Goal: Information Seeking & Learning: Learn about a topic

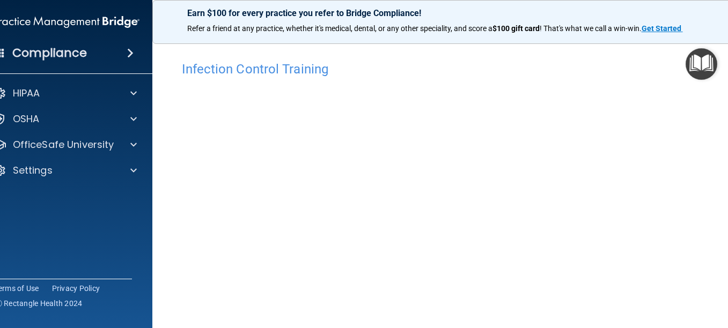
scroll to position [67, 0]
click at [84, 53] on div "Compliance" at bounding box center [67, 53] width 172 height 24
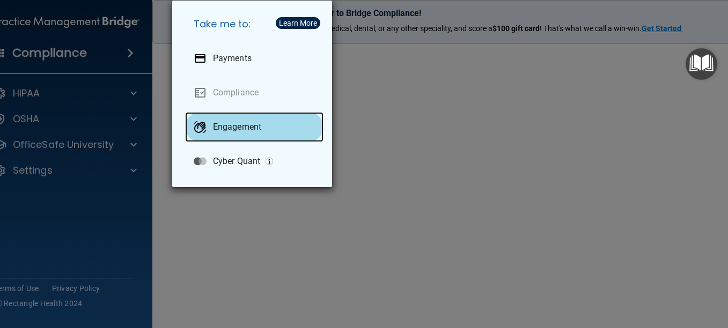
click at [264, 130] on div "Engagement" at bounding box center [254, 127] width 138 height 30
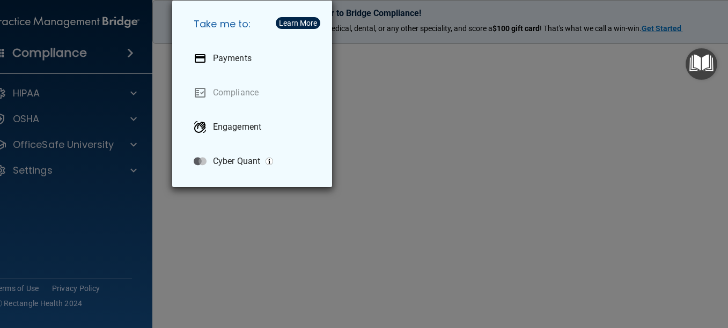
click at [436, 92] on div "Take me to: Payments Compliance Engagement Cyber Quant" at bounding box center [364, 164] width 728 height 328
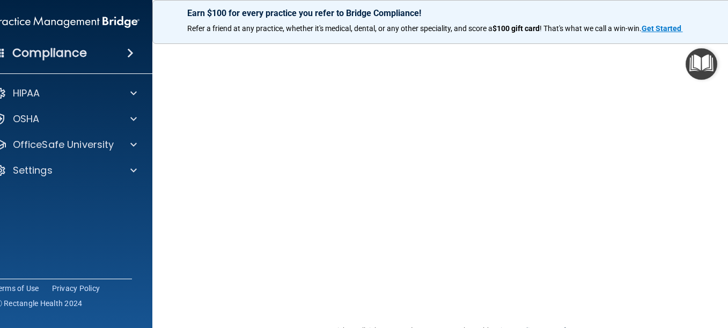
scroll to position [131, 0]
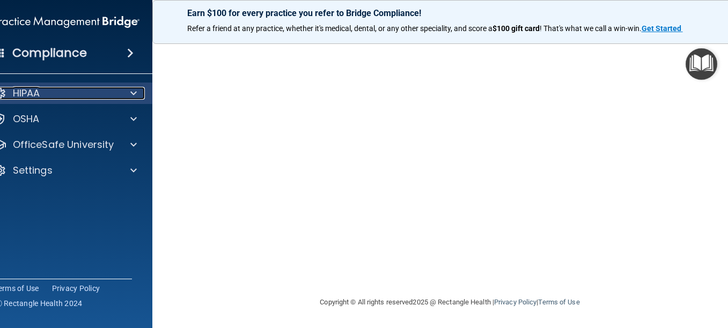
click at [108, 95] on div "HIPAA" at bounding box center [52, 93] width 133 height 13
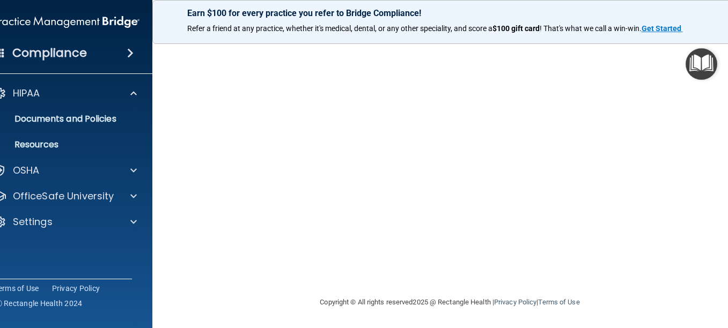
click at [108, 52] on div "Compliance" at bounding box center [67, 53] width 172 height 24
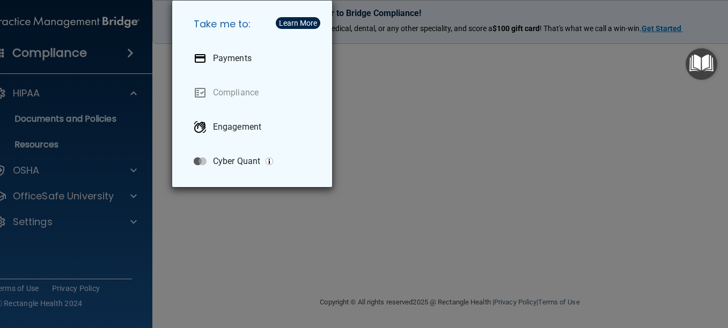
click at [108, 52] on div "Take me to: Payments Compliance Engagement Cyber Quant" at bounding box center [364, 164] width 728 height 328
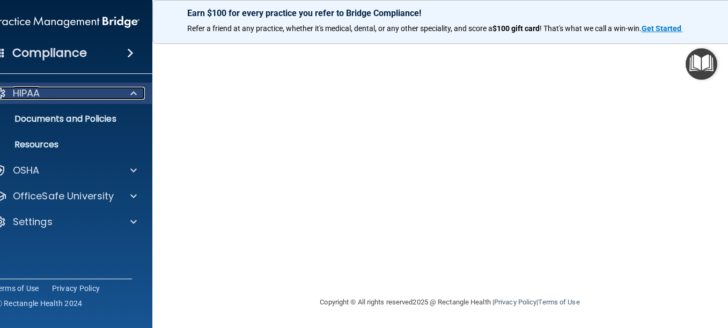
click at [99, 89] on div "HIPAA" at bounding box center [52, 93] width 133 height 13
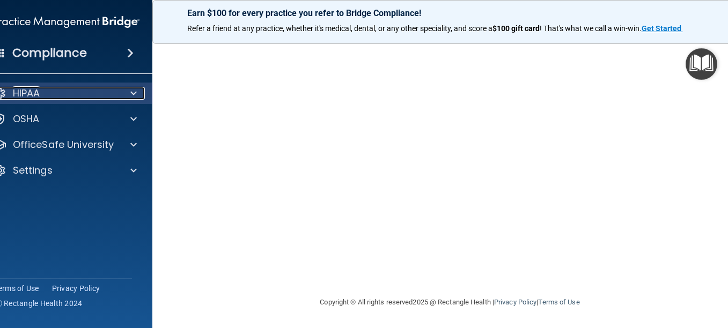
click at [99, 89] on div "HIPAA" at bounding box center [52, 93] width 133 height 13
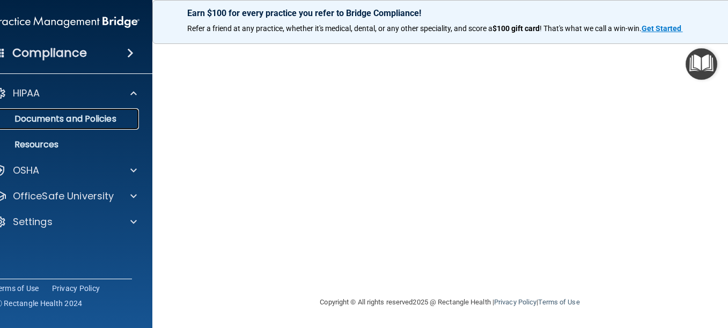
click at [93, 116] on p "Documents and Policies" at bounding box center [61, 119] width 146 height 11
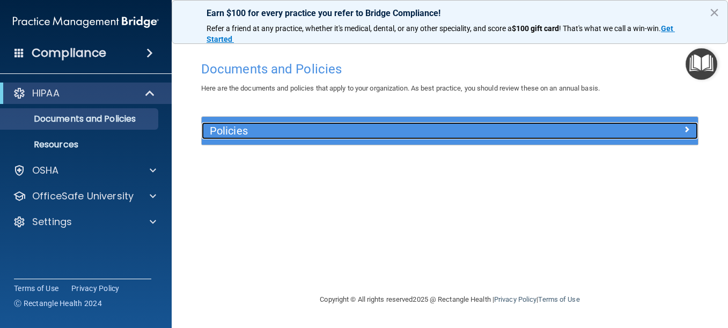
click at [617, 131] on div at bounding box center [636, 128] width 124 height 13
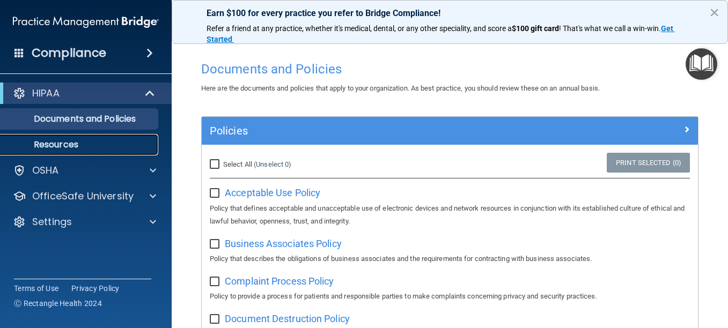
click at [73, 148] on p "Resources" at bounding box center [80, 144] width 146 height 11
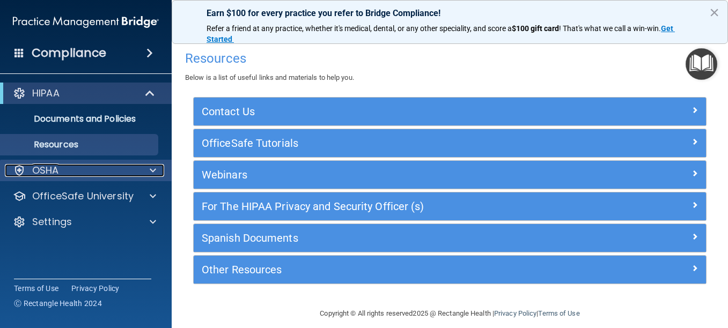
click at [85, 167] on div "OSHA" at bounding box center [71, 170] width 133 height 13
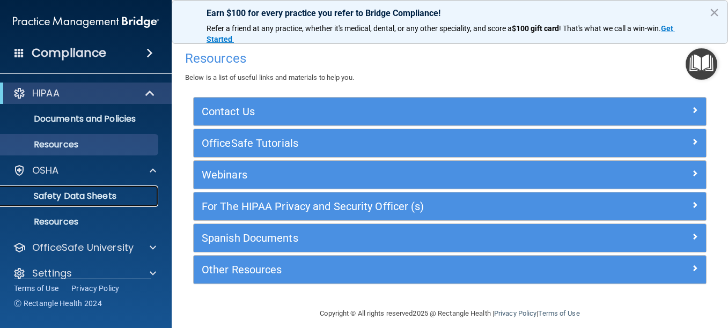
click at [94, 194] on p "Safety Data Sheets" at bounding box center [80, 196] width 146 height 11
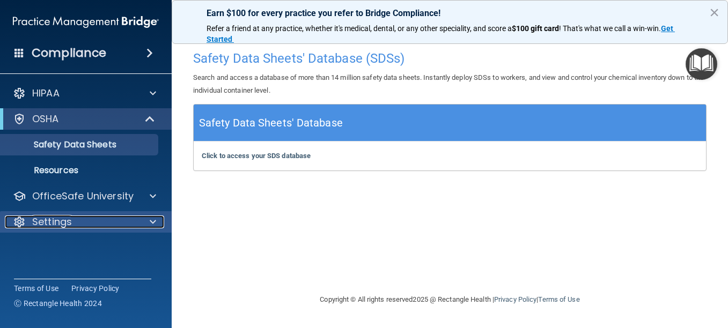
click at [145, 224] on div at bounding box center [151, 222] width 27 height 13
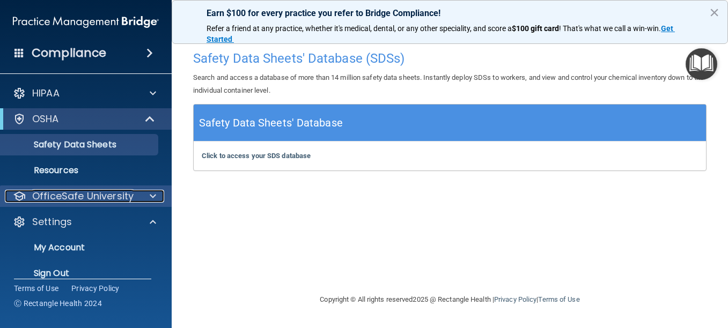
click at [152, 197] on span at bounding box center [153, 196] width 6 height 13
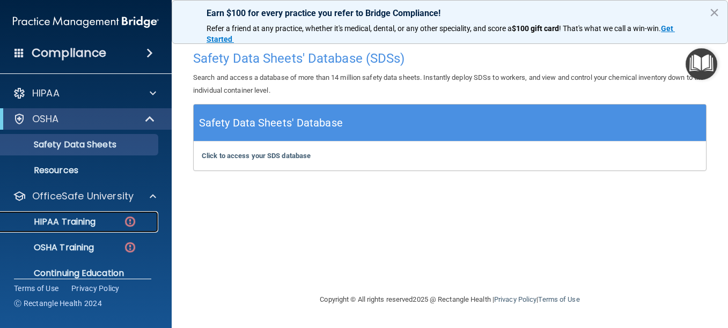
click at [114, 225] on div "HIPAA Training" at bounding box center [80, 222] width 146 height 11
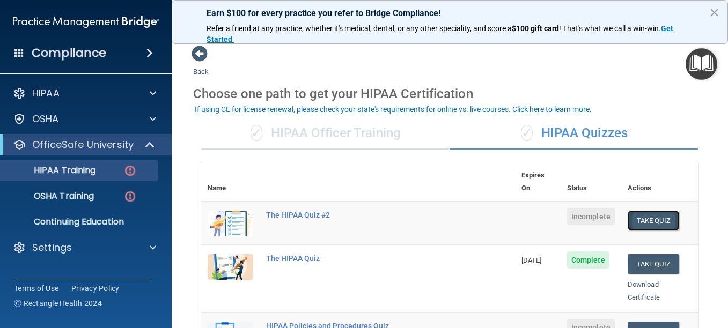
click at [647, 211] on button "Take Quiz" at bounding box center [654, 221] width 52 height 20
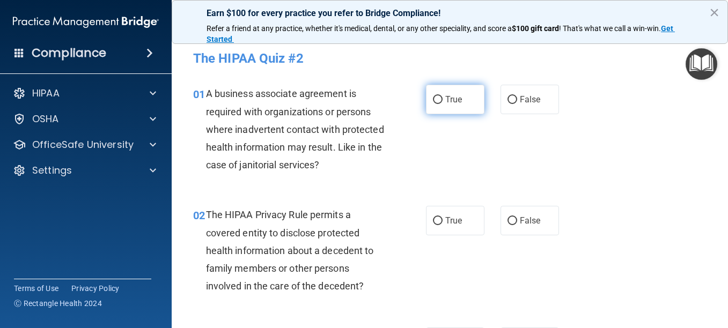
click at [445, 100] on span "True" at bounding box center [453, 99] width 17 height 10
click at [440, 100] on input "True" at bounding box center [438, 100] width 10 height 8
radio input "true"
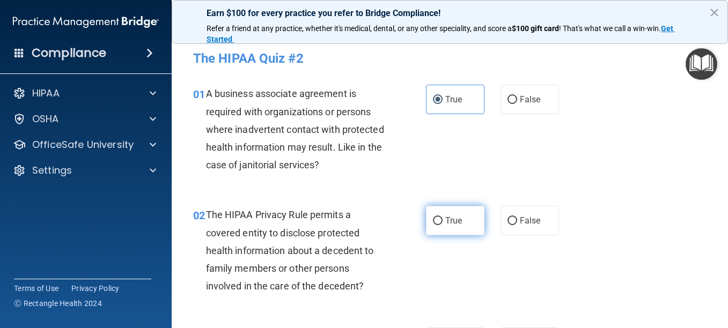
click at [445, 225] on span "True" at bounding box center [453, 221] width 17 height 10
click at [443, 225] on input "True" at bounding box center [438, 221] width 10 height 8
radio input "true"
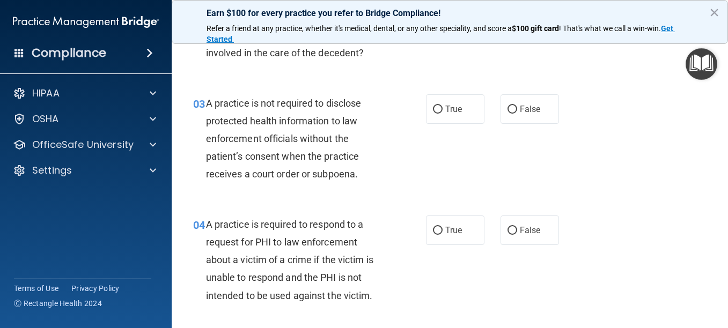
scroll to position [240, 0]
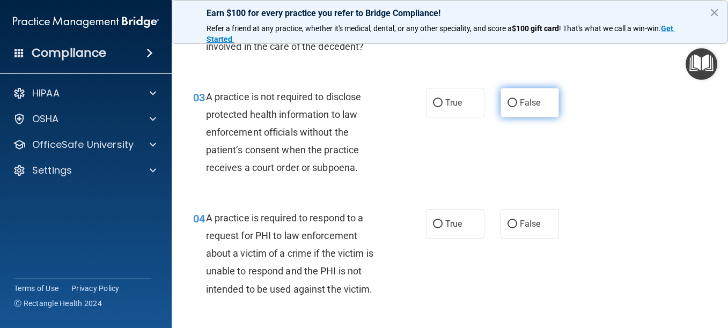
click at [531, 105] on span "False" at bounding box center [530, 103] width 21 height 10
click at [517, 105] on input "False" at bounding box center [512, 103] width 10 height 8
radio input "true"
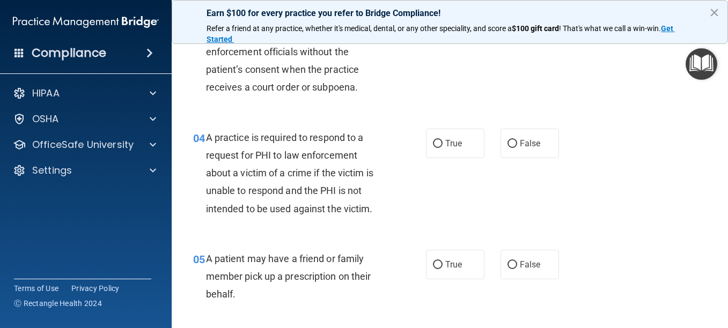
scroll to position [347, 0]
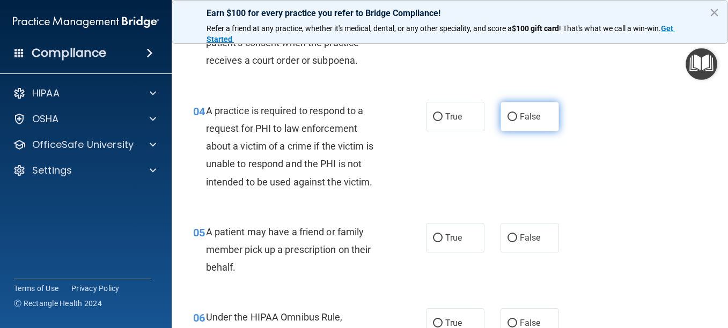
click at [520, 115] on span "False" at bounding box center [530, 117] width 21 height 10
click at [514, 115] on input "False" at bounding box center [512, 117] width 10 height 8
radio input "true"
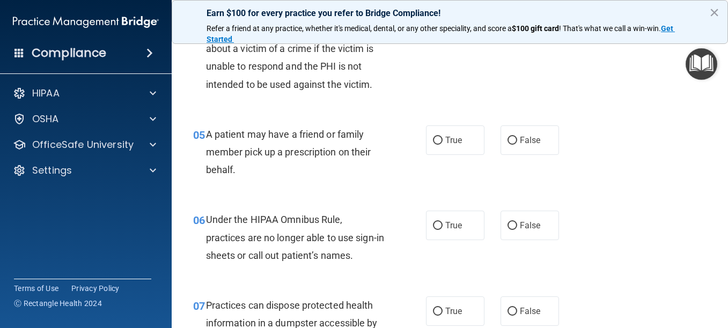
scroll to position [454, 0]
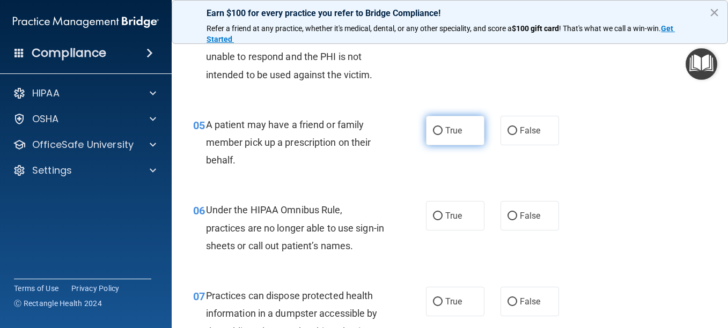
click at [434, 135] on label "True" at bounding box center [455, 131] width 58 height 30
click at [434, 135] on input "True" at bounding box center [438, 131] width 10 height 8
radio input "true"
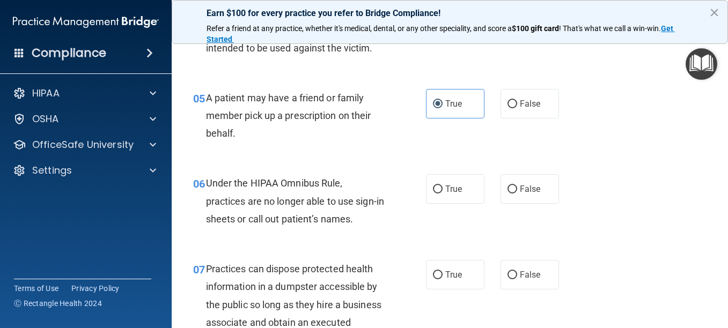
scroll to position [544, 0]
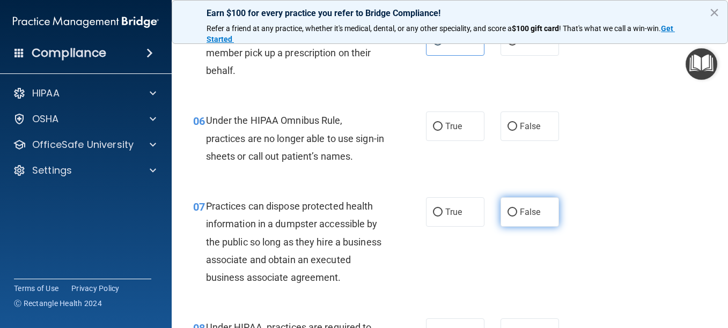
click at [520, 211] on span "False" at bounding box center [530, 212] width 21 height 10
click at [517, 211] on input "False" at bounding box center [512, 213] width 10 height 8
radio input "true"
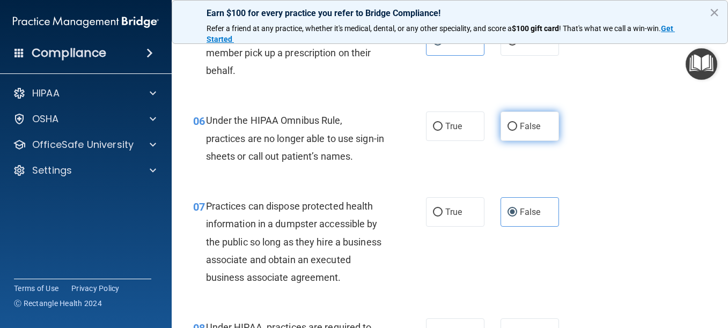
click at [526, 126] on span "False" at bounding box center [530, 126] width 21 height 10
click at [517, 126] on input "False" at bounding box center [512, 127] width 10 height 8
radio input "true"
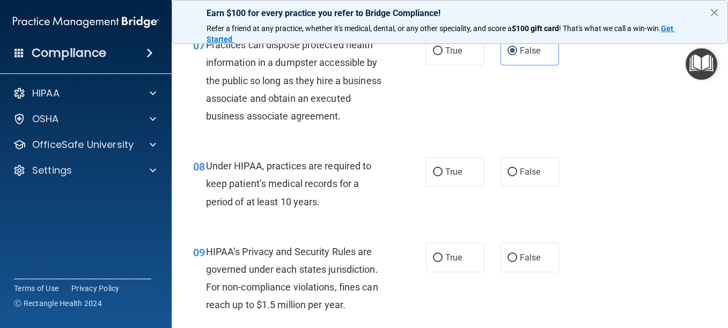
scroll to position [750, 0]
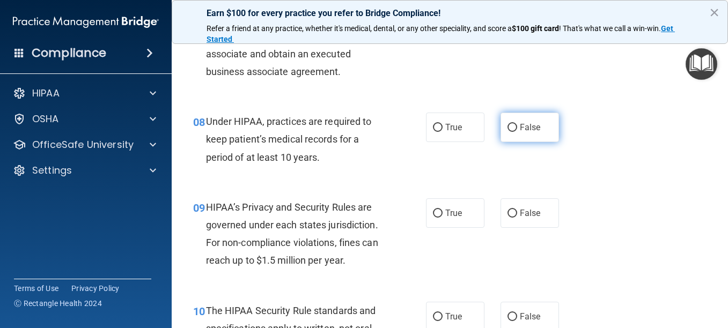
click at [523, 133] on span "False" at bounding box center [530, 127] width 21 height 10
click at [517, 132] on input "False" at bounding box center [512, 128] width 10 height 8
radio input "true"
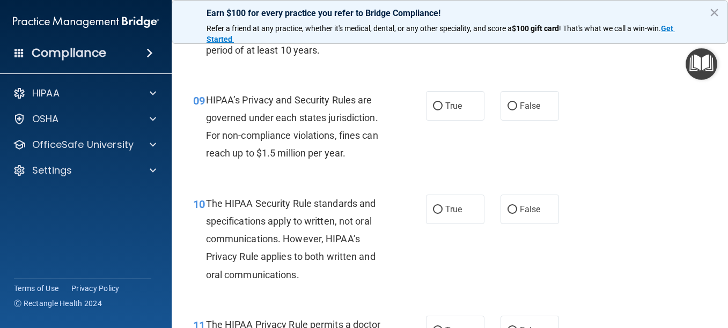
scroll to position [884, 0]
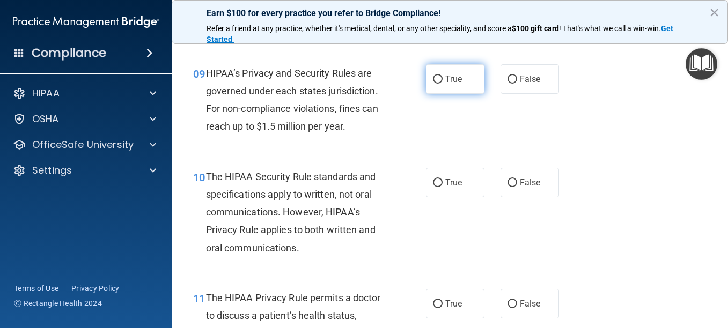
click at [445, 84] on span "True" at bounding box center [453, 79] width 17 height 10
click at [443, 84] on input "True" at bounding box center [438, 80] width 10 height 8
radio input "true"
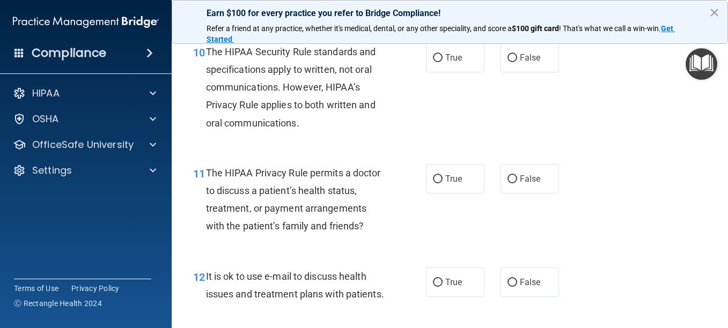
scroll to position [1018, 0]
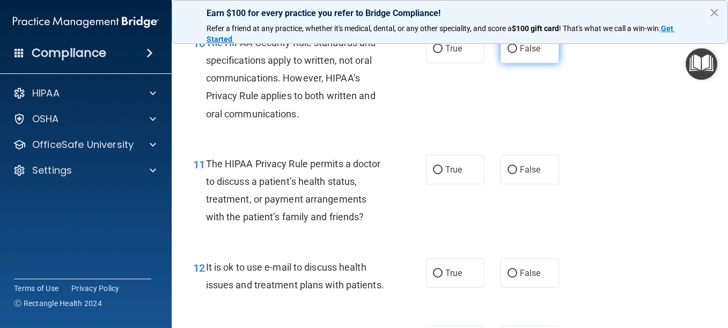
click at [521, 54] on span "False" at bounding box center [530, 48] width 21 height 10
click at [517, 53] on input "False" at bounding box center [512, 49] width 10 height 8
radio input "true"
click at [520, 175] on span "False" at bounding box center [530, 170] width 21 height 10
click at [513, 174] on input "False" at bounding box center [512, 170] width 10 height 8
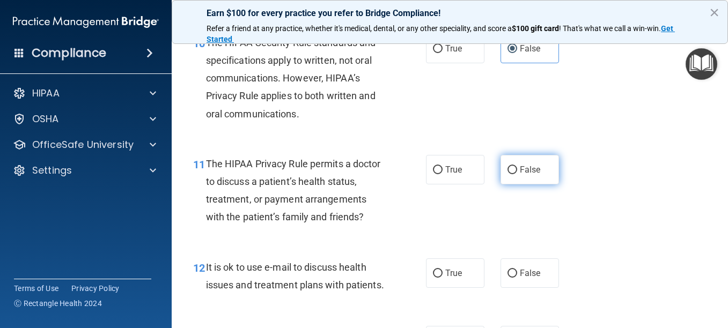
radio input "true"
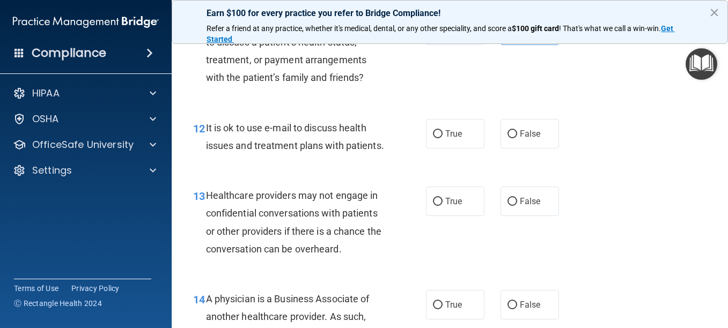
scroll to position [1171, 0]
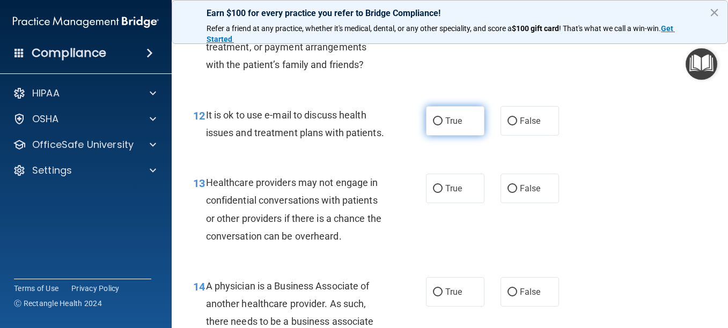
click at [433, 126] on input "True" at bounding box center [438, 121] width 10 height 8
radio input "true"
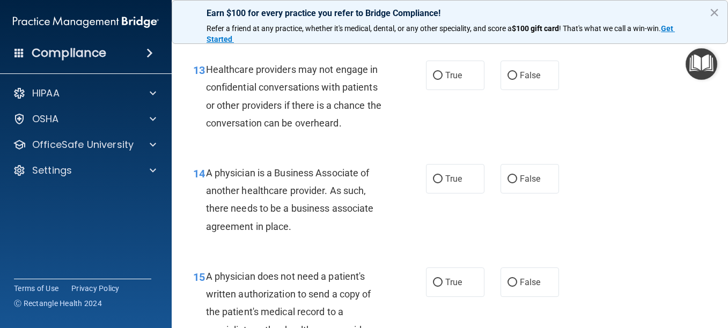
scroll to position [1296, 0]
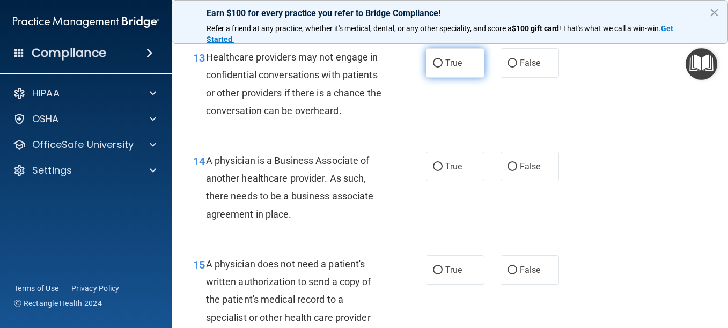
click at [433, 68] on input "True" at bounding box center [438, 64] width 10 height 8
radio input "true"
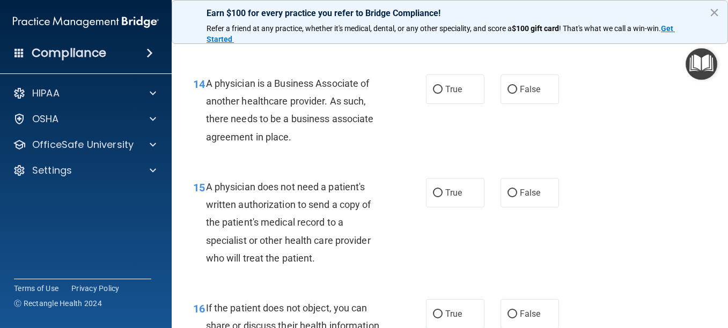
scroll to position [1377, 0]
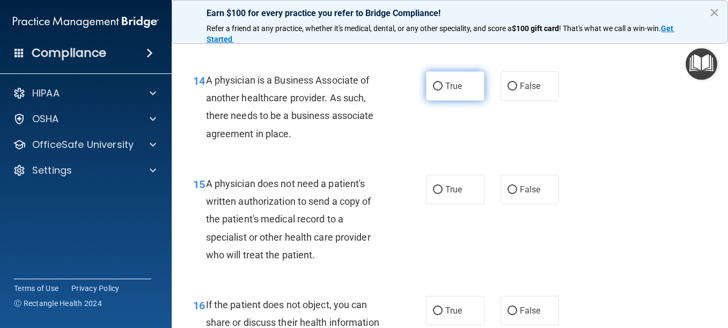
click at [433, 91] on input "True" at bounding box center [438, 87] width 10 height 8
radio input "true"
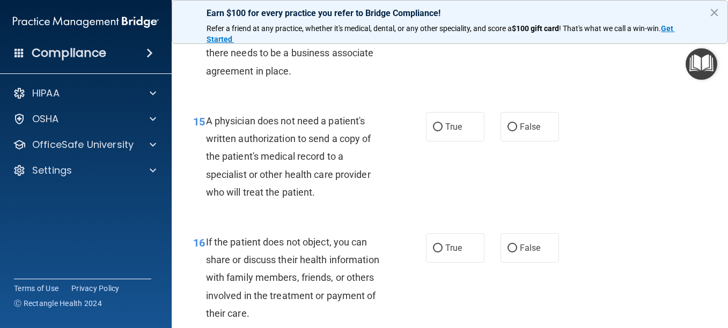
scroll to position [1466, 0]
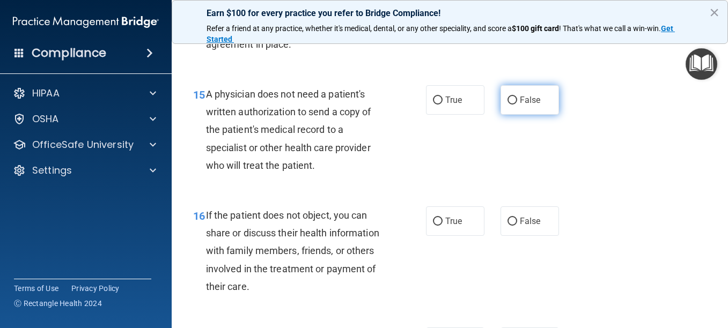
click at [520, 105] on span "False" at bounding box center [530, 100] width 21 height 10
click at [517, 105] on input "False" at bounding box center [512, 101] width 10 height 8
radio input "true"
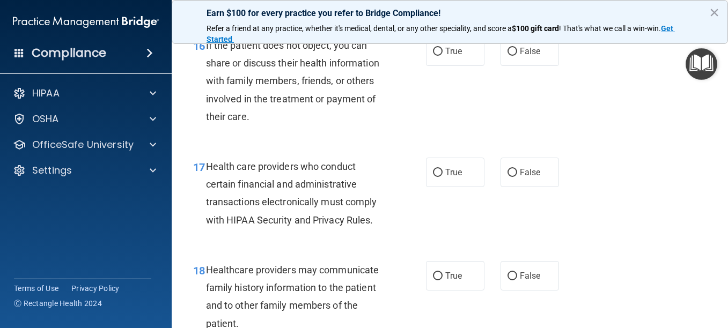
scroll to position [1654, 0]
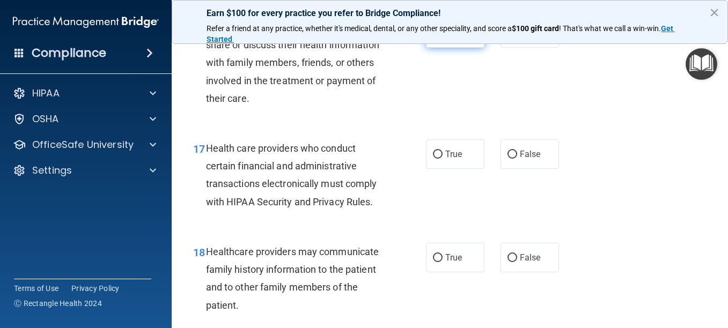
click at [449, 38] on span "True" at bounding box center [453, 33] width 17 height 10
click at [443, 38] on input "True" at bounding box center [438, 34] width 10 height 8
radio input "true"
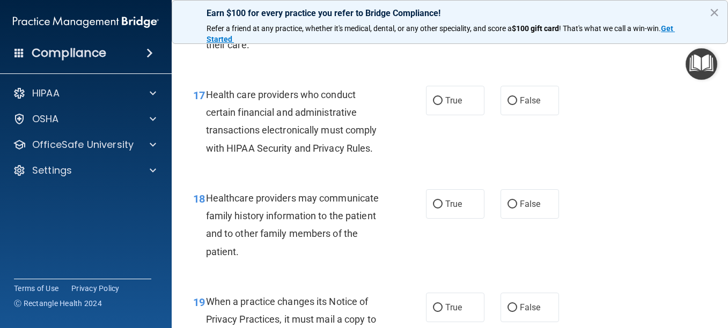
scroll to position [1735, 0]
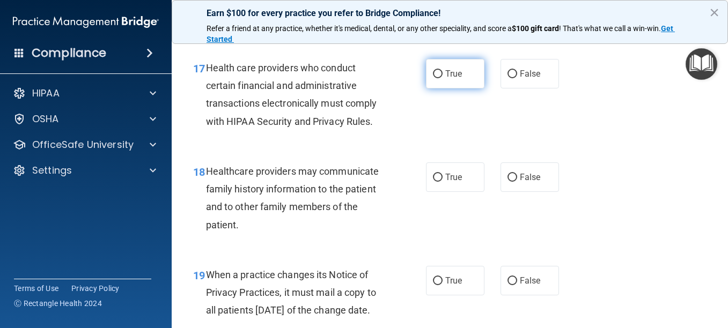
click at [435, 78] on input "True" at bounding box center [438, 74] width 10 height 8
radio input "true"
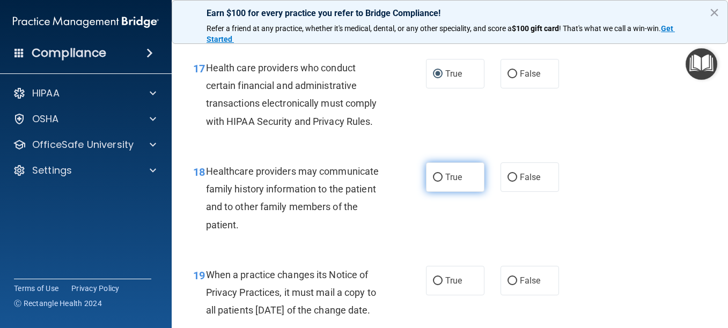
click at [445, 182] on span "True" at bounding box center [453, 177] width 17 height 10
click at [443, 182] on input "True" at bounding box center [438, 178] width 10 height 8
radio input "true"
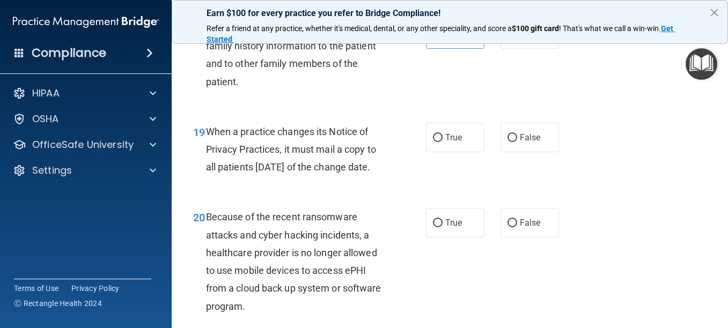
scroll to position [1932, 0]
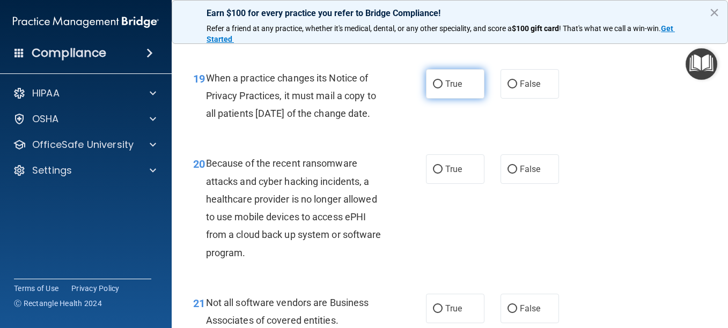
click at [446, 89] on span "True" at bounding box center [453, 84] width 17 height 10
click at [443, 89] on input "True" at bounding box center [438, 84] width 10 height 8
radio input "true"
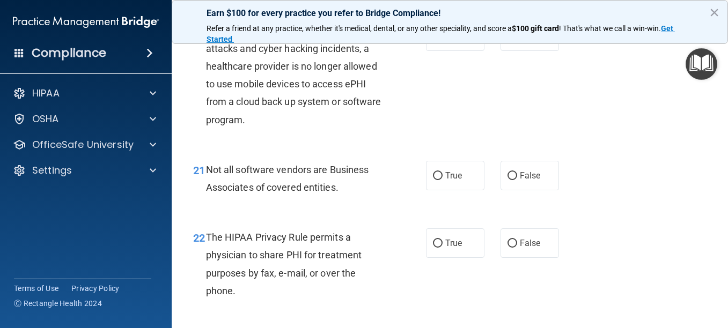
scroll to position [2066, 0]
click at [520, 40] on span "False" at bounding box center [530, 35] width 21 height 10
click at [517, 40] on input "False" at bounding box center [512, 36] width 10 height 8
radio input "true"
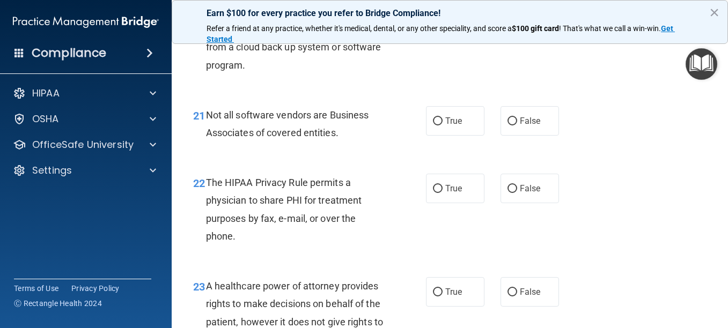
scroll to position [2191, 0]
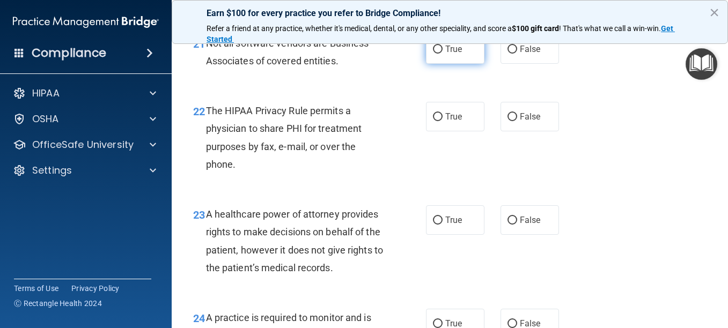
click at [445, 54] on span "True" at bounding box center [453, 49] width 17 height 10
click at [442, 54] on input "True" at bounding box center [438, 50] width 10 height 8
radio input "true"
click at [455, 122] on span "True" at bounding box center [453, 117] width 17 height 10
click at [443, 121] on input "True" at bounding box center [438, 117] width 10 height 8
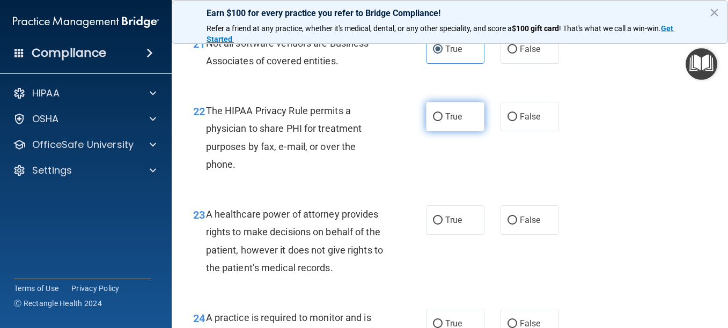
radio input "true"
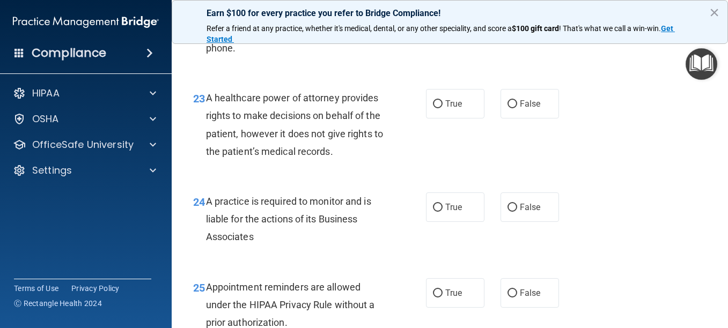
scroll to position [2335, 0]
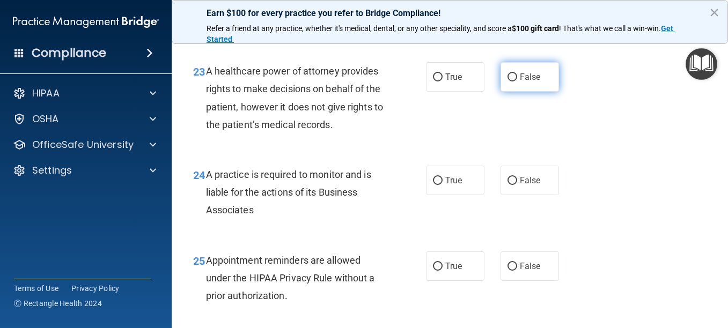
click at [521, 82] on span "False" at bounding box center [530, 77] width 21 height 10
click at [517, 82] on input "False" at bounding box center [512, 77] width 10 height 8
radio input "true"
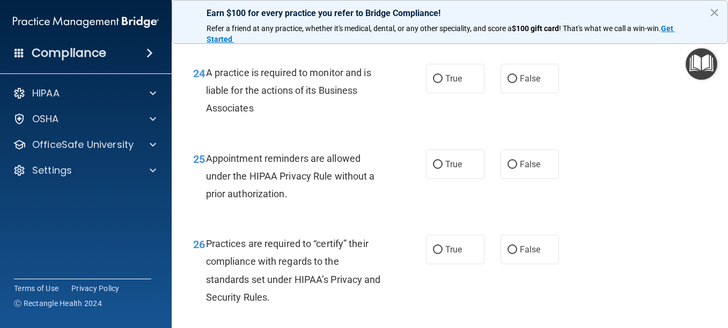
scroll to position [2442, 0]
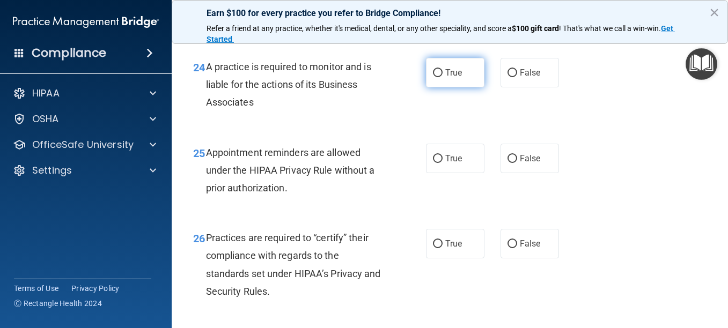
click at [439, 87] on label "True" at bounding box center [455, 73] width 58 height 30
click at [439, 77] on input "True" at bounding box center [438, 73] width 10 height 8
radio input "true"
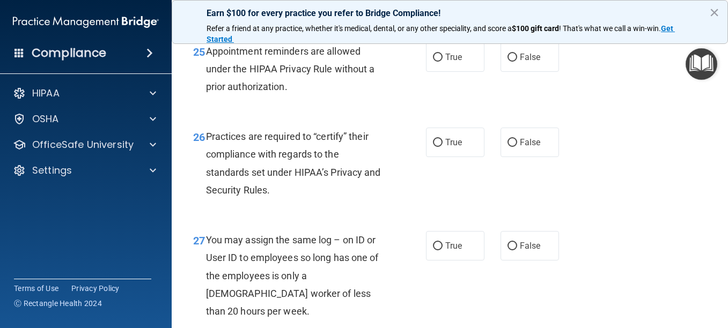
scroll to position [2550, 0]
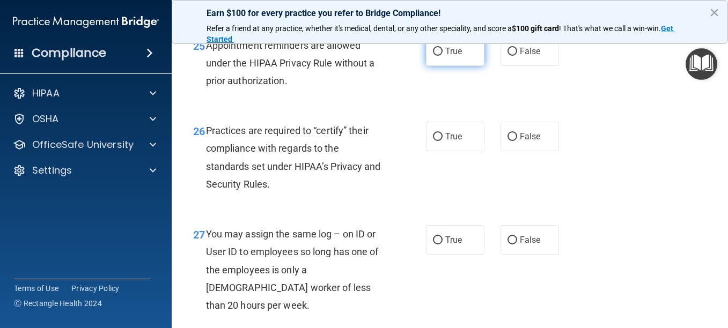
click at [450, 56] on span "True" at bounding box center [453, 51] width 17 height 10
click at [443, 56] on input "True" at bounding box center [438, 52] width 10 height 8
radio input "true"
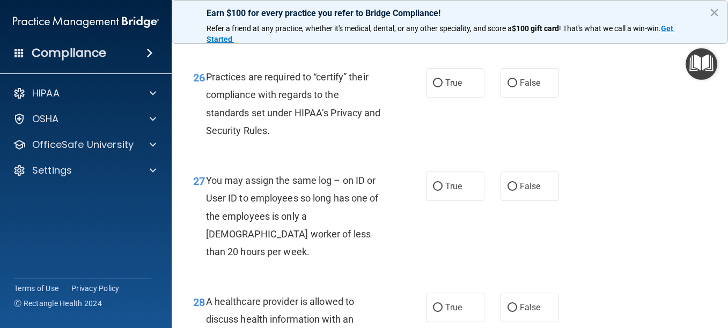
scroll to position [2630, 0]
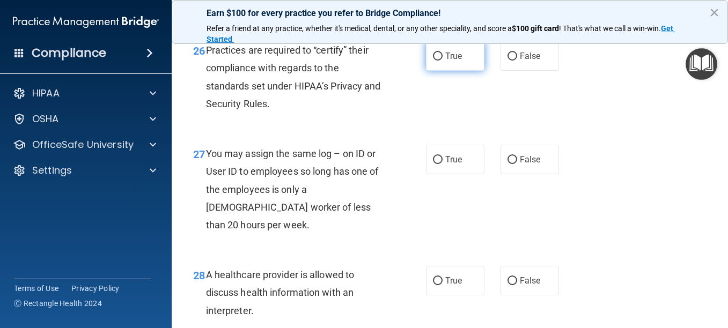
click at [447, 71] on label "True" at bounding box center [455, 56] width 58 height 30
click at [443, 61] on input "True" at bounding box center [438, 57] width 10 height 8
radio input "true"
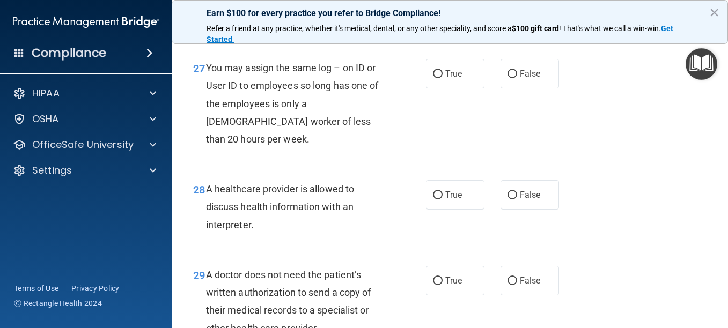
scroll to position [2728, 0]
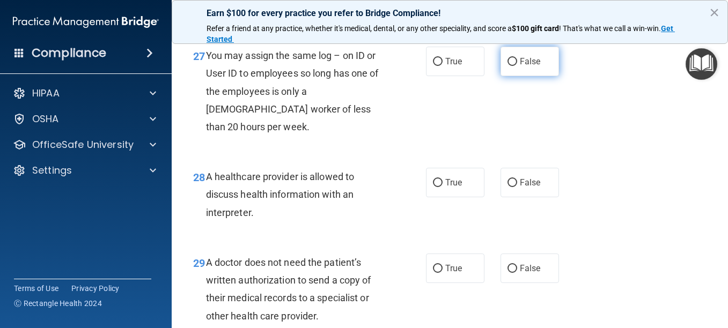
click at [521, 67] on span "False" at bounding box center [530, 61] width 21 height 10
click at [517, 66] on input "False" at bounding box center [512, 62] width 10 height 8
radio input "true"
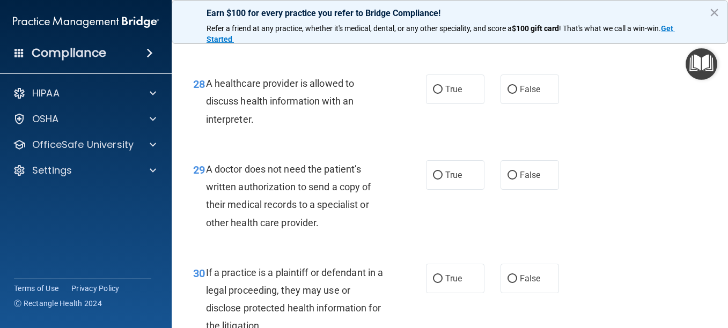
scroll to position [2827, 0]
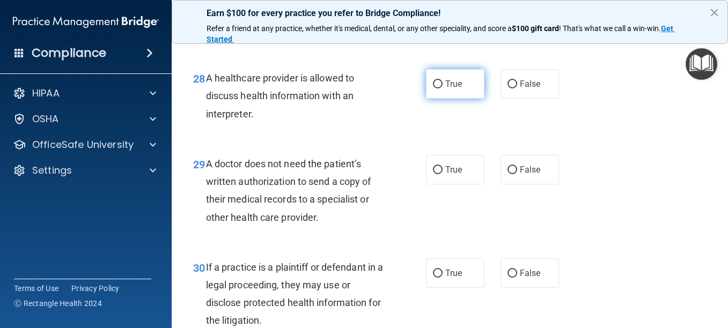
click at [445, 89] on span "True" at bounding box center [453, 84] width 17 height 10
click at [443, 89] on input "True" at bounding box center [438, 84] width 10 height 8
radio input "true"
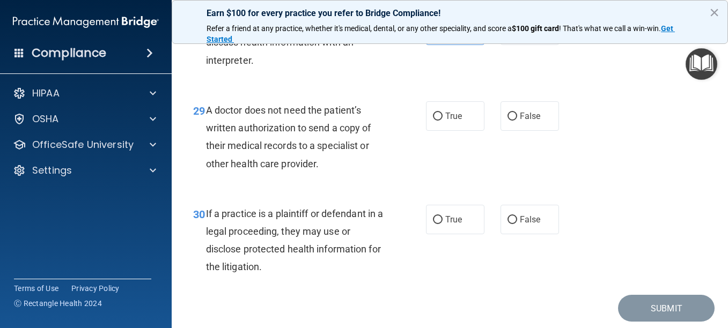
scroll to position [2908, 0]
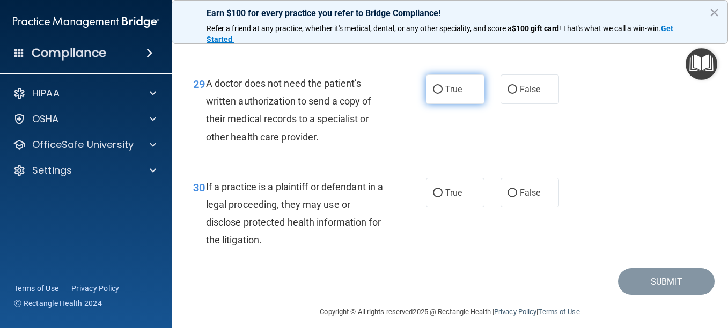
click at [453, 94] on span "True" at bounding box center [453, 89] width 17 height 10
click at [443, 94] on input "True" at bounding box center [438, 90] width 10 height 8
radio input "true"
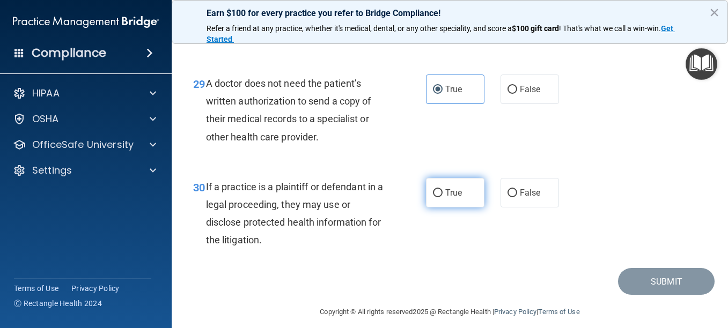
click at [445, 198] on span "True" at bounding box center [453, 193] width 17 height 10
click at [442, 197] on input "True" at bounding box center [438, 193] width 10 height 8
radio input "true"
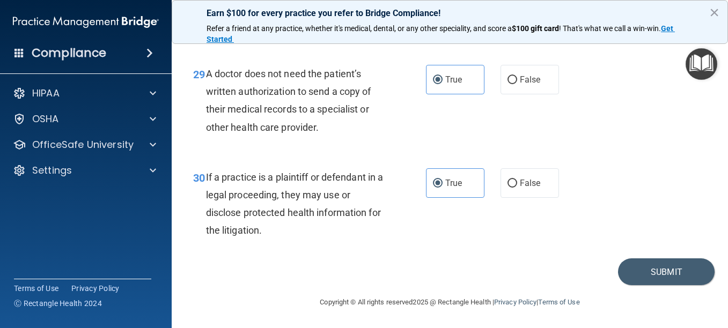
scroll to position [2971, 0]
click at [664, 275] on button "Submit" at bounding box center [666, 272] width 97 height 27
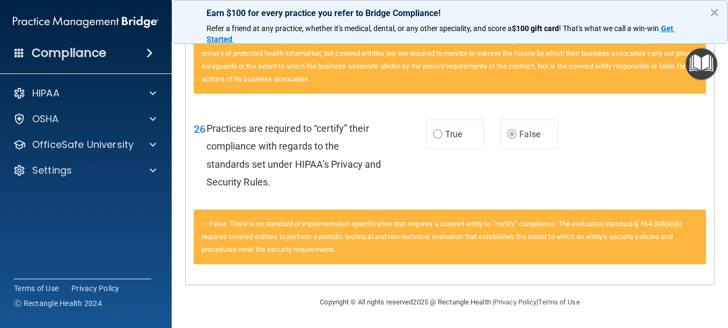
scroll to position [2115, 0]
click at [152, 52] on span at bounding box center [149, 53] width 6 height 13
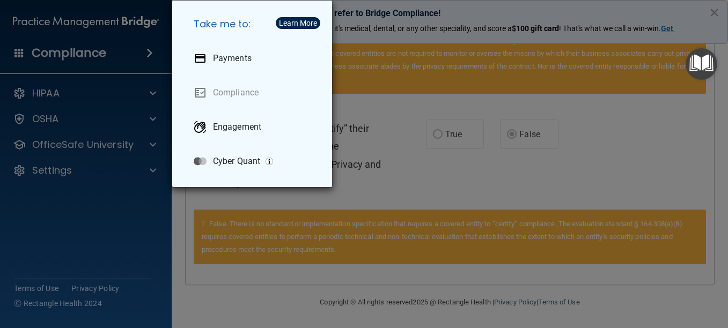
click at [129, 87] on div "Take me to: Payments Compliance Engagement Cyber Quant" at bounding box center [364, 164] width 728 height 328
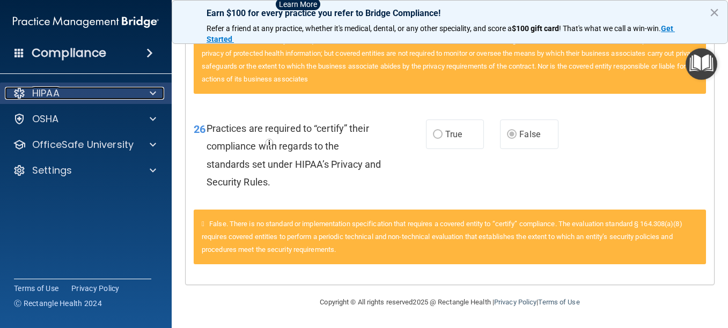
click at [129, 87] on div "HIPAA" at bounding box center [71, 93] width 133 height 13
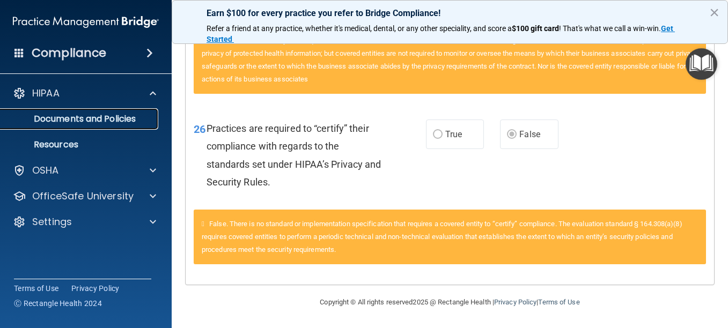
click at [123, 118] on p "Documents and Policies" at bounding box center [80, 119] width 146 height 11
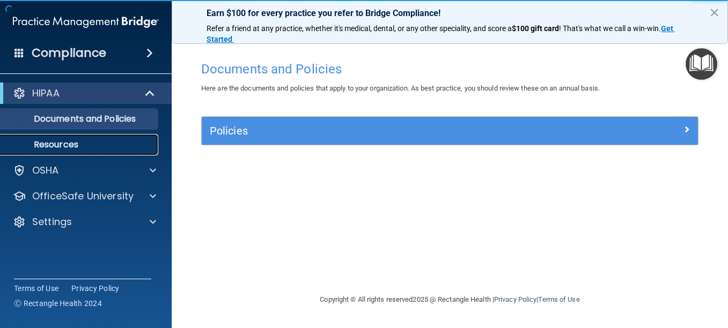
click at [102, 138] on link "Resources" at bounding box center [73, 144] width 169 height 21
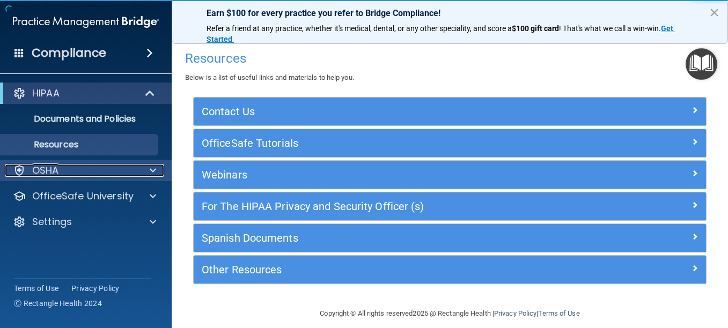
click at [96, 168] on div "OSHA" at bounding box center [71, 170] width 133 height 13
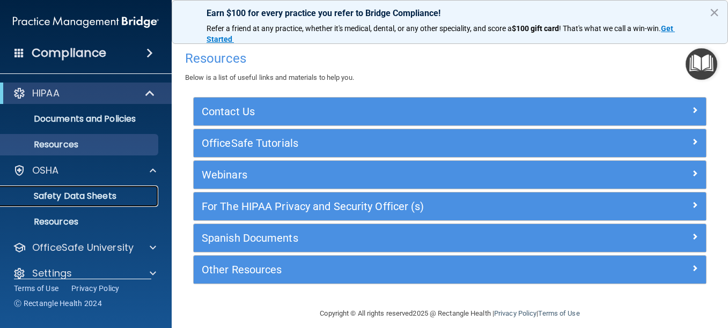
click at [114, 196] on p "Safety Data Sheets" at bounding box center [80, 196] width 146 height 11
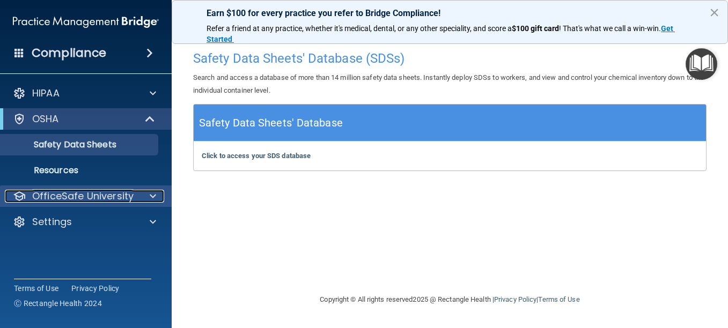
click at [120, 195] on p "OfficeSafe University" at bounding box center [82, 196] width 101 height 13
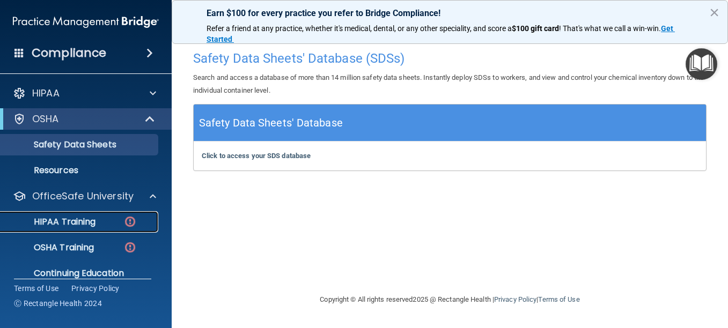
click at [113, 219] on div "HIPAA Training" at bounding box center [80, 222] width 146 height 11
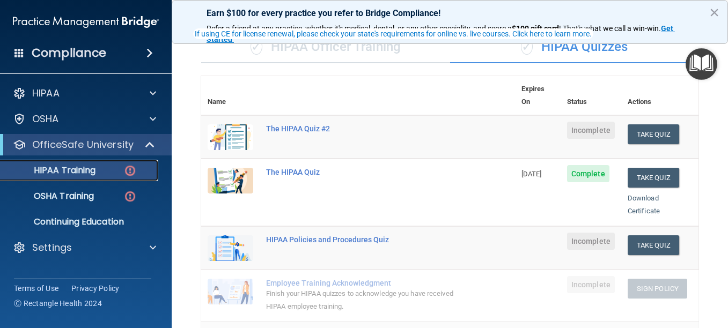
scroll to position [88, 0]
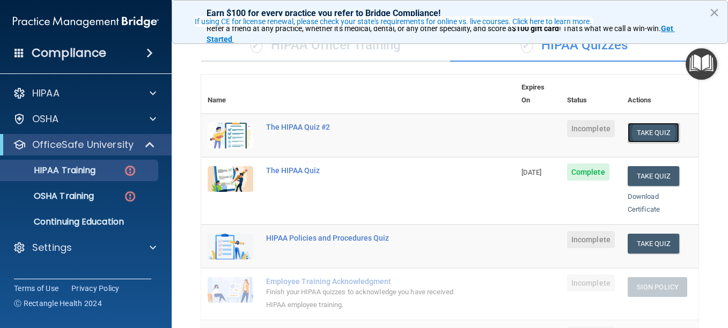
click at [651, 123] on button "Take Quiz" at bounding box center [654, 133] width 52 height 20
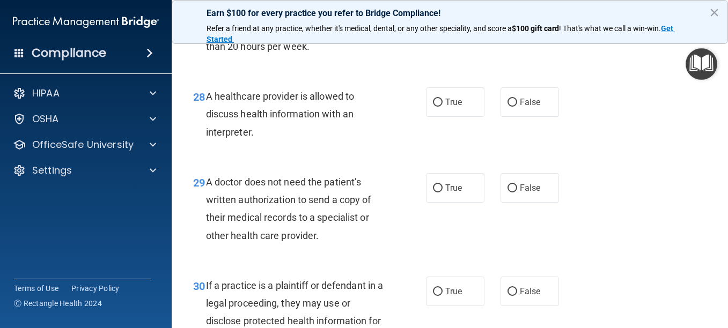
scroll to position [2971, 0]
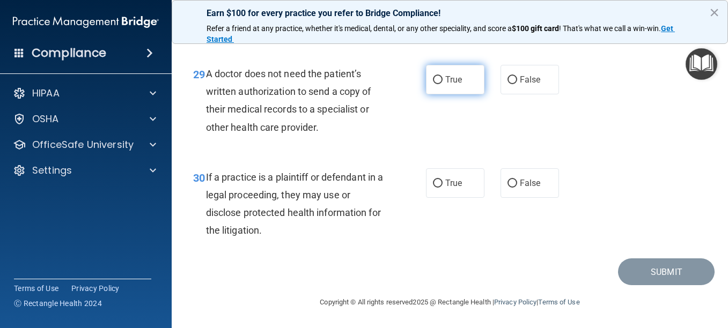
click at [445, 78] on span "True" at bounding box center [453, 80] width 17 height 10
click at [443, 78] on input "True" at bounding box center [438, 80] width 10 height 8
radio input "true"
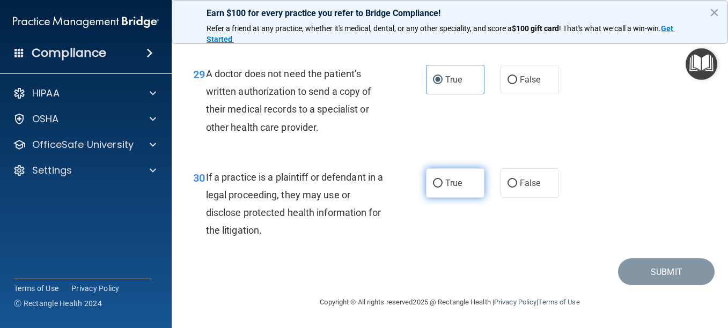
click at [445, 176] on label "True" at bounding box center [455, 183] width 58 height 30
click at [443, 180] on input "True" at bounding box center [438, 184] width 10 height 8
radio input "true"
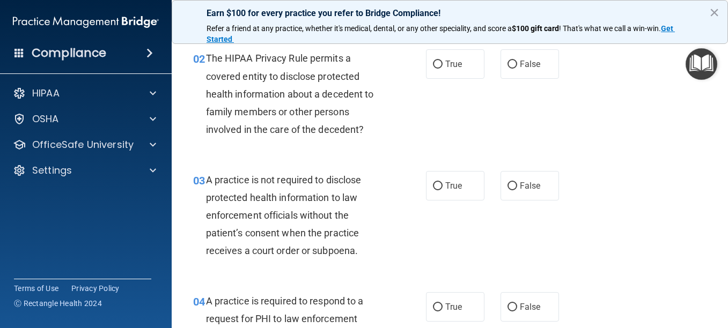
scroll to position [0, 0]
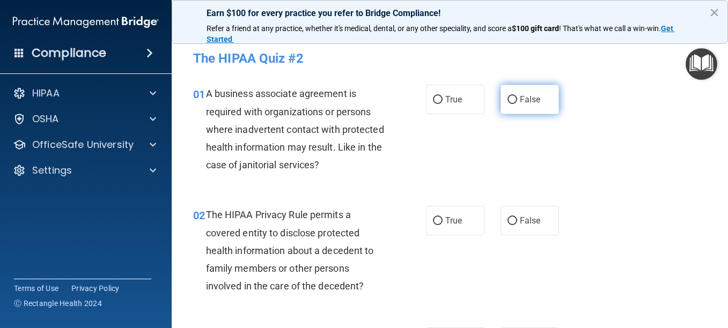
click at [520, 104] on span "False" at bounding box center [530, 99] width 21 height 10
click at [517, 104] on input "False" at bounding box center [512, 100] width 10 height 8
radio input "true"
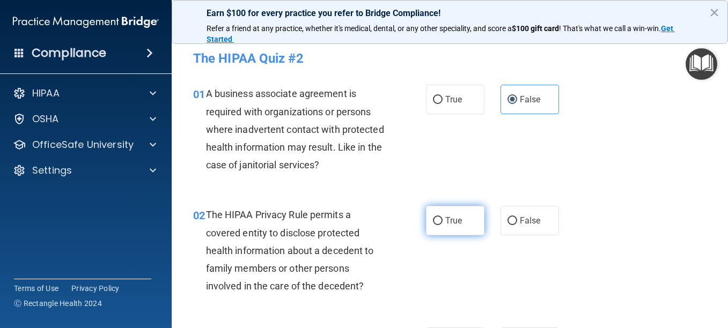
click at [437, 226] on label "True" at bounding box center [455, 221] width 58 height 30
click at [437, 225] on input "True" at bounding box center [438, 221] width 10 height 8
radio input "true"
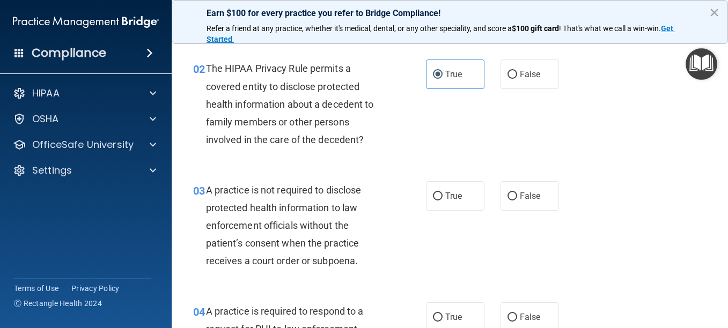
scroll to position [133, 0]
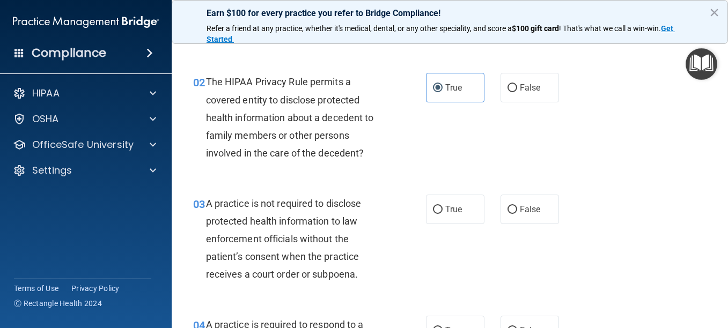
click at [704, 193] on main "- The HIPAA Quiz #2 This quiz doesn’t expire until . Are you sure you want to t…" at bounding box center [450, 181] width 556 height 294
click at [510, 210] on input "False" at bounding box center [512, 210] width 10 height 8
radio input "true"
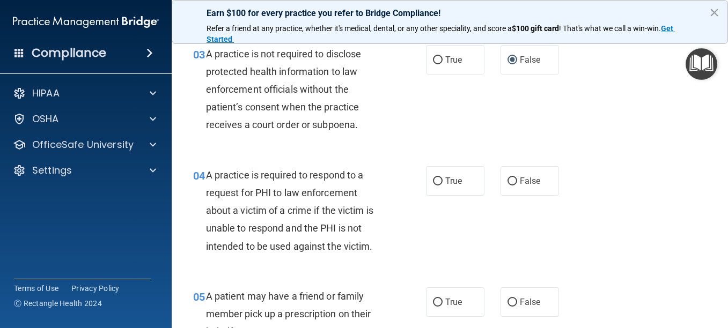
scroll to position [295, 0]
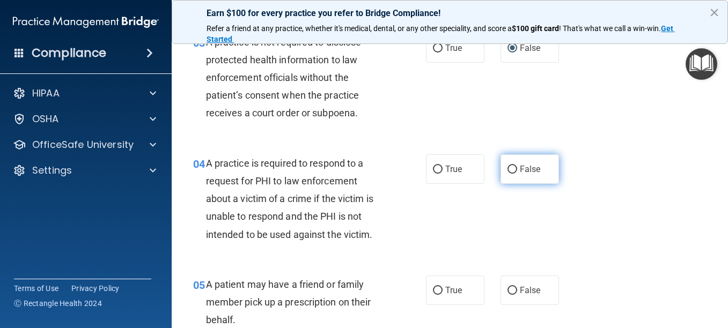
click at [523, 167] on span "False" at bounding box center [530, 169] width 21 height 10
click at [517, 167] on input "False" at bounding box center [512, 170] width 10 height 8
radio input "true"
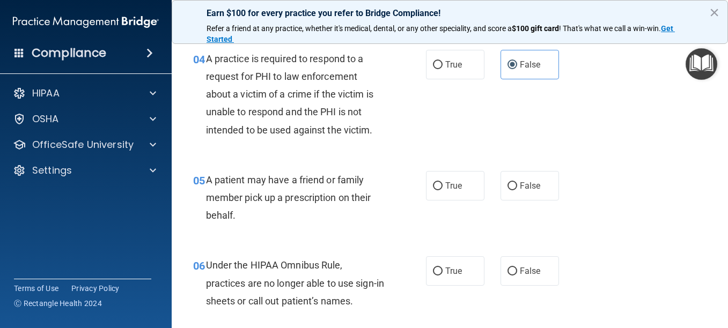
scroll to position [411, 0]
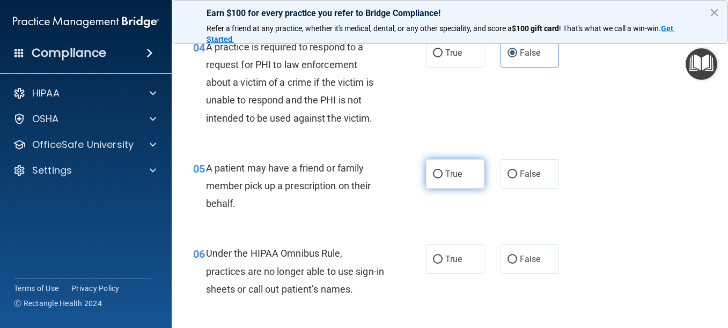
click at [433, 179] on label "True" at bounding box center [455, 174] width 58 height 30
click at [433, 179] on input "True" at bounding box center [438, 175] width 10 height 8
radio input "true"
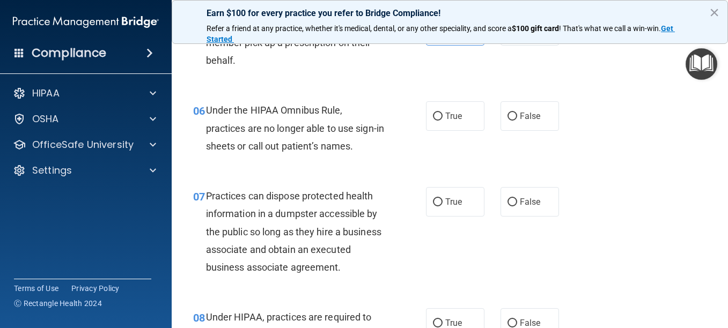
scroll to position [581, 0]
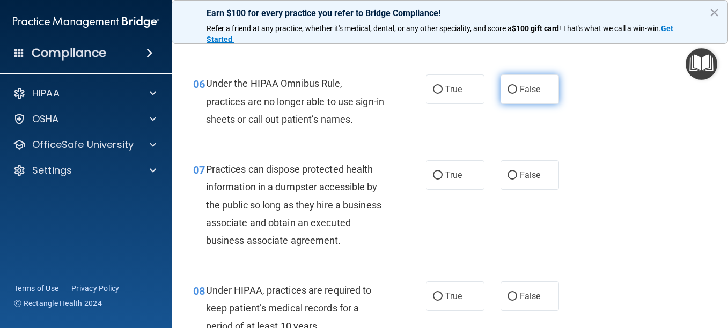
click at [516, 98] on label "False" at bounding box center [530, 90] width 58 height 30
click at [516, 94] on input "False" at bounding box center [512, 90] width 10 height 8
radio input "true"
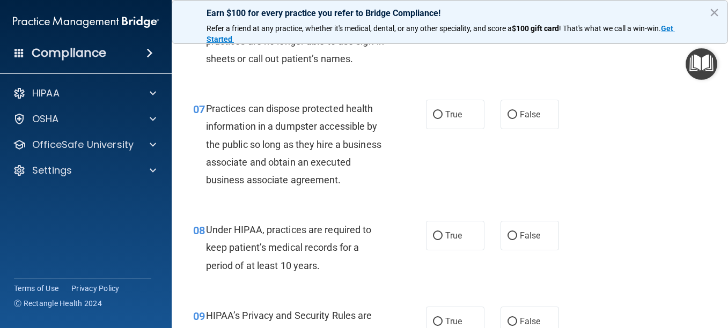
scroll to position [661, 0]
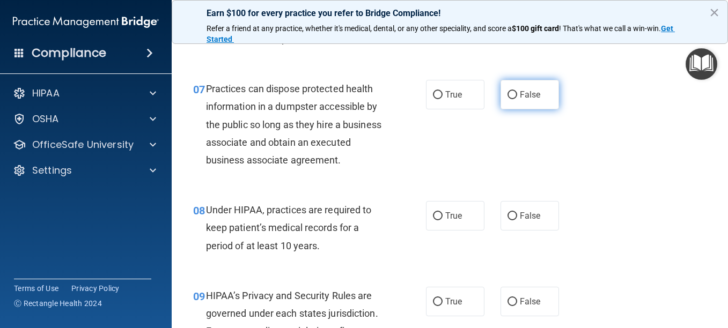
click at [521, 105] on label "False" at bounding box center [530, 95] width 58 height 30
click at [517, 99] on input "False" at bounding box center [512, 95] width 10 height 8
radio input "true"
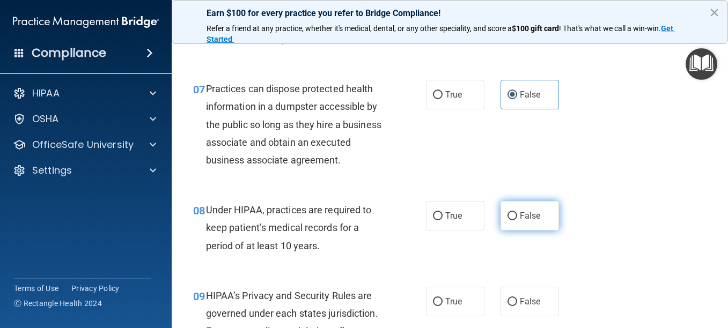
click at [523, 231] on label "False" at bounding box center [530, 216] width 58 height 30
click at [517, 220] on input "False" at bounding box center [512, 216] width 10 height 8
radio input "true"
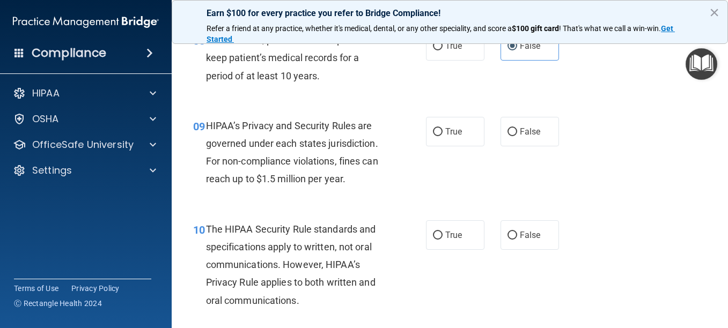
scroll to position [858, 0]
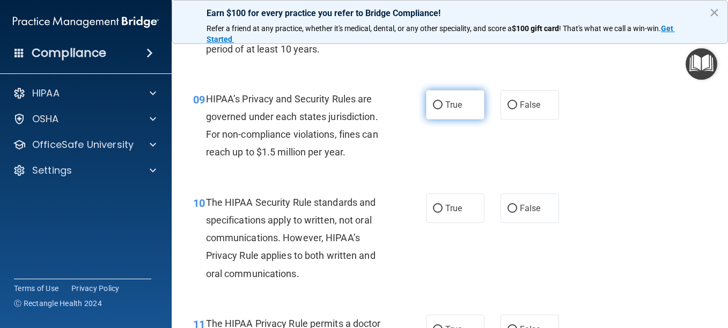
click at [470, 120] on label "True" at bounding box center [455, 105] width 58 height 30
click at [443, 109] on input "True" at bounding box center [438, 105] width 10 height 8
radio input "true"
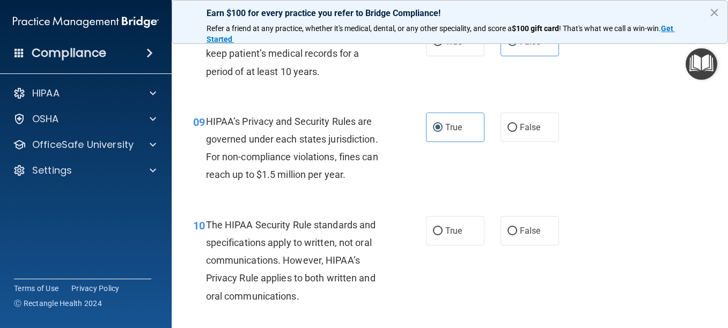
scroll to position [996, 0]
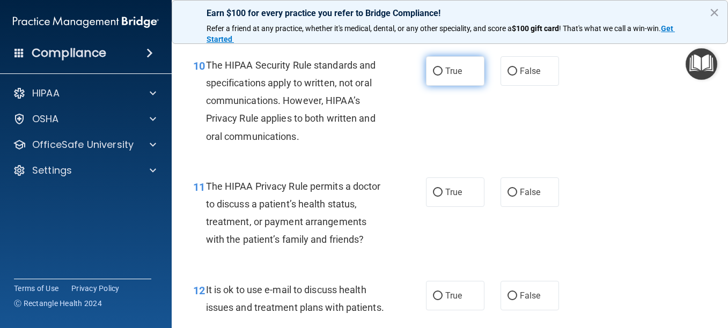
click at [451, 76] on span "True" at bounding box center [453, 71] width 17 height 10
click at [443, 76] on input "True" at bounding box center [438, 72] width 10 height 8
radio input "true"
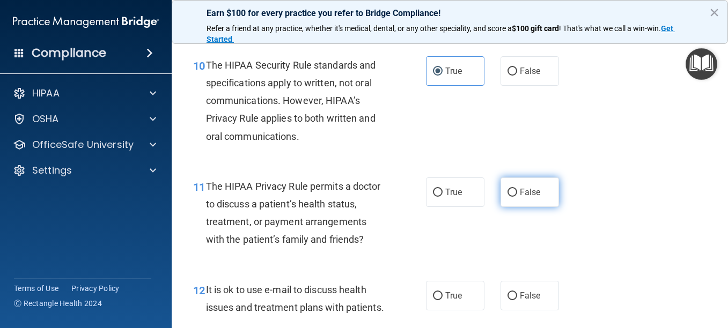
click at [512, 207] on label "False" at bounding box center [530, 193] width 58 height 30
click at [512, 197] on input "False" at bounding box center [512, 193] width 10 height 8
radio input "true"
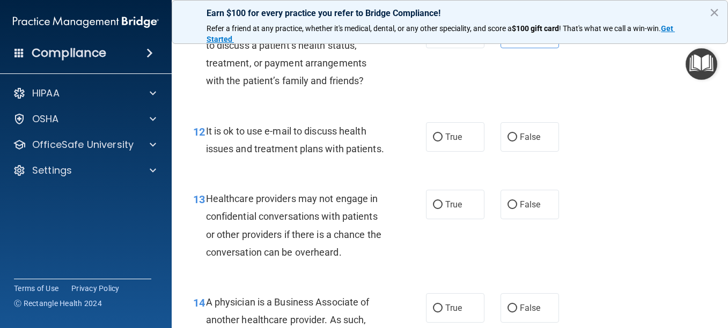
scroll to position [1166, 0]
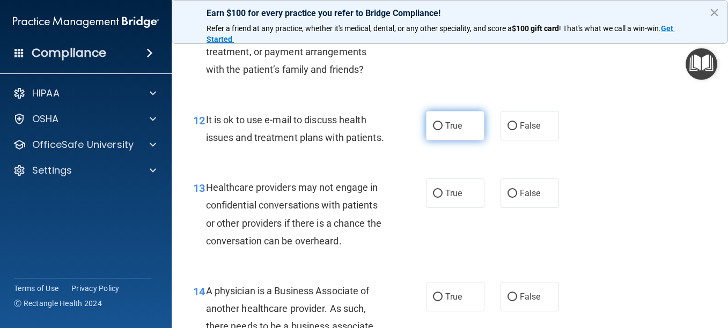
click at [452, 131] on span "True" at bounding box center [453, 126] width 17 height 10
click at [443, 130] on input "True" at bounding box center [438, 126] width 10 height 8
radio input "true"
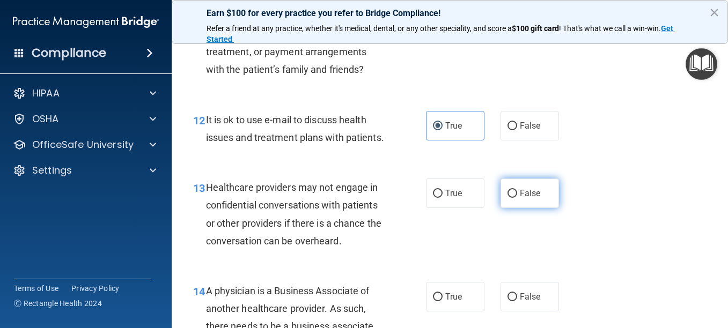
click at [509, 198] on input "False" at bounding box center [512, 194] width 10 height 8
radio input "true"
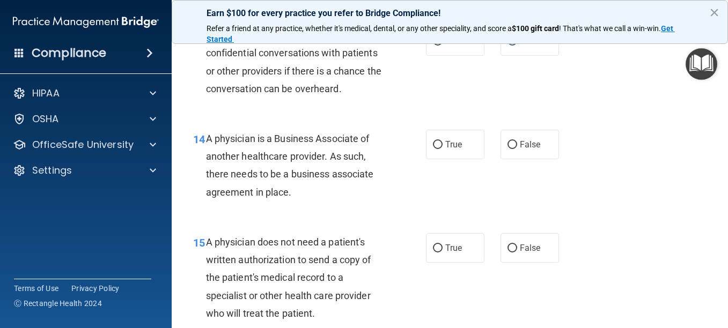
scroll to position [1336, 0]
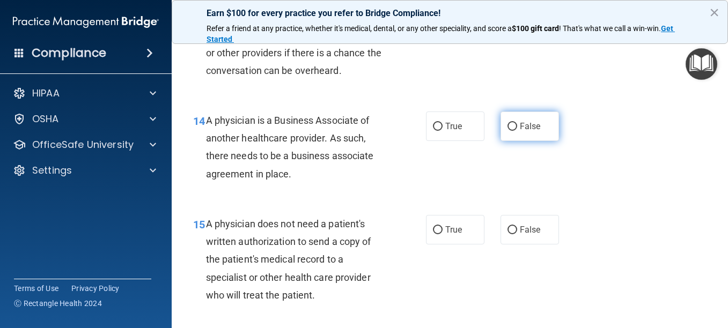
click at [536, 141] on label "False" at bounding box center [530, 127] width 58 height 30
click at [517, 131] on input "False" at bounding box center [512, 127] width 10 height 8
radio input "true"
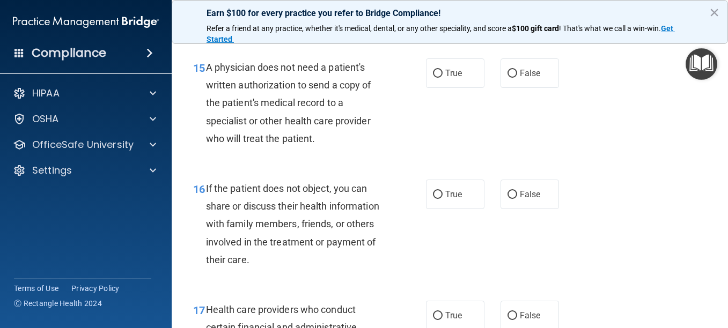
scroll to position [1506, 0]
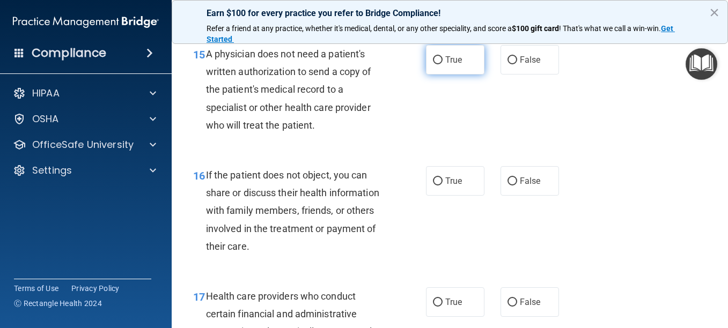
click at [439, 75] on label "True" at bounding box center [455, 60] width 58 height 30
click at [439, 64] on input "True" at bounding box center [438, 60] width 10 height 8
radio input "true"
click at [442, 196] on label "True" at bounding box center [455, 181] width 58 height 30
click at [442, 186] on input "True" at bounding box center [438, 182] width 10 height 8
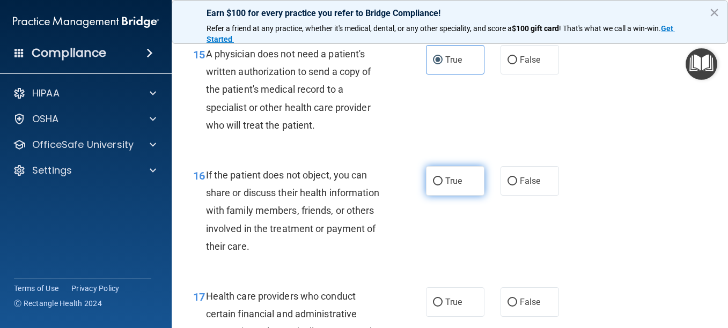
radio input "true"
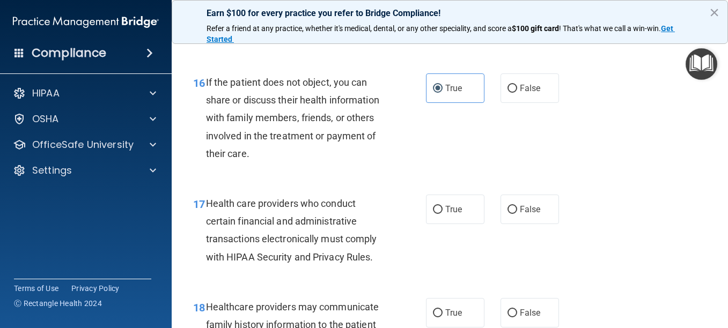
scroll to position [1605, 0]
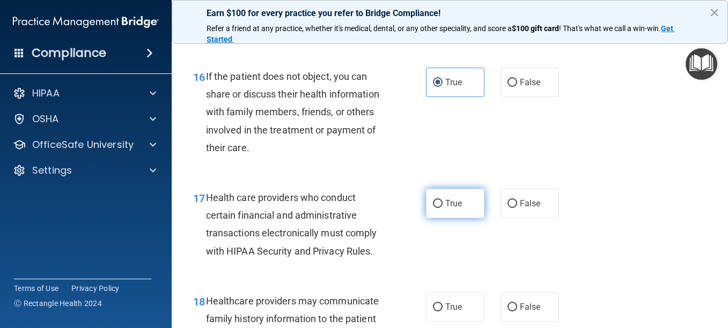
click at [459, 218] on label "True" at bounding box center [455, 204] width 58 height 30
click at [443, 208] on input "True" at bounding box center [438, 204] width 10 height 8
radio input "true"
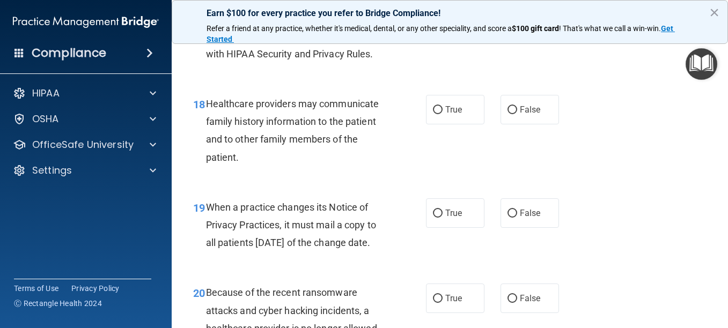
scroll to position [1811, 0]
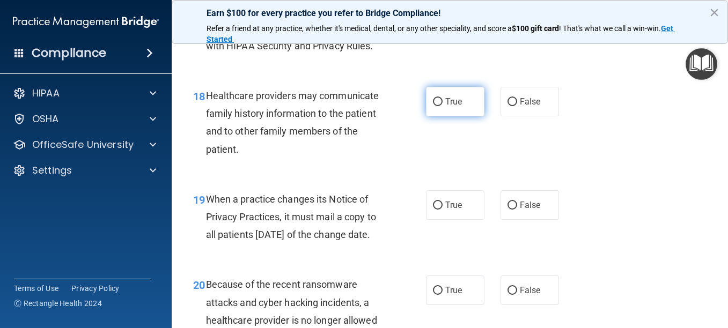
click at [435, 106] on input "True" at bounding box center [438, 102] width 10 height 8
radio input "true"
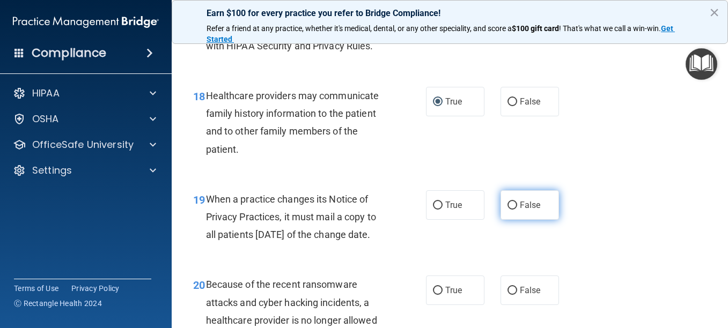
click at [524, 210] on span "False" at bounding box center [530, 205] width 21 height 10
click at [517, 210] on input "False" at bounding box center [512, 206] width 10 height 8
radio input "true"
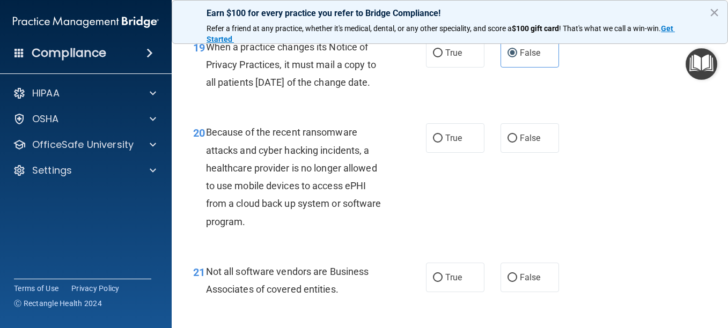
scroll to position [2026, 0]
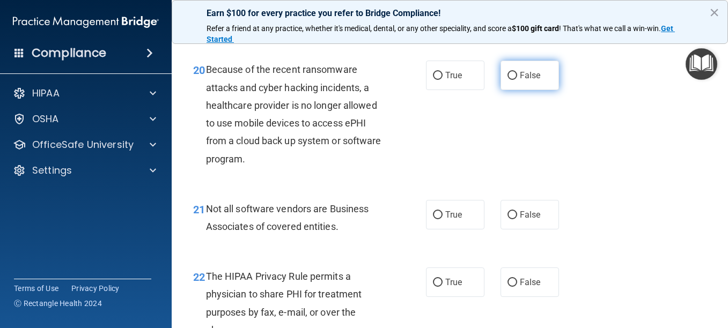
click at [513, 90] on label "False" at bounding box center [530, 76] width 58 height 30
click at [513, 80] on input "False" at bounding box center [512, 76] width 10 height 8
radio input "true"
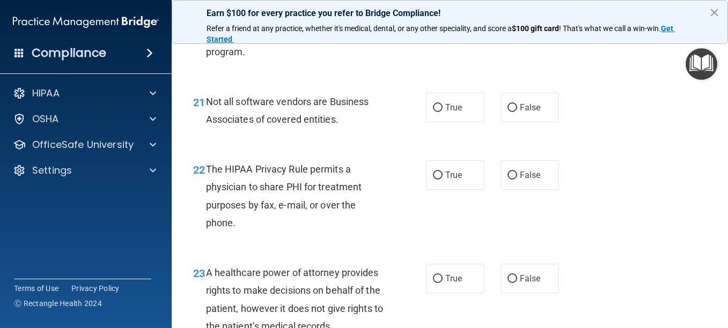
scroll to position [2160, 0]
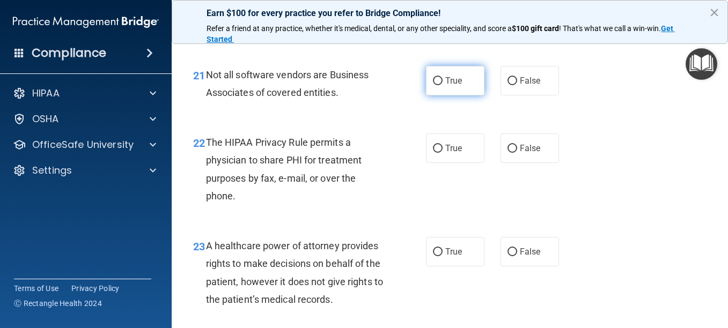
click at [446, 95] on label "True" at bounding box center [455, 81] width 58 height 30
click at [443, 85] on input "True" at bounding box center [438, 81] width 10 height 8
radio input "true"
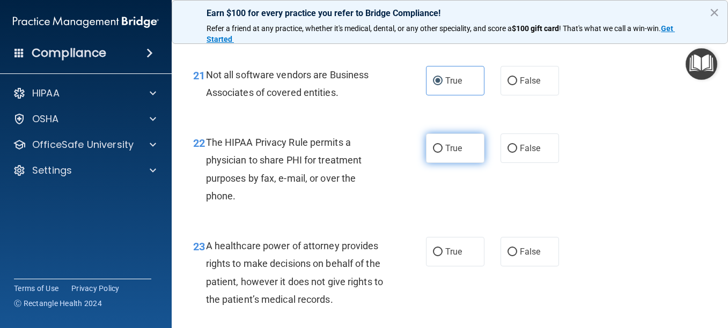
click at [447, 153] on span "True" at bounding box center [453, 148] width 17 height 10
click at [443, 153] on input "True" at bounding box center [438, 149] width 10 height 8
radio input "true"
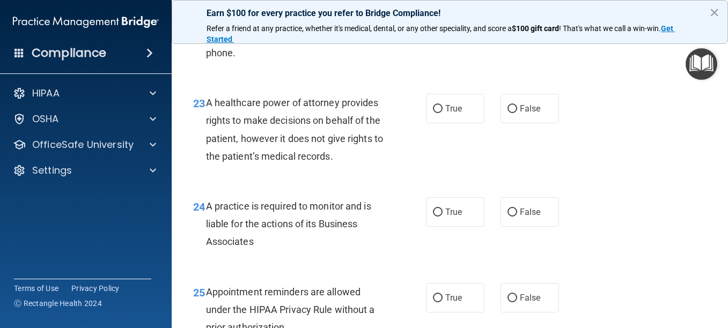
scroll to position [2330, 0]
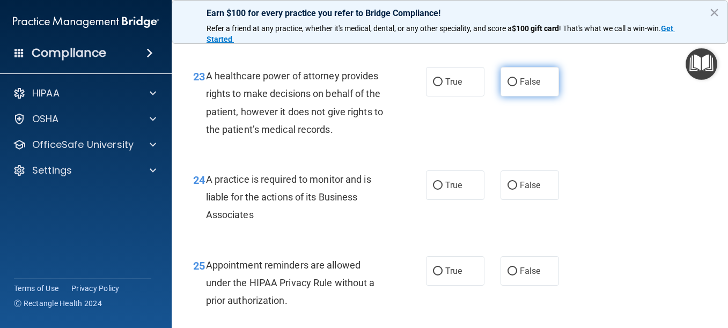
click at [527, 87] on span "False" at bounding box center [530, 82] width 21 height 10
click at [517, 86] on input "False" at bounding box center [512, 82] width 10 height 8
radio input "true"
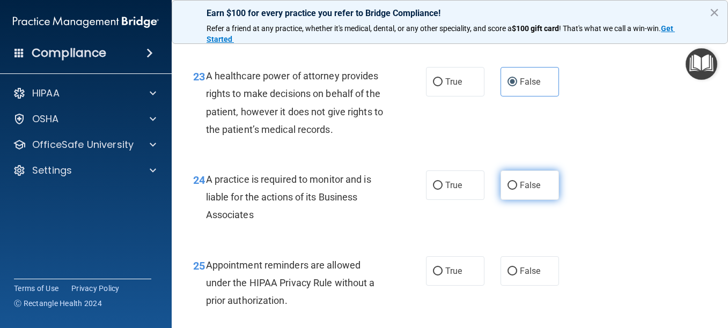
click at [526, 190] on span "False" at bounding box center [530, 185] width 21 height 10
click at [517, 190] on input "False" at bounding box center [512, 186] width 10 height 8
radio input "true"
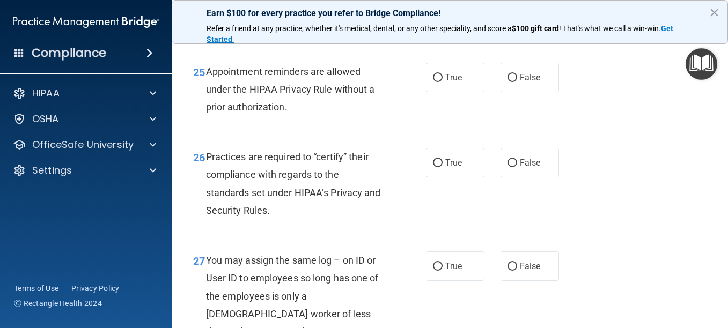
scroll to position [2536, 0]
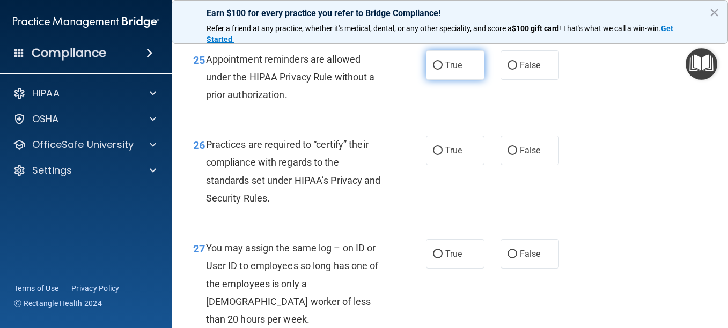
click at [437, 80] on label "True" at bounding box center [455, 65] width 58 height 30
click at [437, 70] on input "True" at bounding box center [438, 66] width 10 height 8
radio input "true"
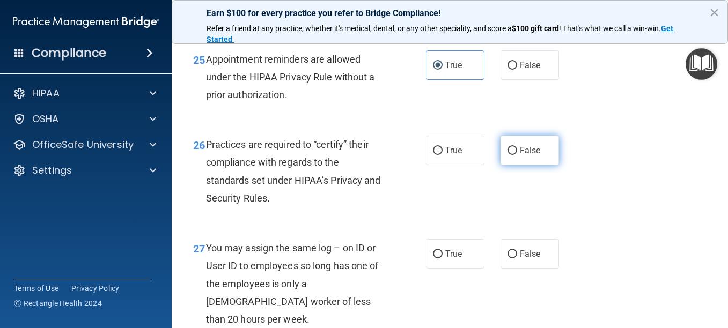
click at [529, 156] on span "False" at bounding box center [530, 150] width 21 height 10
click at [517, 155] on input "False" at bounding box center [512, 151] width 10 height 8
radio input "true"
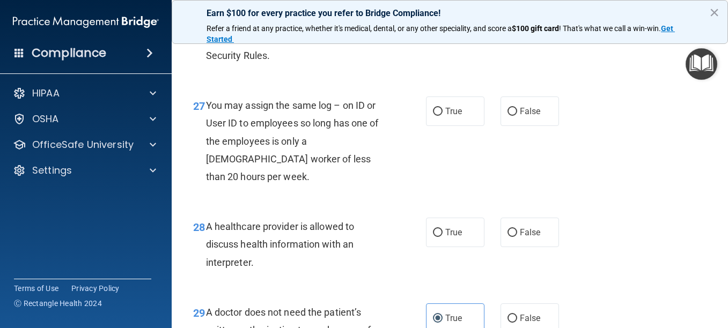
scroll to position [2679, 0]
click at [521, 116] on span "False" at bounding box center [530, 111] width 21 height 10
click at [517, 115] on input "False" at bounding box center [512, 111] width 10 height 8
radio input "true"
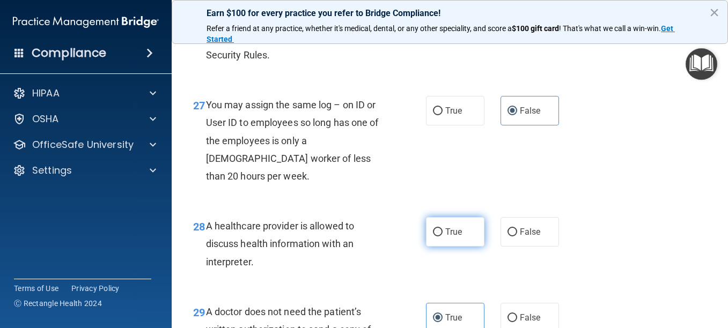
click at [433, 237] on input "True" at bounding box center [438, 233] width 10 height 8
radio input "true"
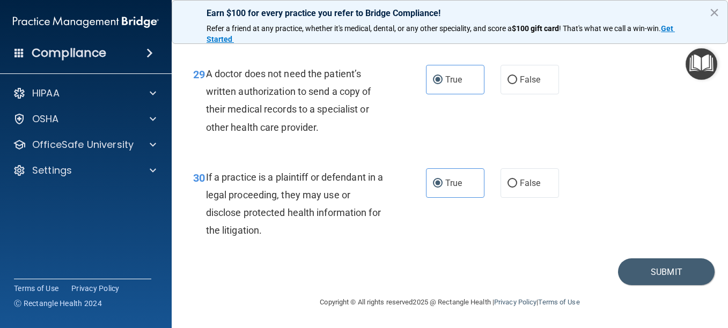
scroll to position [2966, 0]
click at [680, 277] on button "Submit" at bounding box center [666, 272] width 97 height 27
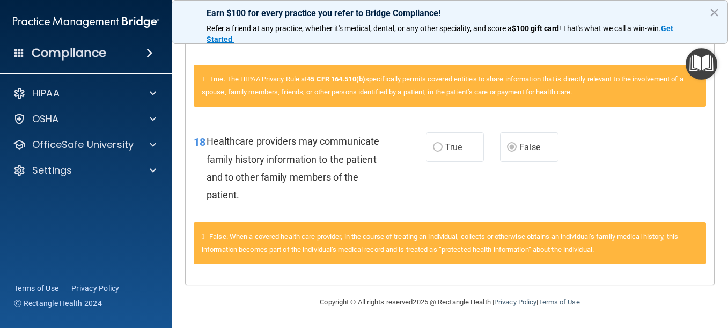
scroll to position [703, 0]
click at [716, 10] on button "×" at bounding box center [714, 12] width 10 height 17
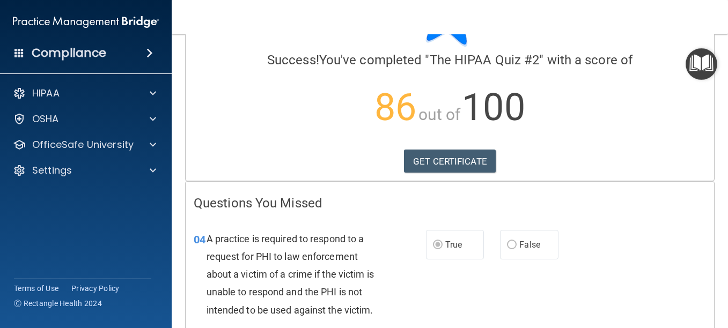
scroll to position [69, 0]
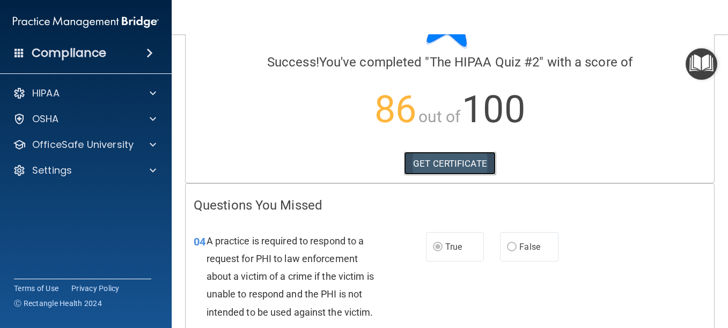
click at [426, 167] on link "GET CERTIFICATE" at bounding box center [450, 164] width 92 height 24
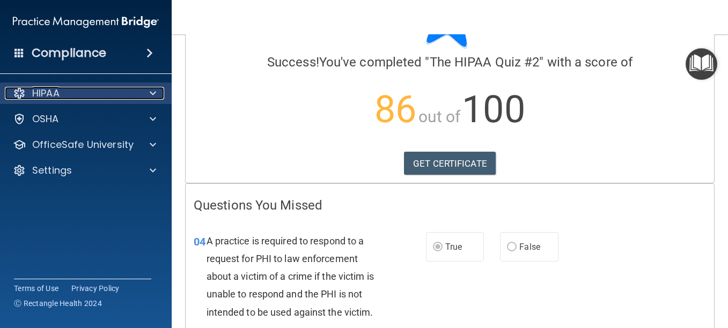
click at [91, 91] on div "HIPAA" at bounding box center [71, 93] width 133 height 13
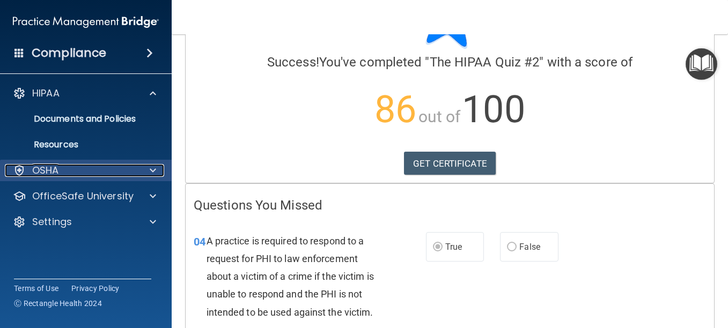
click at [107, 175] on div "OSHA" at bounding box center [71, 170] width 133 height 13
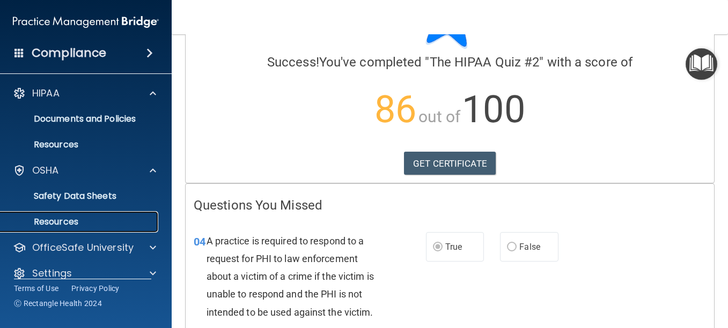
click at [115, 218] on p "Resources" at bounding box center [80, 222] width 146 height 11
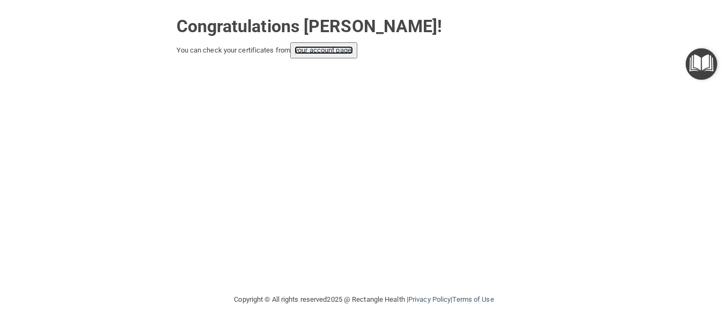
click at [323, 49] on link "your account page!" at bounding box center [324, 50] width 58 height 8
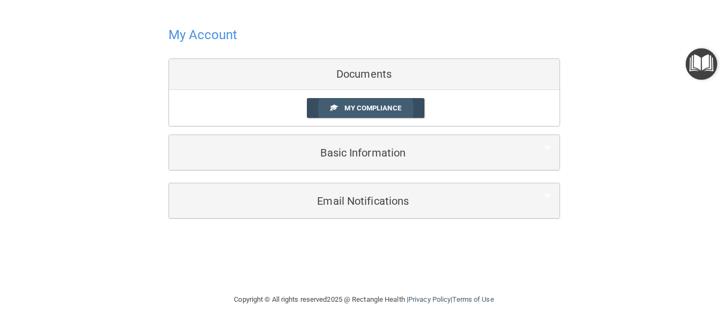
click at [394, 108] on span "My Compliance" at bounding box center [372, 108] width 56 height 8
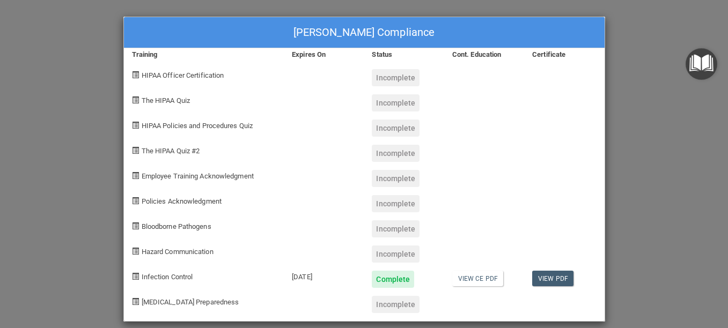
click at [394, 306] on div "Incomplete" at bounding box center [396, 304] width 48 height 17
click at [158, 304] on span "COVID-19 Preparedness" at bounding box center [191, 302] width 98 height 8
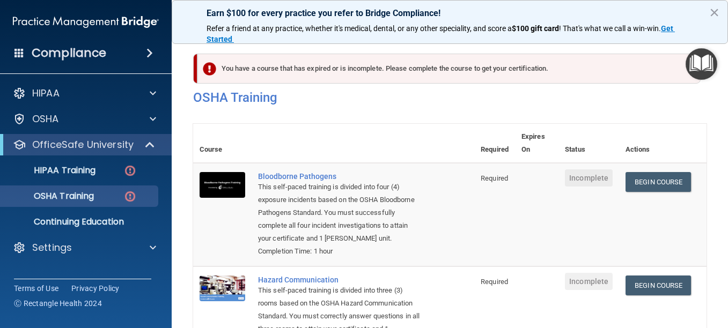
scroll to position [307, 0]
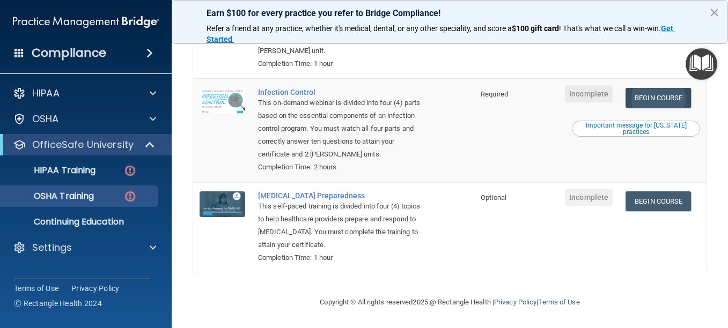
click at [667, 100] on link "Begin Course" at bounding box center [658, 98] width 65 height 20
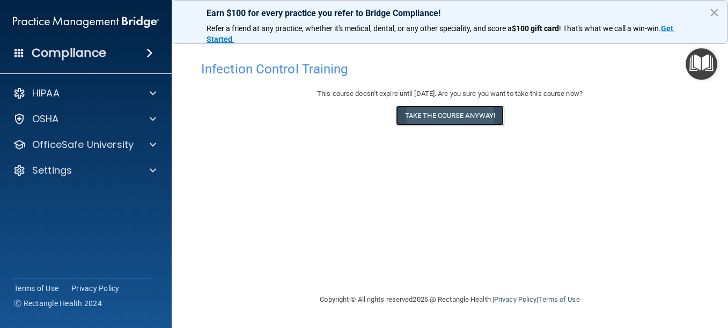
click at [465, 117] on button "Take the course anyway!" at bounding box center [450, 116] width 108 height 20
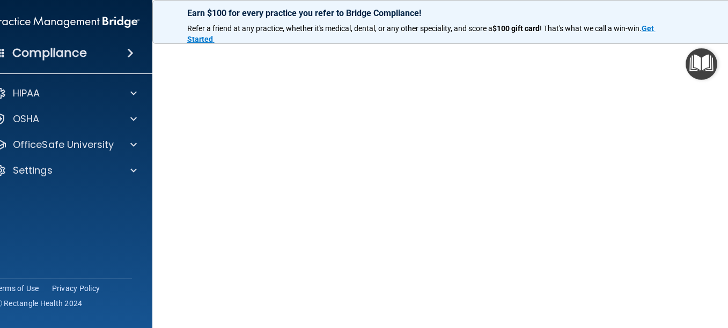
scroll to position [131, 0]
click at [626, 306] on div "Copyright © All rights reserved 2025 @ Rectangle Health | Privacy Policy | Term…" at bounding box center [450, 302] width 392 height 34
click at [115, 56] on div "Compliance" at bounding box center [67, 53] width 172 height 24
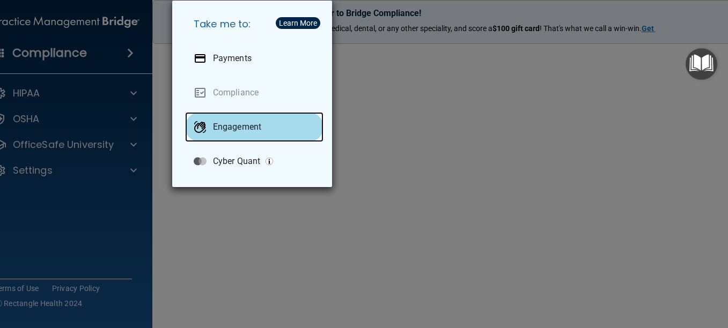
click at [241, 126] on p "Engagement" at bounding box center [237, 127] width 48 height 11
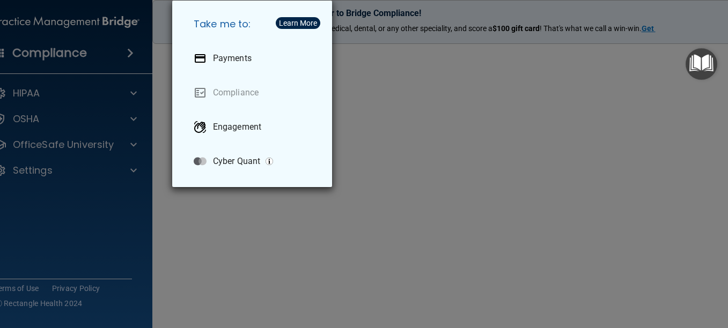
click at [25, 190] on div "Take me to: Payments Compliance Engagement Cyber Quant" at bounding box center [364, 164] width 728 height 328
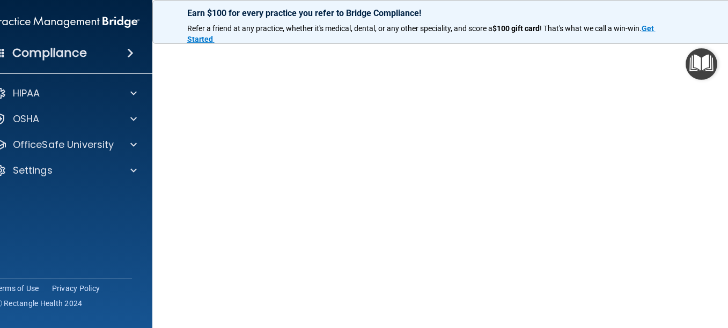
click at [100, 50] on div "Compliance" at bounding box center [67, 53] width 172 height 24
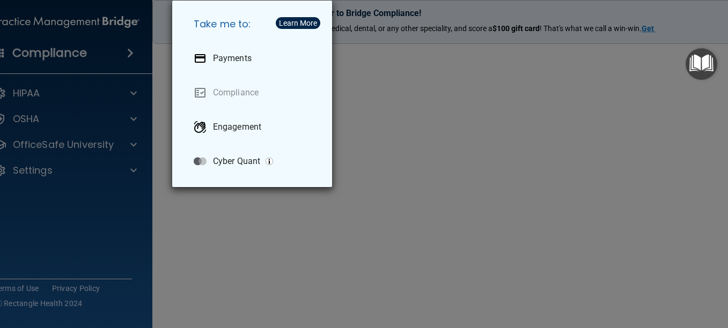
click at [98, 50] on div "Take me to: Payments Compliance Engagement Cyber Quant" at bounding box center [364, 164] width 728 height 328
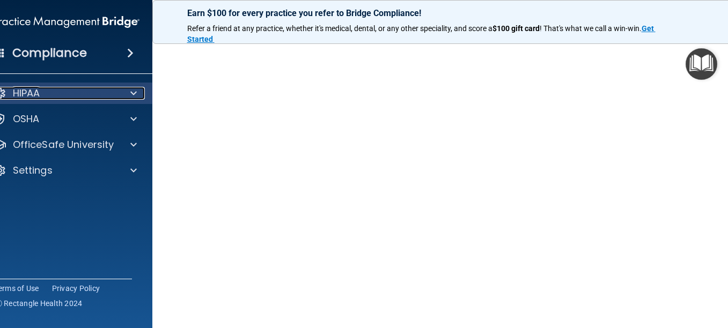
click at [52, 90] on div "HIPAA" at bounding box center [52, 93] width 133 height 13
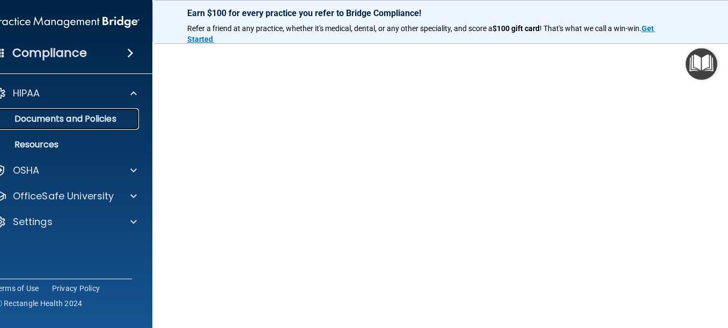
click at [87, 119] on p "Documents and Policies" at bounding box center [61, 119] width 146 height 11
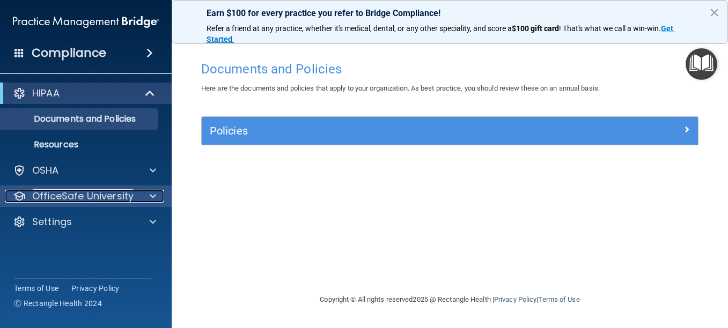
click at [79, 191] on p "OfficeSafe University" at bounding box center [82, 196] width 101 height 13
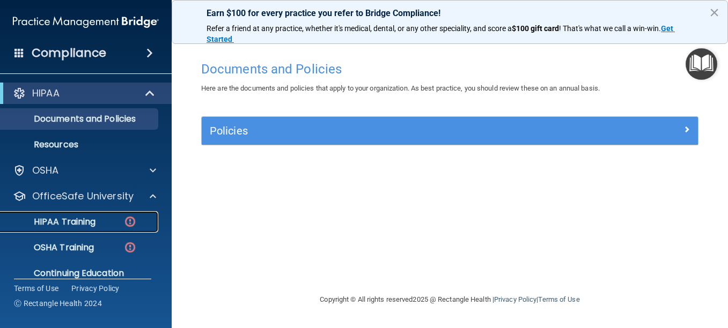
click at [85, 219] on p "HIPAA Training" at bounding box center [51, 222] width 89 height 11
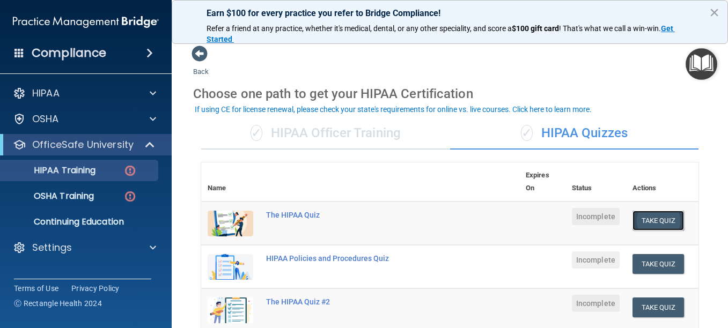
click at [659, 226] on button "Take Quiz" at bounding box center [658, 221] width 52 height 20
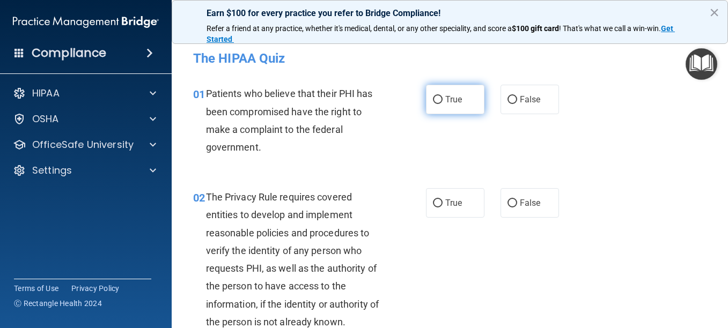
click at [433, 98] on input "True" at bounding box center [438, 100] width 10 height 8
radio input "true"
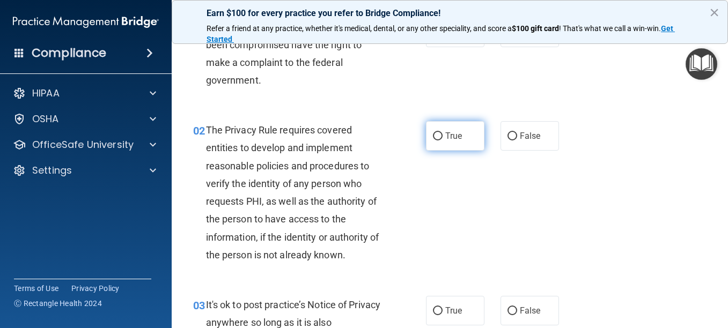
click at [433, 133] on input "True" at bounding box center [438, 137] width 10 height 8
radio input "true"
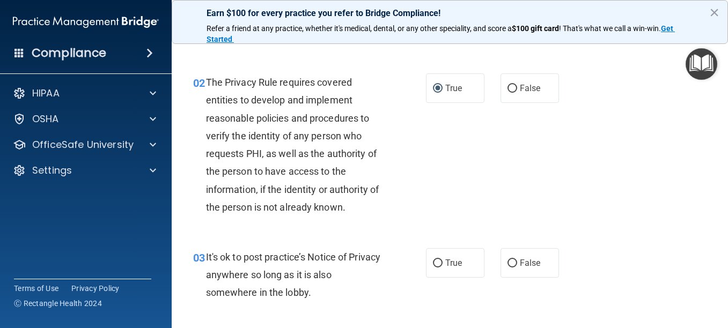
scroll to position [134, 0]
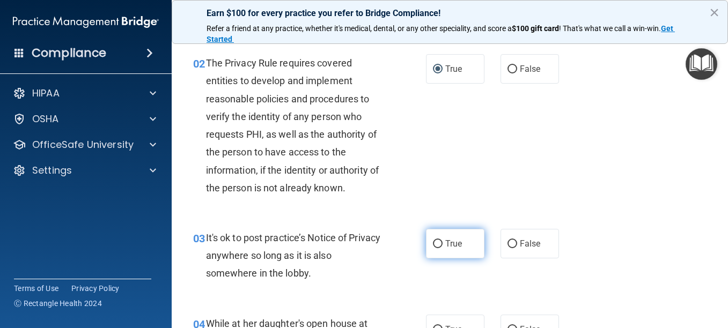
click at [433, 247] on input "True" at bounding box center [438, 244] width 10 height 8
radio input "true"
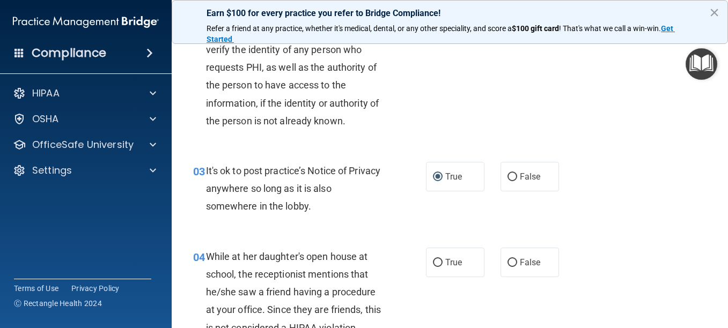
scroll to position [335, 0]
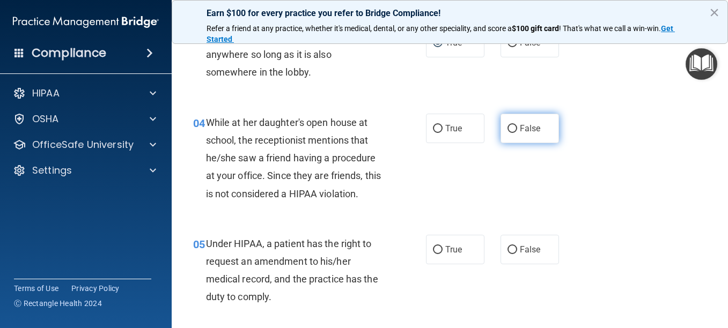
click at [507, 128] on input "False" at bounding box center [512, 129] width 10 height 8
radio input "true"
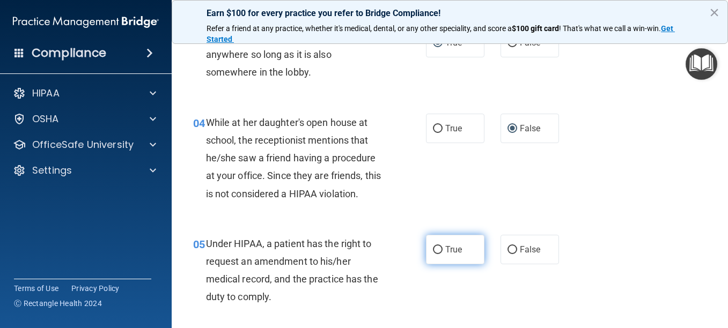
click at [433, 247] on input "True" at bounding box center [438, 250] width 10 height 8
radio input "true"
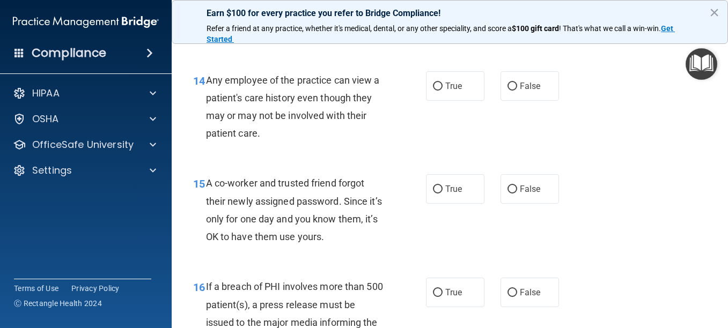
scroll to position [536, 0]
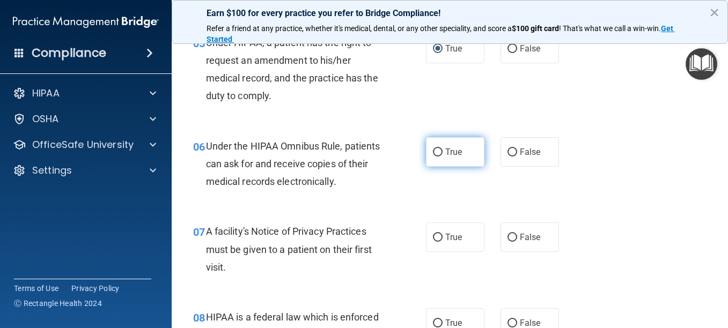
click at [435, 153] on input "True" at bounding box center [438, 153] width 10 height 8
radio input "true"
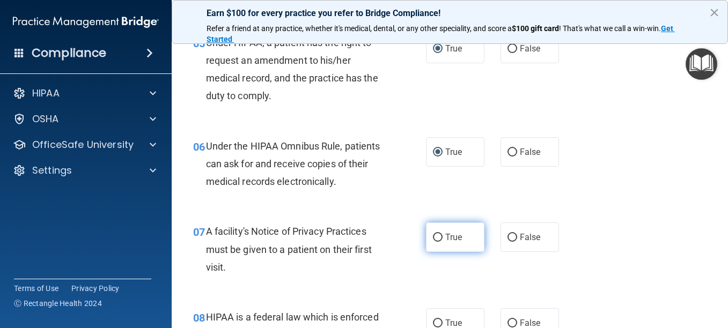
click at [433, 234] on input "True" at bounding box center [438, 238] width 10 height 8
radio input "true"
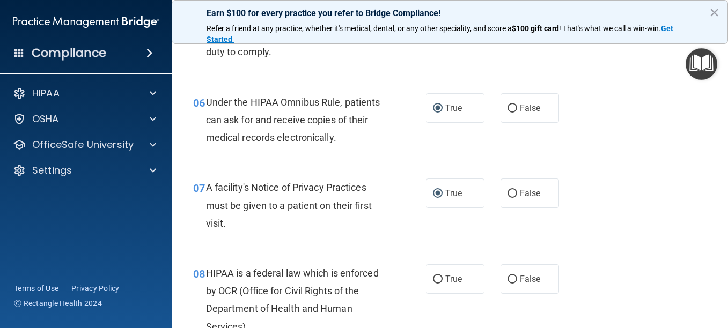
scroll to position [604, 0]
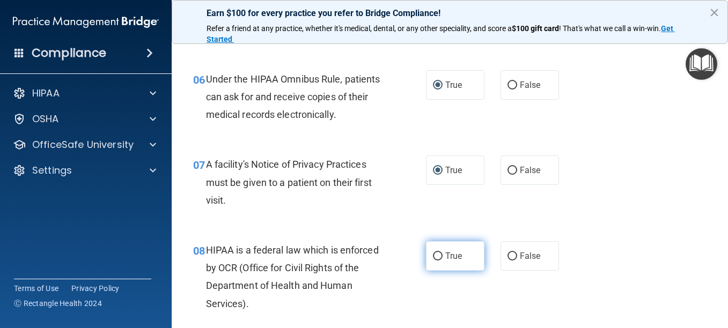
click at [434, 259] on input "True" at bounding box center [438, 257] width 10 height 8
radio input "true"
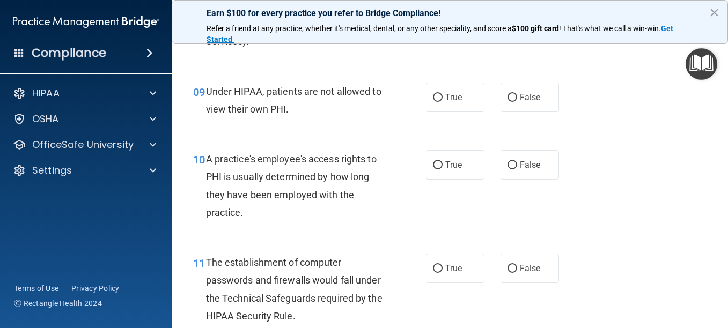
scroll to position [872, 0]
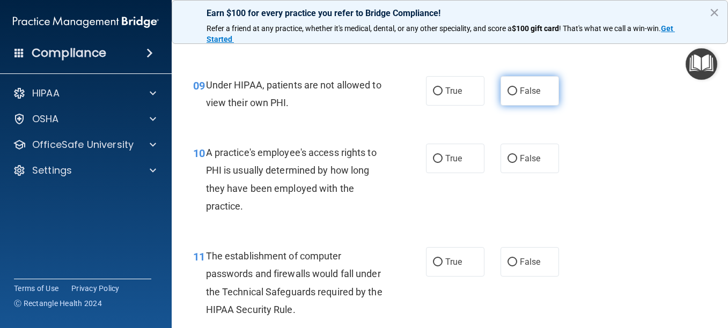
click at [511, 91] on input "False" at bounding box center [512, 91] width 10 height 8
radio input "true"
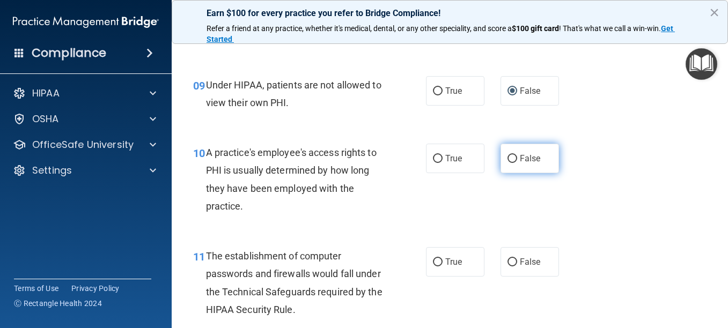
click at [508, 159] on input "False" at bounding box center [512, 159] width 10 height 8
radio input "true"
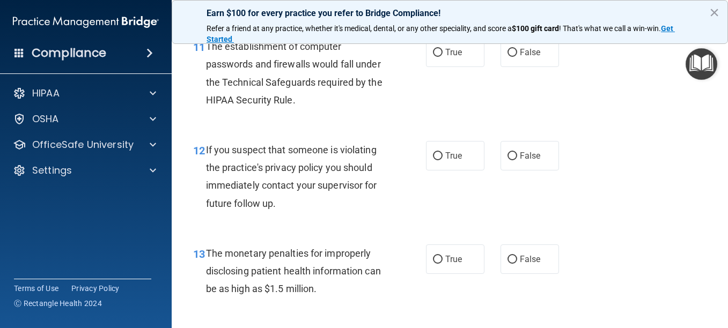
scroll to position [1069, 0]
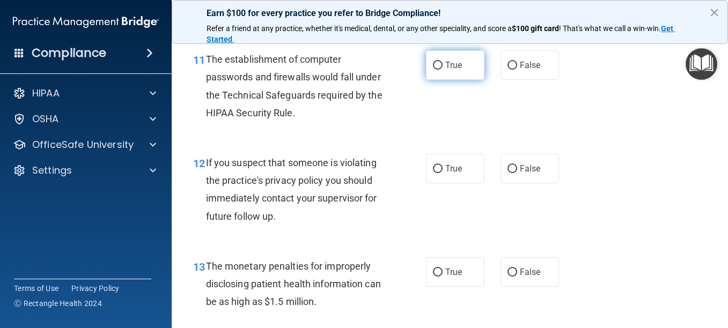
click at [435, 64] on input "True" at bounding box center [438, 66] width 10 height 8
radio input "true"
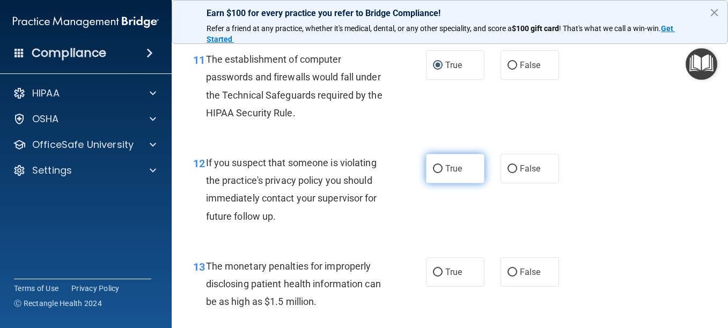
click at [434, 165] on input "True" at bounding box center [438, 169] width 10 height 8
radio input "true"
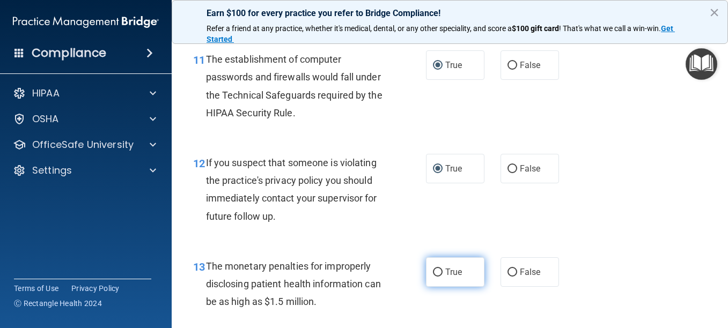
click at [437, 270] on input "True" at bounding box center [438, 273] width 10 height 8
radio input "true"
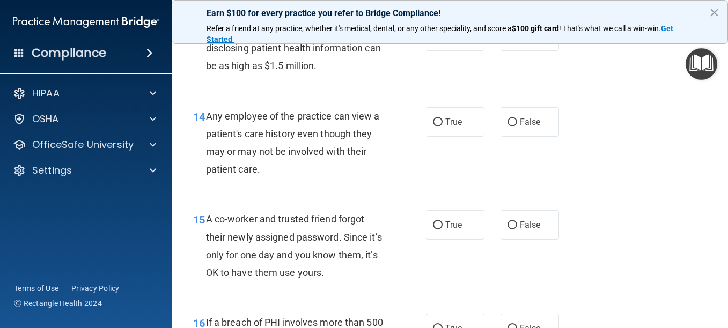
scroll to position [1326, 0]
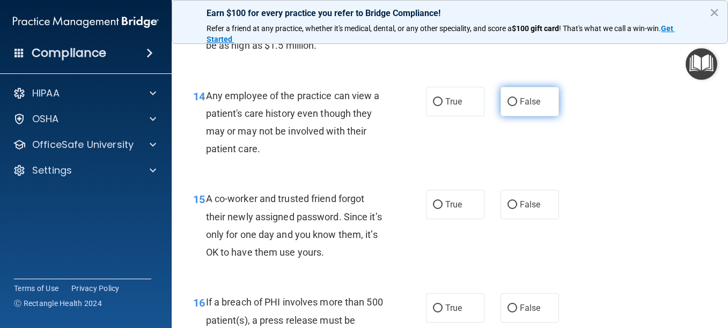
click at [523, 108] on label "False" at bounding box center [530, 102] width 58 height 30
click at [517, 106] on input "False" at bounding box center [512, 102] width 10 height 8
radio input "true"
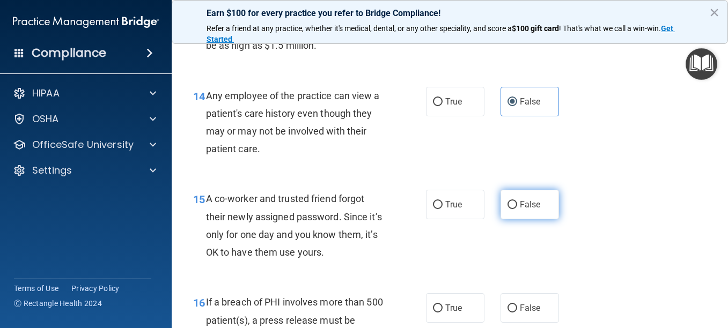
click at [510, 203] on input "False" at bounding box center [512, 205] width 10 height 8
radio input "true"
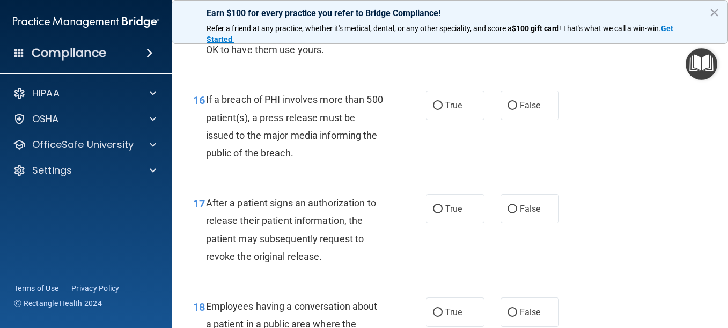
scroll to position [1535, 0]
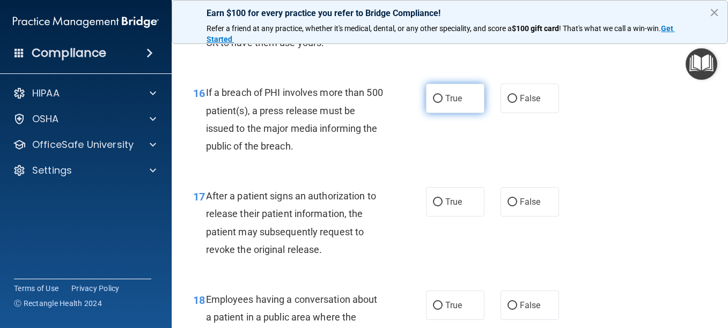
click at [438, 100] on label "True" at bounding box center [455, 99] width 58 height 30
click at [438, 100] on input "True" at bounding box center [438, 99] width 10 height 8
radio input "true"
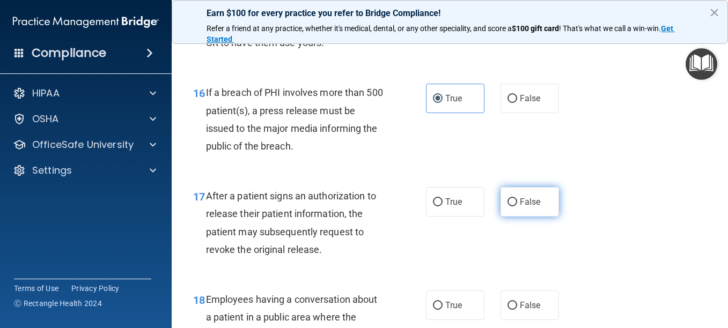
click at [520, 204] on span "False" at bounding box center [530, 202] width 21 height 10
click at [513, 204] on input "False" at bounding box center [512, 202] width 10 height 8
radio input "true"
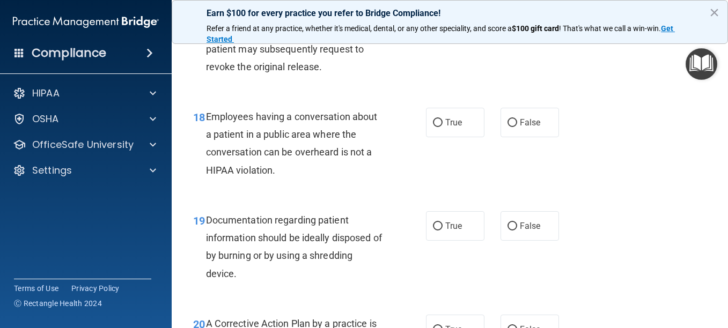
scroll to position [1725, 0]
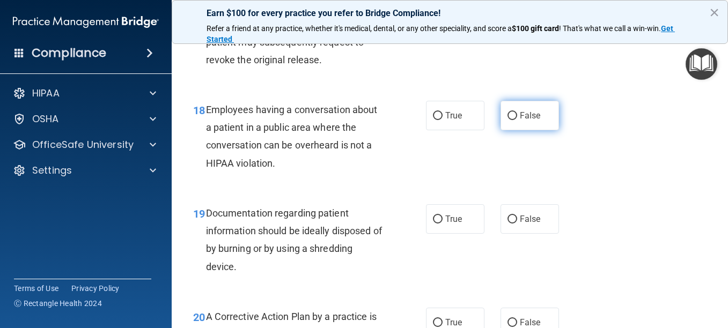
click at [507, 115] on input "False" at bounding box center [512, 116] width 10 height 8
radio input "true"
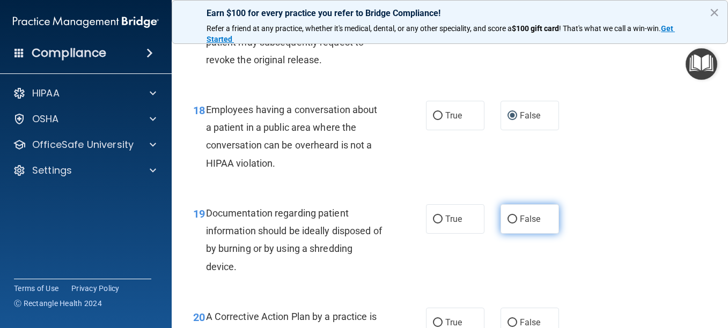
click at [507, 222] on input "False" at bounding box center [512, 220] width 10 height 8
radio input "true"
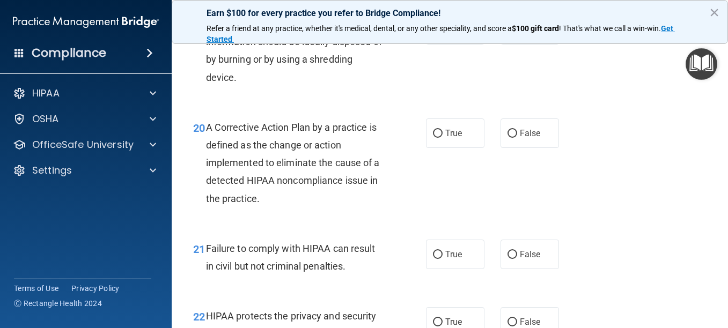
scroll to position [1922, 0]
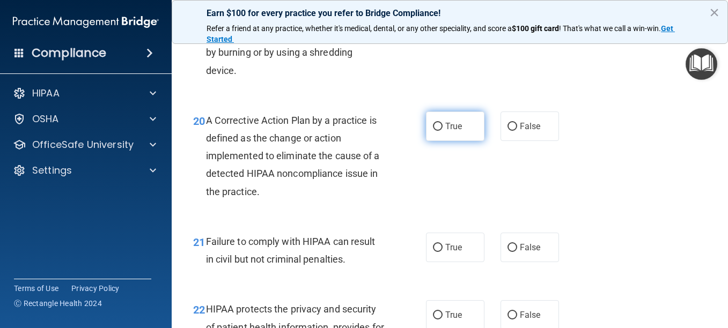
click at [435, 129] on input "True" at bounding box center [438, 127] width 10 height 8
radio input "true"
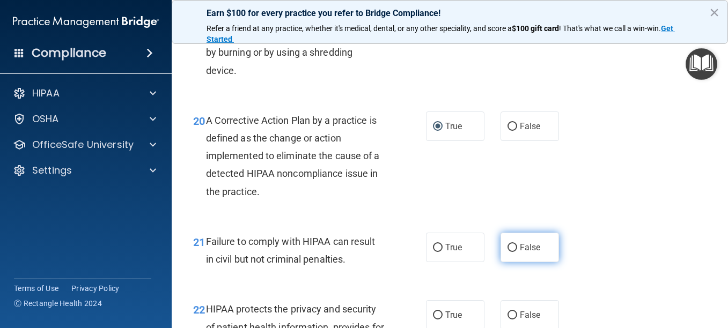
click at [507, 245] on input "False" at bounding box center [512, 248] width 10 height 8
radio input "true"
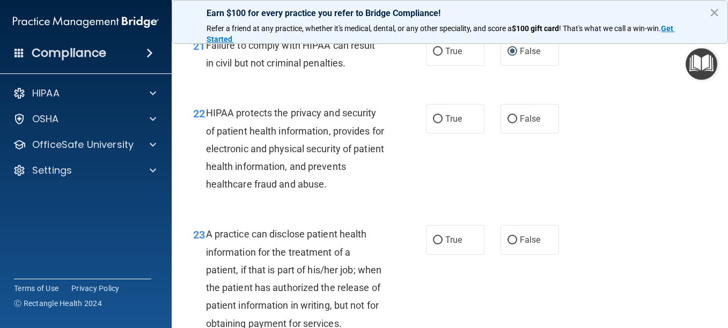
scroll to position [2125, 0]
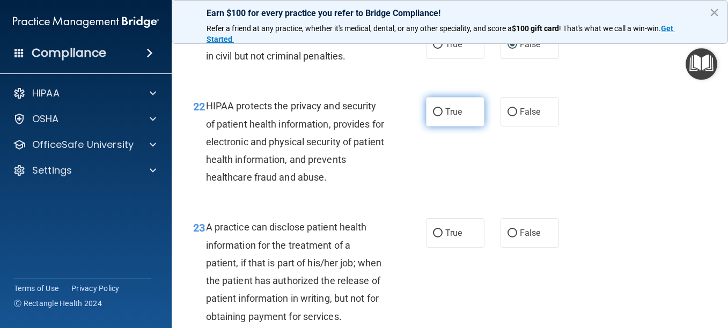
click at [435, 115] on input "True" at bounding box center [438, 112] width 10 height 8
radio input "true"
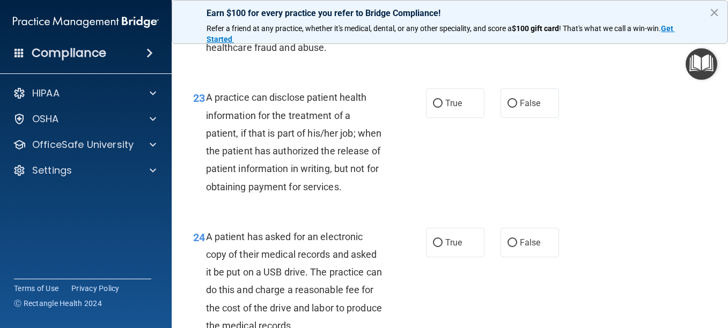
scroll to position [2248, 0]
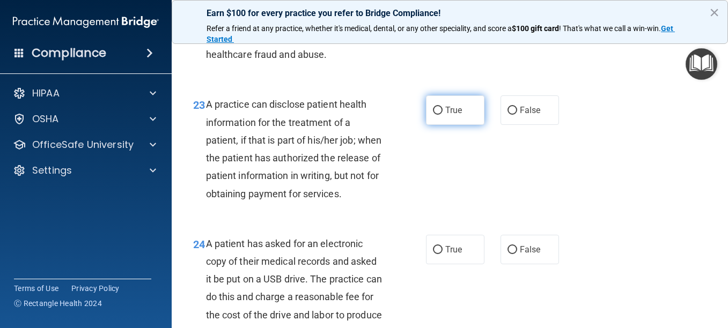
click at [438, 112] on label "True" at bounding box center [455, 110] width 58 height 30
click at [438, 112] on input "True" at bounding box center [438, 111] width 10 height 8
radio input "true"
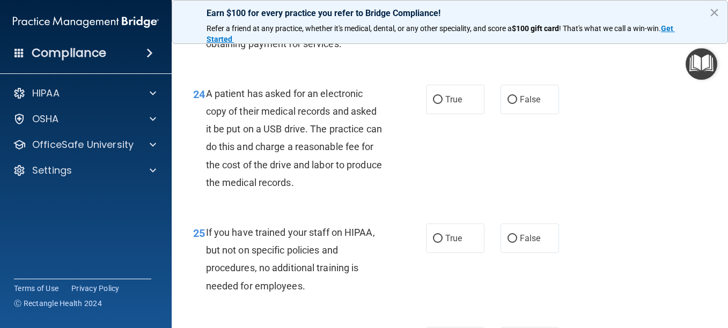
scroll to position [2424, 0]
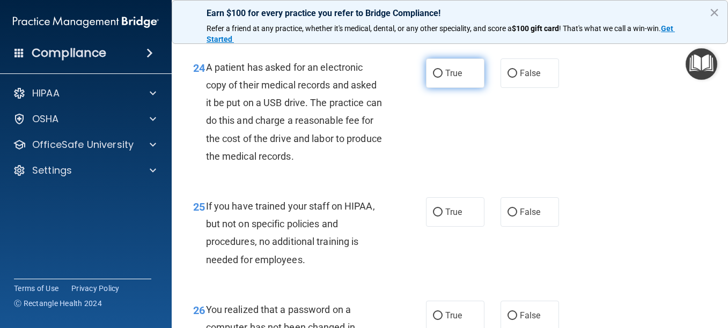
click at [436, 88] on label "True" at bounding box center [455, 73] width 58 height 30
click at [436, 78] on input "True" at bounding box center [438, 74] width 10 height 8
radio input "true"
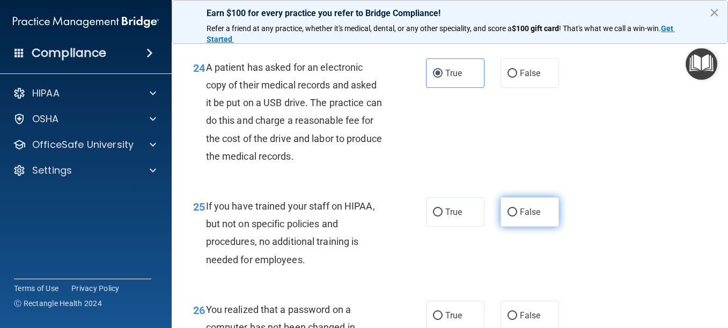
click at [509, 217] on input "False" at bounding box center [512, 213] width 10 height 8
radio input "true"
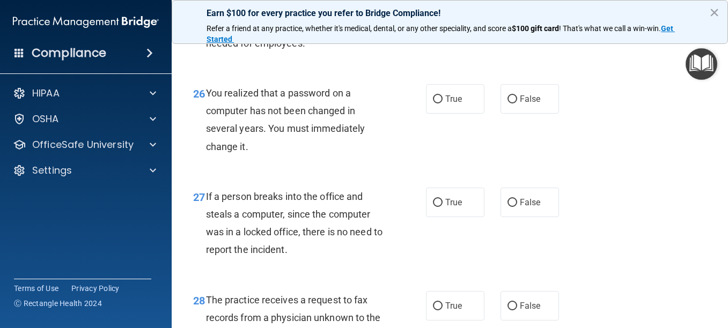
scroll to position [2647, 0]
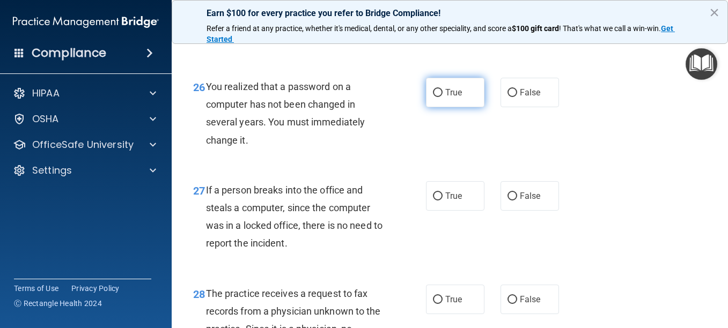
click at [453, 98] on span "True" at bounding box center [453, 92] width 17 height 10
click at [443, 97] on input "True" at bounding box center [438, 93] width 10 height 8
radio input "true"
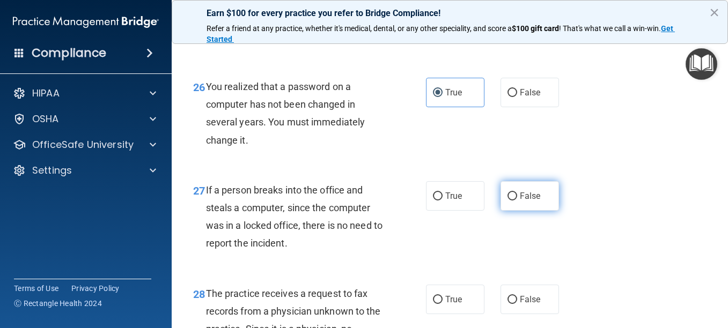
click at [512, 211] on label "False" at bounding box center [530, 196] width 58 height 30
click at [512, 201] on input "False" at bounding box center [512, 197] width 10 height 8
radio input "true"
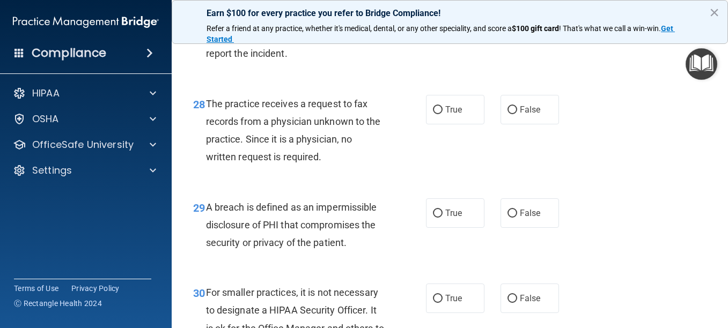
scroll to position [2851, 0]
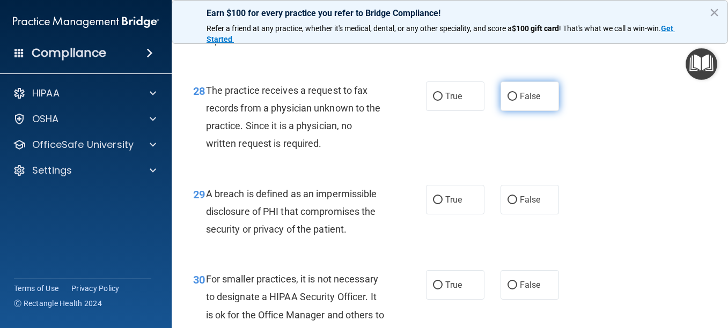
click at [507, 101] on input "False" at bounding box center [512, 97] width 10 height 8
radio input "true"
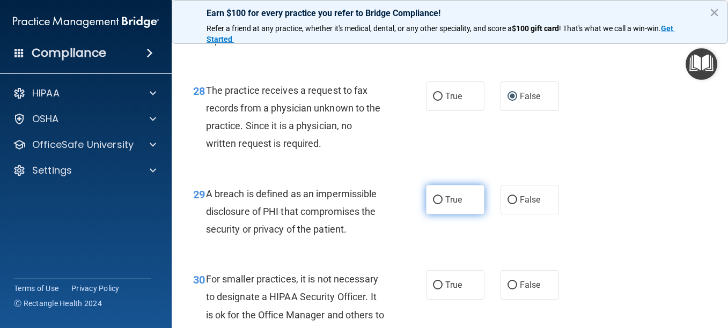
click at [445, 205] on span "True" at bounding box center [453, 200] width 17 height 10
click at [442, 204] on input "True" at bounding box center [438, 200] width 10 height 8
radio input "true"
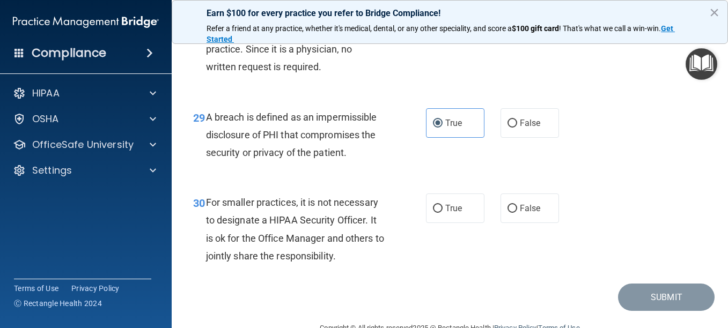
scroll to position [2971, 0]
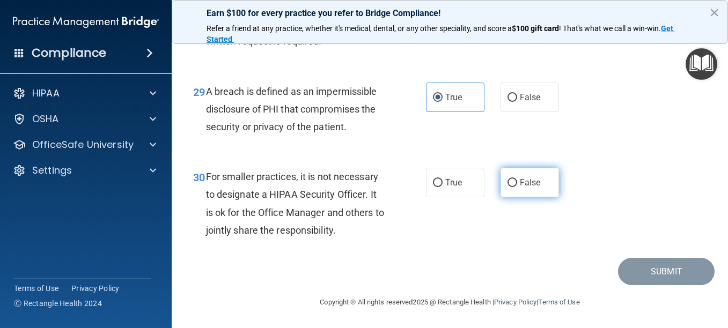
click at [520, 180] on span "False" at bounding box center [530, 183] width 21 height 10
click at [517, 180] on input "False" at bounding box center [512, 183] width 10 height 8
radio input "true"
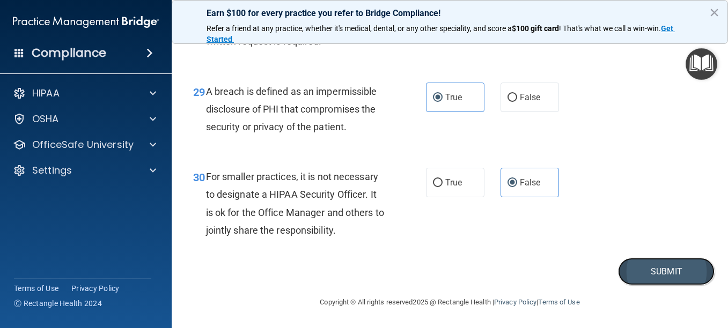
click at [636, 270] on button "Submit" at bounding box center [666, 271] width 97 height 27
click at [650, 273] on button "Submit" at bounding box center [666, 271] width 97 height 27
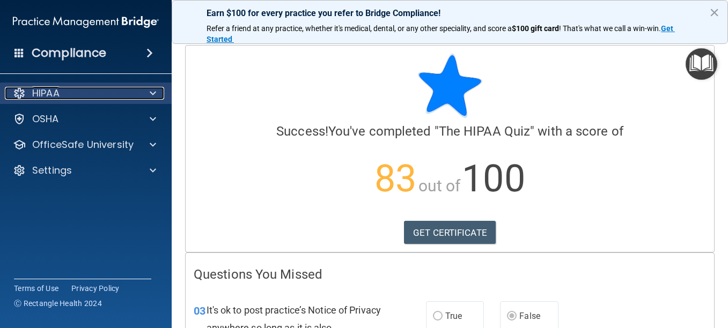
click at [83, 94] on div "HIPAA" at bounding box center [71, 93] width 133 height 13
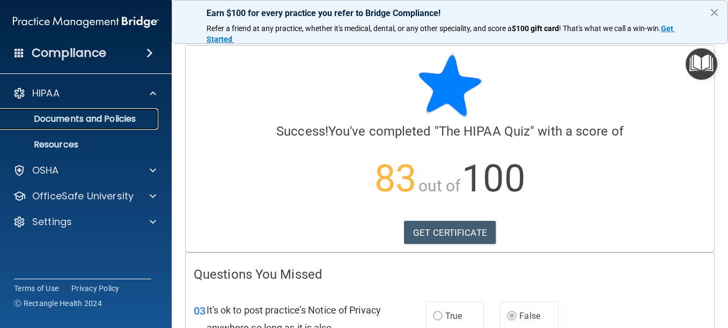
click at [102, 123] on p "Documents and Policies" at bounding box center [80, 119] width 146 height 11
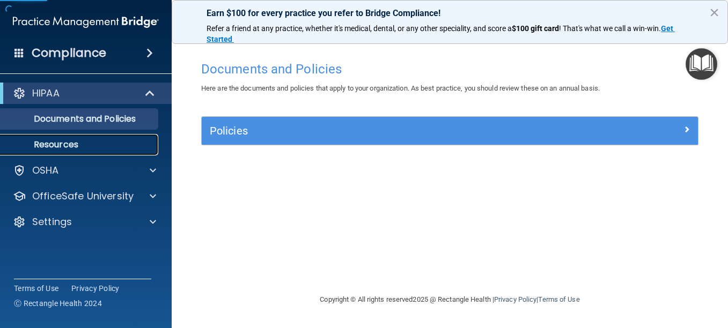
click at [87, 142] on p "Resources" at bounding box center [80, 144] width 146 height 11
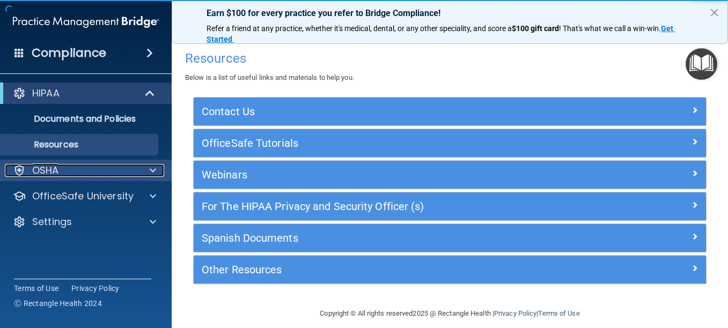
click at [82, 166] on div "OSHA" at bounding box center [71, 170] width 133 height 13
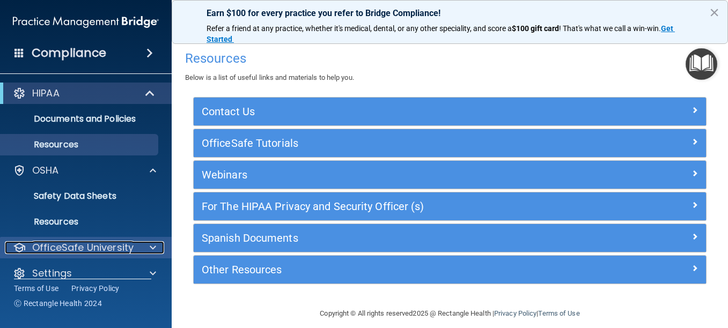
click at [91, 248] on p "OfficeSafe University" at bounding box center [82, 247] width 101 height 13
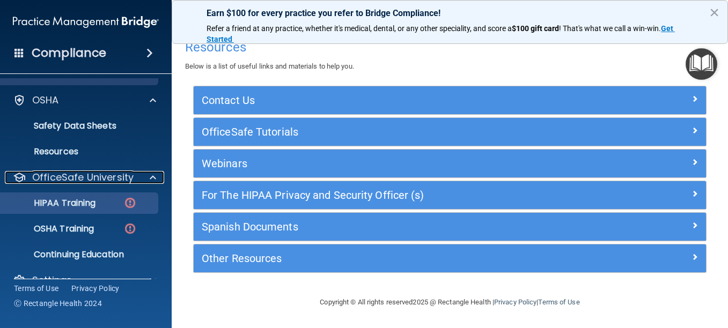
scroll to position [91, 0]
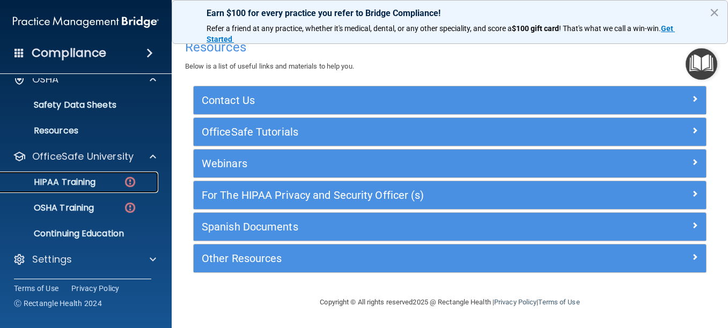
drag, startPoint x: 33, startPoint y: 184, endPoint x: 21, endPoint y: 185, distance: 11.9
click at [21, 185] on p "HIPAA Training" at bounding box center [51, 182] width 89 height 11
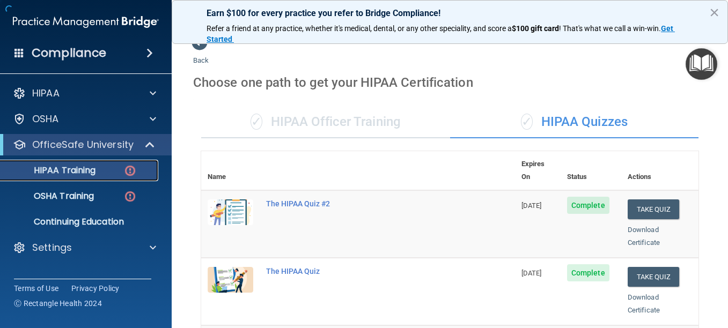
scroll to position [490, 0]
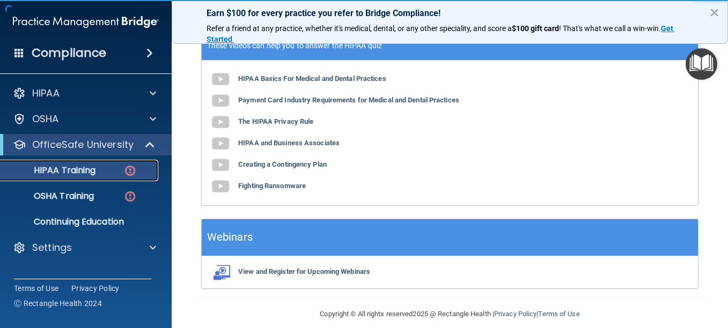
click at [133, 172] on img at bounding box center [129, 170] width 13 height 13
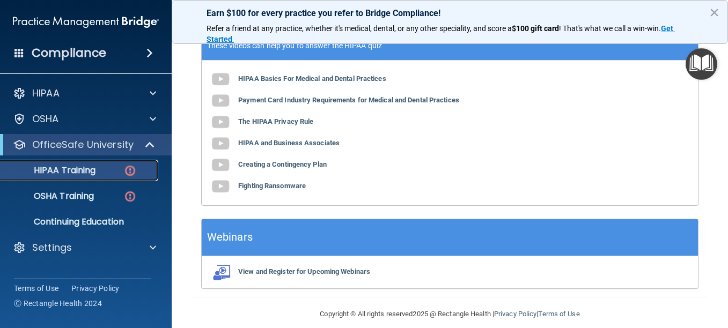
click at [128, 172] on img at bounding box center [129, 170] width 13 height 13
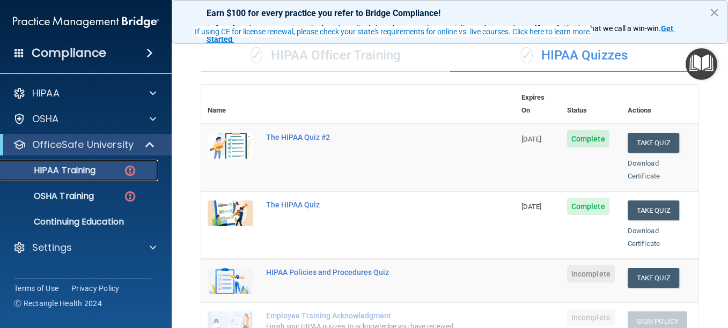
scroll to position [87, 0]
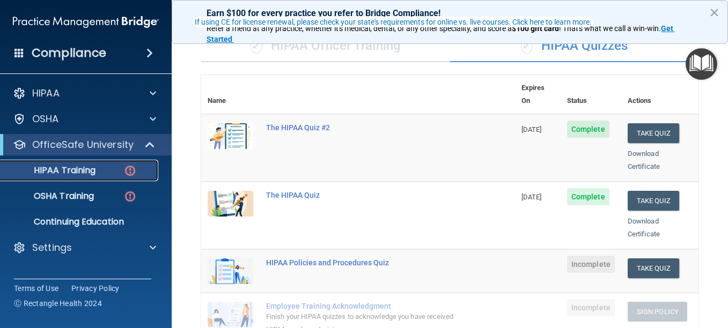
click at [88, 173] on p "HIPAA Training" at bounding box center [51, 170] width 89 height 11
click at [650, 259] on button "Take Quiz" at bounding box center [654, 269] width 52 height 20
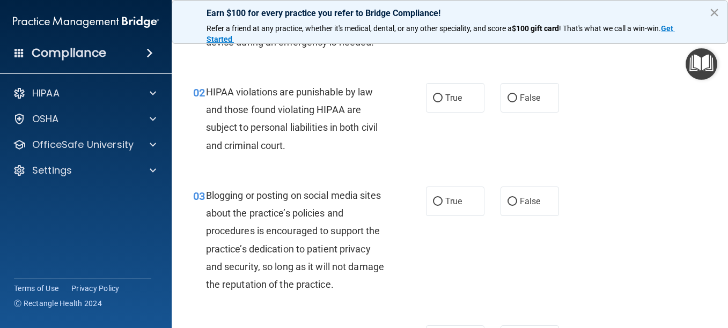
click at [713, 13] on button "×" at bounding box center [714, 12] width 10 height 17
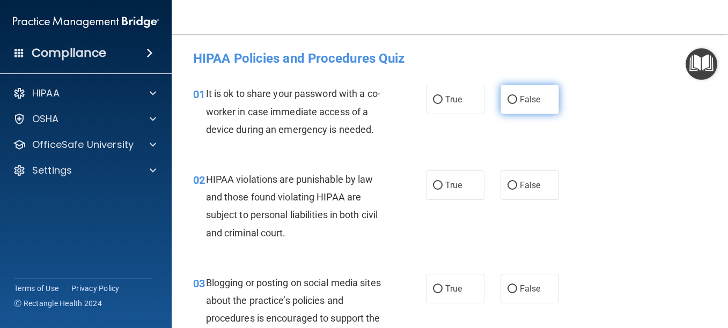
click at [512, 98] on label "False" at bounding box center [530, 100] width 58 height 30
click at [512, 98] on input "False" at bounding box center [512, 100] width 10 height 8
radio input "true"
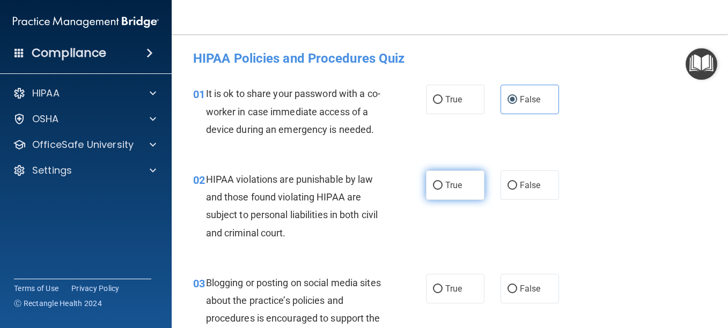
click at [462, 200] on label "True" at bounding box center [455, 186] width 58 height 30
click at [443, 190] on input "True" at bounding box center [438, 186] width 10 height 8
radio input "true"
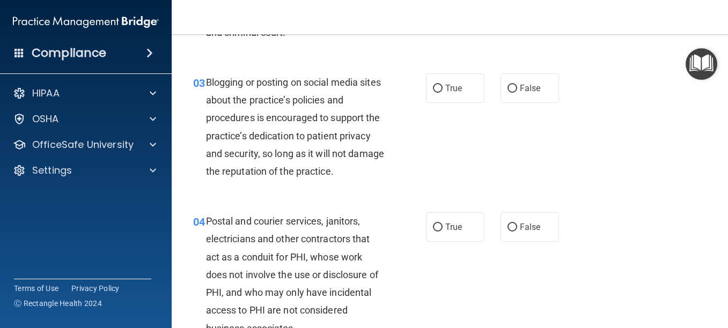
scroll to position [224, 0]
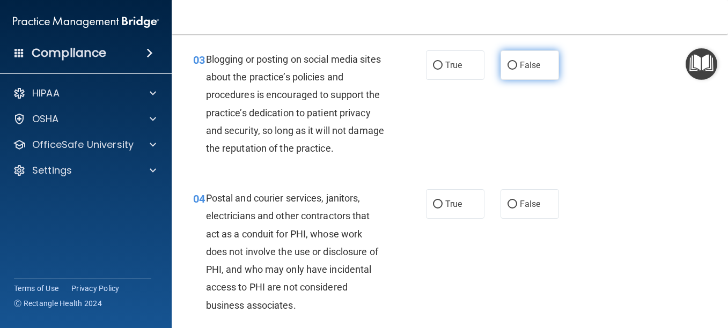
click at [529, 70] on span "False" at bounding box center [530, 65] width 21 height 10
click at [517, 70] on input "False" at bounding box center [512, 66] width 10 height 8
radio input "true"
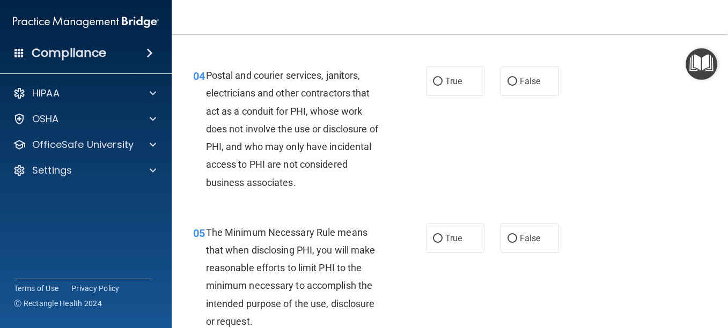
scroll to position [358, 0]
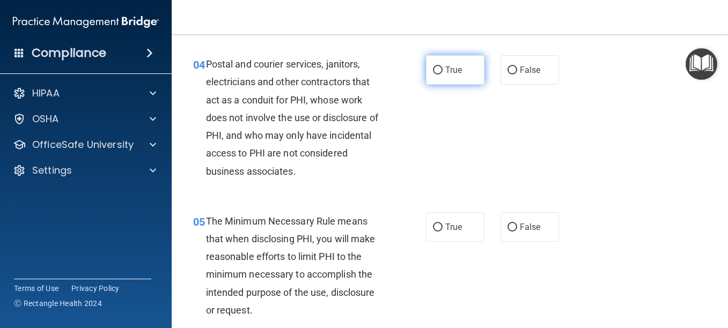
click at [448, 75] on span "True" at bounding box center [453, 70] width 17 height 10
click at [443, 75] on input "True" at bounding box center [438, 71] width 10 height 8
radio input "true"
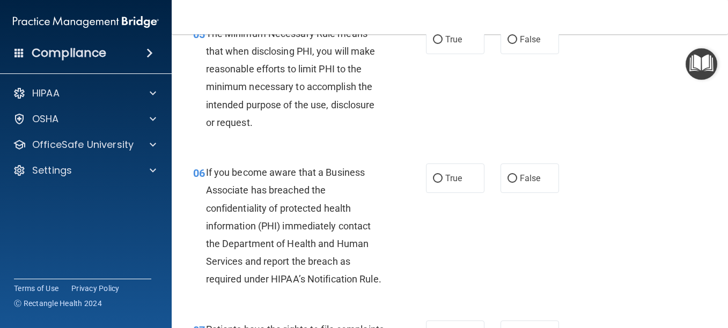
scroll to position [572, 0]
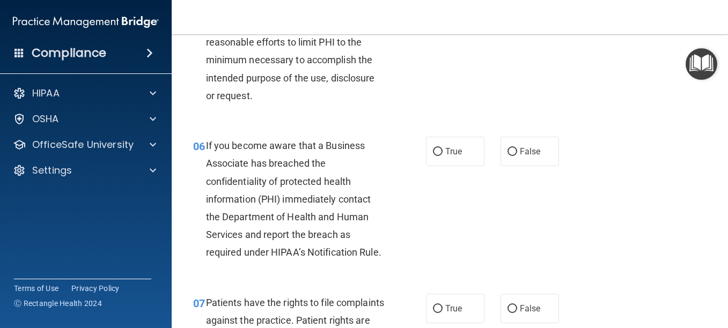
click at [455, 18] on span "True" at bounding box center [453, 13] width 17 height 10
click at [443, 17] on input "True" at bounding box center [438, 13] width 10 height 8
radio input "true"
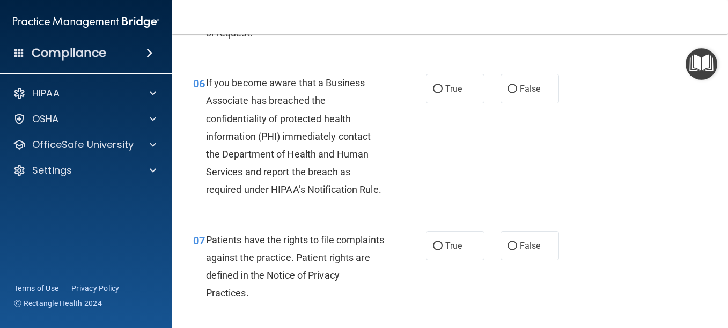
scroll to position [662, 0]
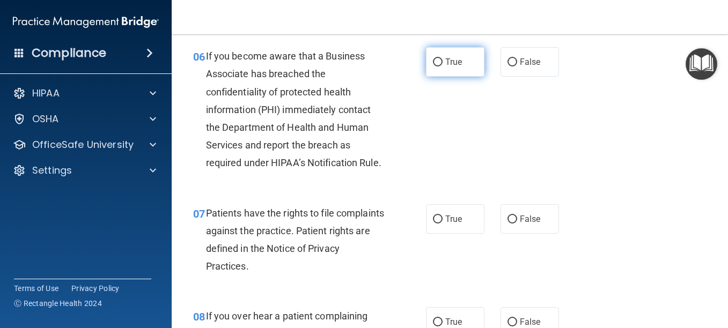
click at [448, 67] on span "True" at bounding box center [453, 62] width 17 height 10
click at [443, 67] on input "True" at bounding box center [438, 62] width 10 height 8
radio input "true"
click at [448, 67] on span "True" at bounding box center [453, 62] width 17 height 10
click at [443, 67] on input "True" at bounding box center [438, 62] width 10 height 8
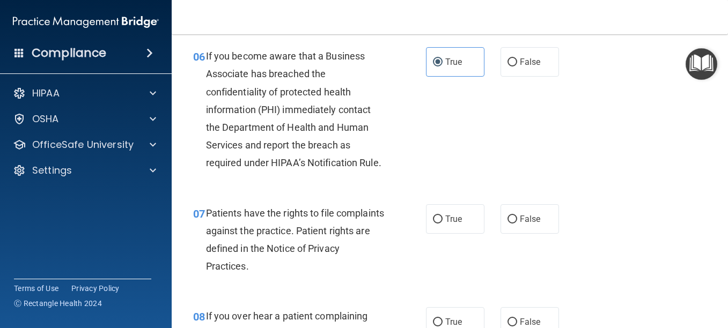
drag, startPoint x: 448, startPoint y: 99, endPoint x: 572, endPoint y: 190, distance: 153.5
click at [572, 190] on div "06 If you become aware that a Business Associate has breached the confidentiali…" at bounding box center [449, 112] width 529 height 157
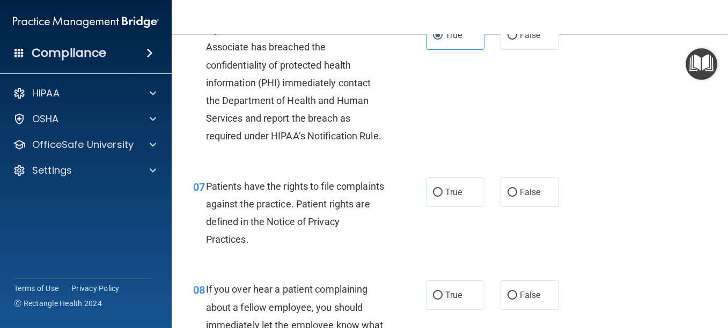
scroll to position [716, 0]
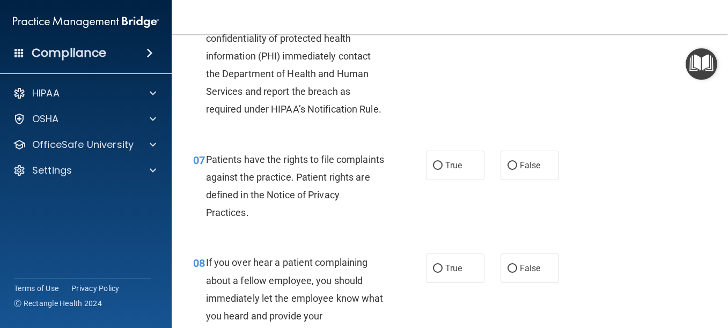
click at [507, 13] on input "False" at bounding box center [512, 9] width 10 height 8
radio input "true"
radio input "false"
click at [451, 180] on label "True" at bounding box center [455, 166] width 58 height 30
click at [443, 170] on input "True" at bounding box center [438, 166] width 10 height 8
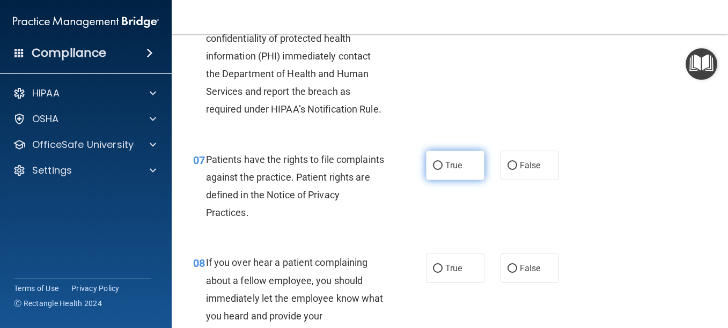
radio input "true"
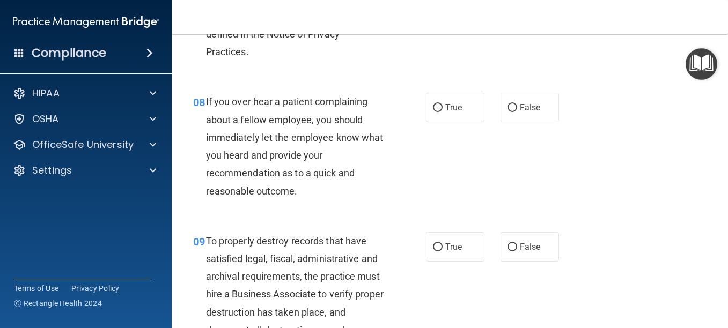
scroll to position [903, 0]
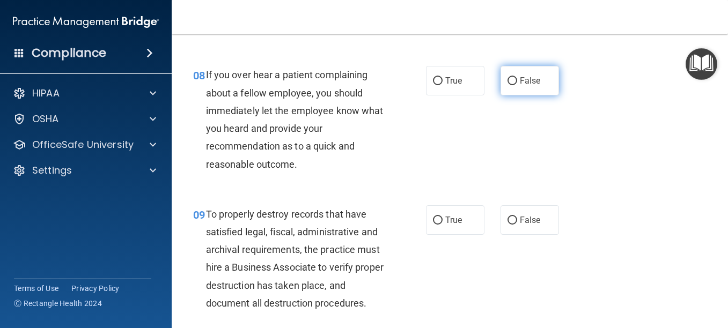
click at [510, 85] on input "False" at bounding box center [512, 81] width 10 height 8
radio input "true"
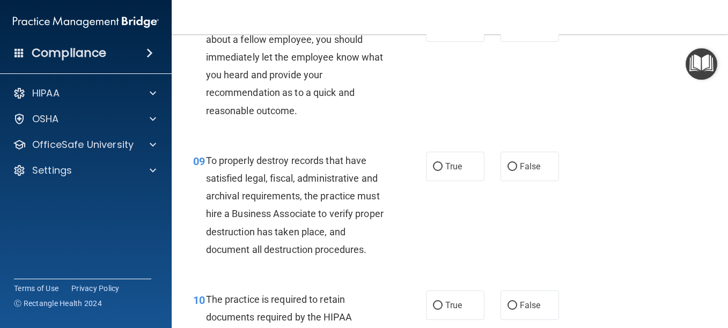
scroll to position [1074, 0]
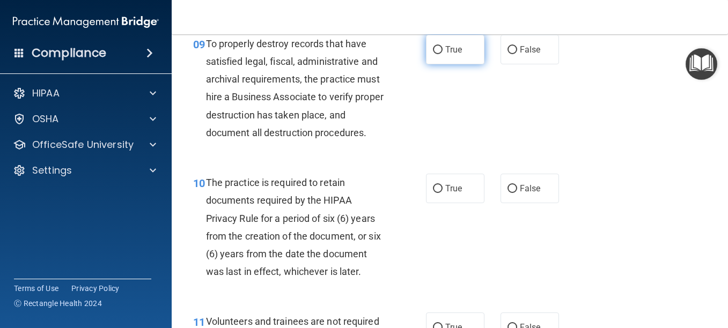
click at [449, 55] on span "True" at bounding box center [453, 50] width 17 height 10
click at [443, 54] on input "True" at bounding box center [438, 50] width 10 height 8
radio input "true"
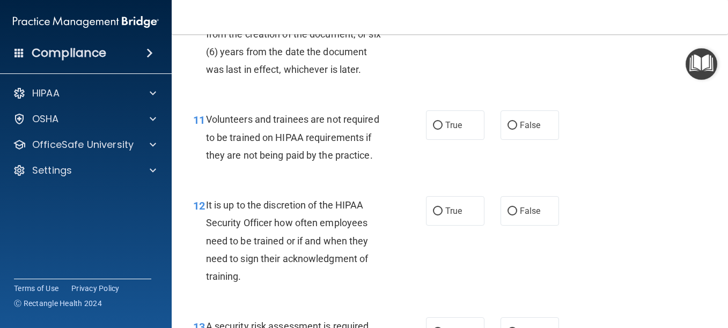
scroll to position [1289, 0]
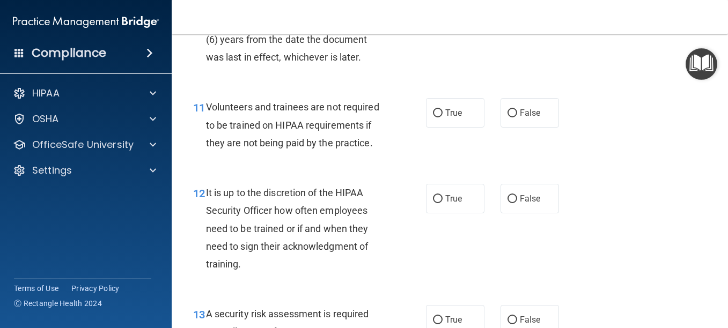
radio input "true"
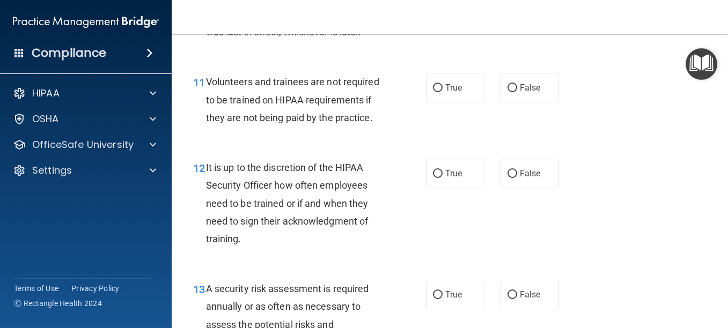
scroll to position [1341, 0]
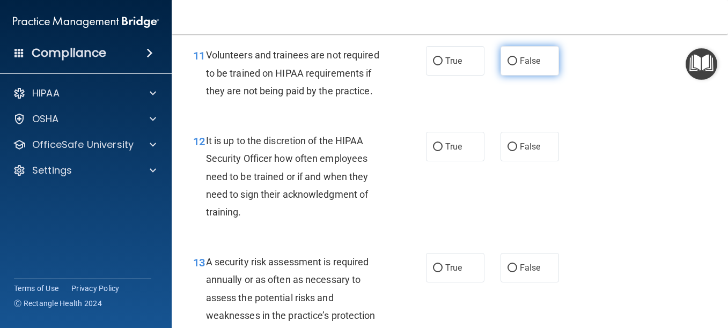
click at [529, 66] on span "False" at bounding box center [530, 61] width 21 height 10
click at [517, 65] on input "False" at bounding box center [512, 61] width 10 height 8
radio input "true"
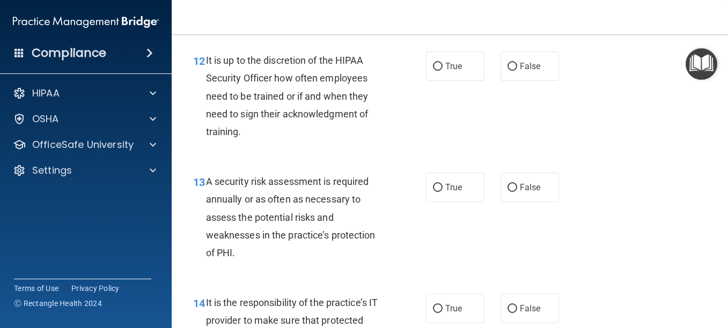
scroll to position [1448, 0]
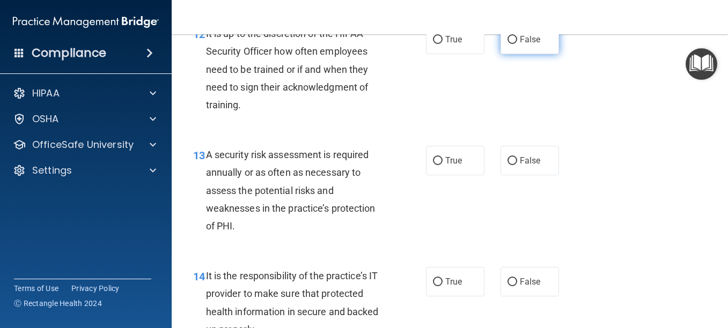
click at [520, 45] on span "False" at bounding box center [530, 39] width 21 height 10
click at [516, 44] on input "False" at bounding box center [512, 40] width 10 height 8
radio input "true"
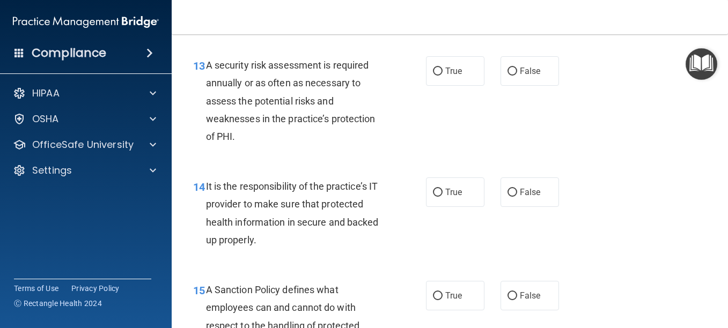
scroll to position [1564, 0]
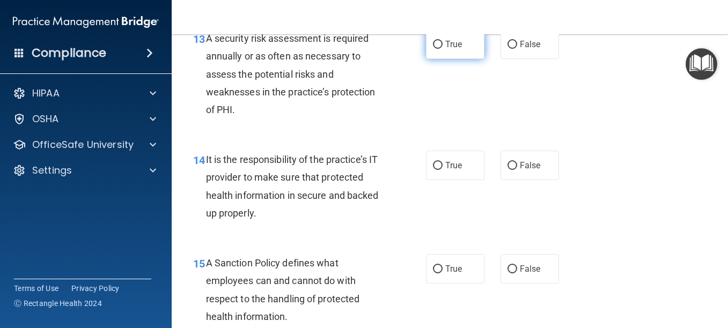
click at [454, 49] on span "True" at bounding box center [453, 44] width 17 height 10
click at [443, 49] on input "True" at bounding box center [438, 45] width 10 height 8
radio input "true"
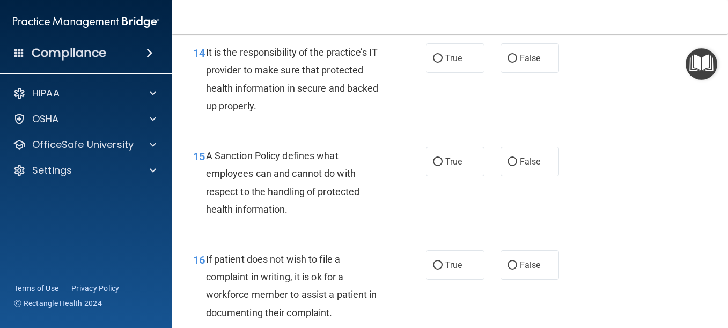
scroll to position [1698, 0]
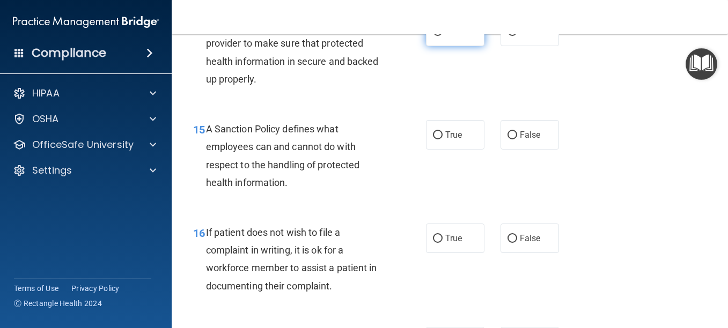
click at [445, 36] on span "True" at bounding box center [453, 31] width 17 height 10
click at [440, 36] on input "True" at bounding box center [438, 32] width 10 height 8
radio input "true"
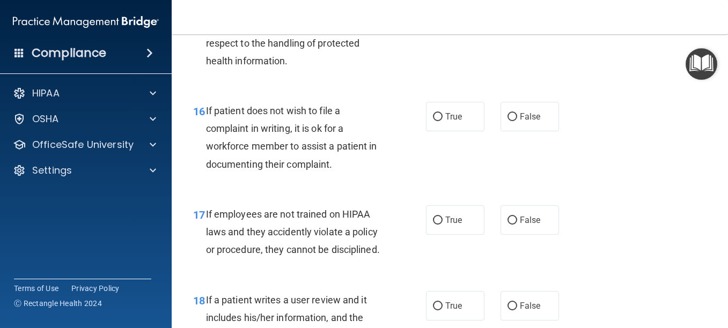
scroll to position [1833, 0]
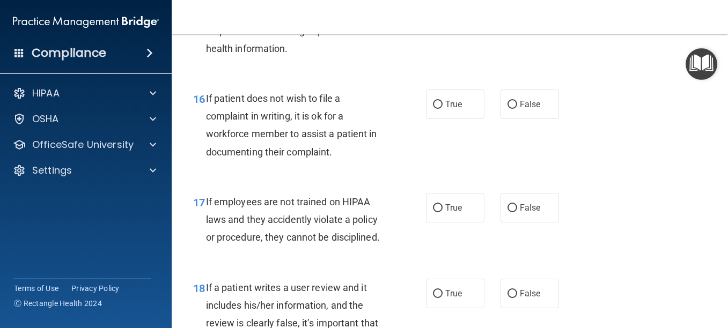
click at [436, 16] on label "True" at bounding box center [455, 1] width 58 height 30
click at [436, 5] on input "True" at bounding box center [438, 1] width 10 height 8
radio input "true"
click at [572, 174] on div "16 If patient does not wish to file a complaint in writing, it is ok for a work…" at bounding box center [449, 128] width 529 height 104
click at [572, 175] on div "16 If patient does not wish to file a complaint in writing, it is ok for a work…" at bounding box center [449, 128] width 529 height 104
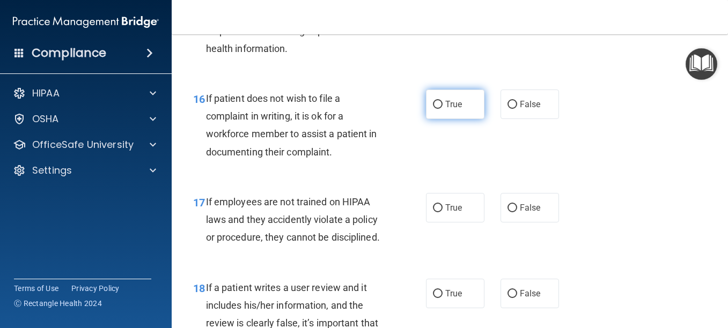
click at [433, 109] on input "True" at bounding box center [438, 105] width 10 height 8
radio input "true"
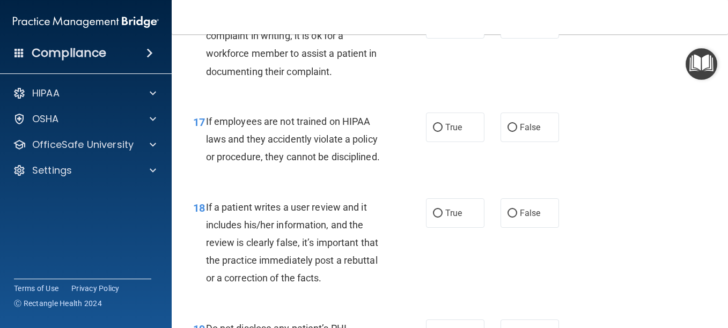
scroll to position [1922, 0]
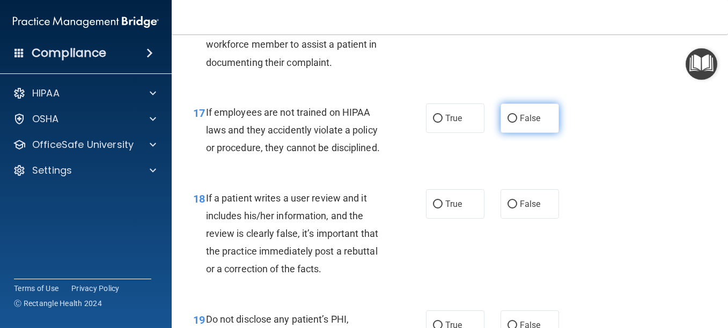
click at [526, 123] on span "False" at bounding box center [530, 118] width 21 height 10
click at [517, 123] on input "False" at bounding box center [512, 119] width 10 height 8
radio input "true"
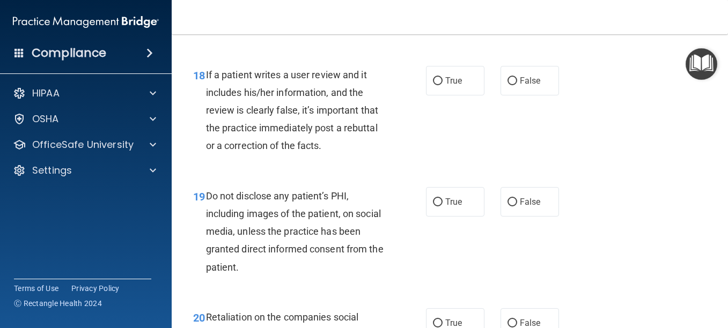
scroll to position [2065, 0]
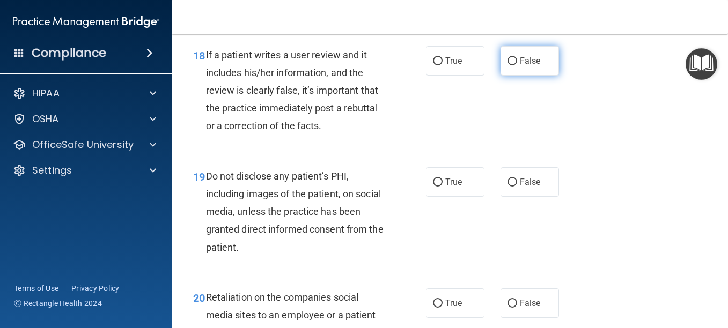
click at [522, 66] on span "False" at bounding box center [530, 61] width 21 height 10
click at [517, 65] on input "False" at bounding box center [512, 61] width 10 height 8
radio input "true"
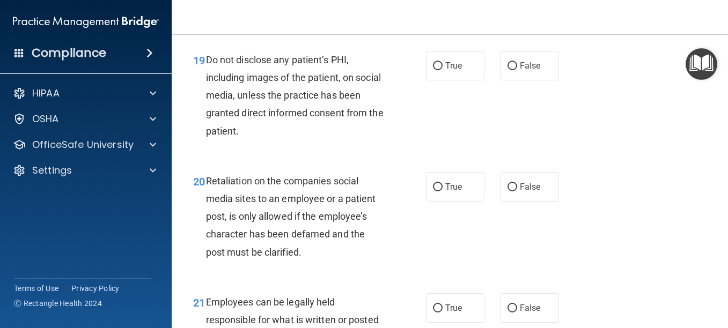
scroll to position [2209, 0]
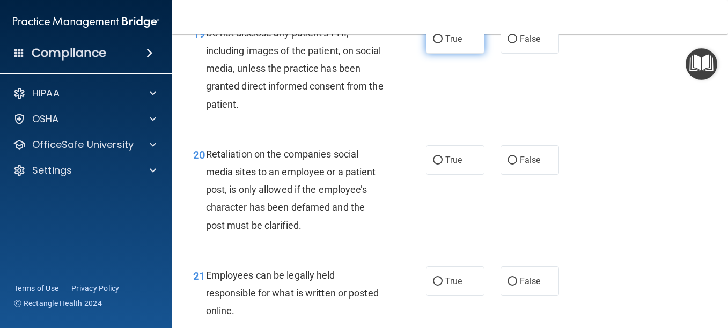
click at [458, 54] on label "True" at bounding box center [455, 39] width 58 height 30
click at [443, 43] on input "True" at bounding box center [438, 39] width 10 height 8
radio input "true"
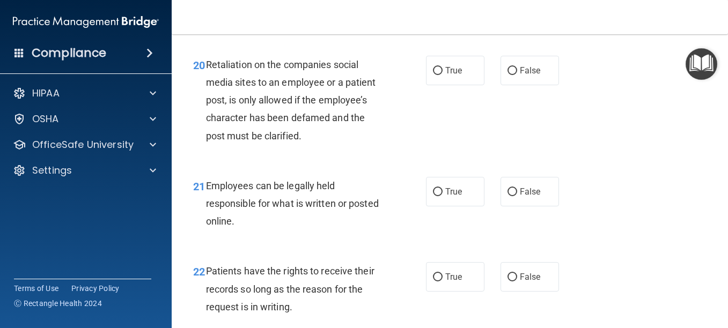
scroll to position [2325, 0]
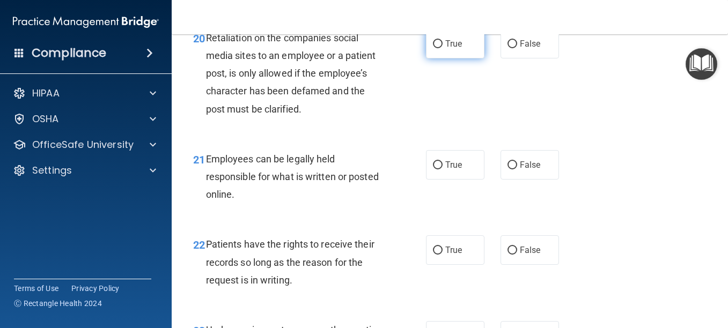
click at [452, 49] on span "True" at bounding box center [453, 44] width 17 height 10
click at [443, 48] on input "True" at bounding box center [438, 44] width 10 height 8
radio input "true"
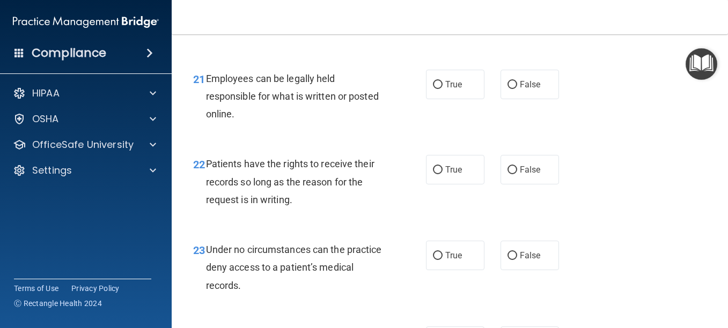
scroll to position [2432, 0]
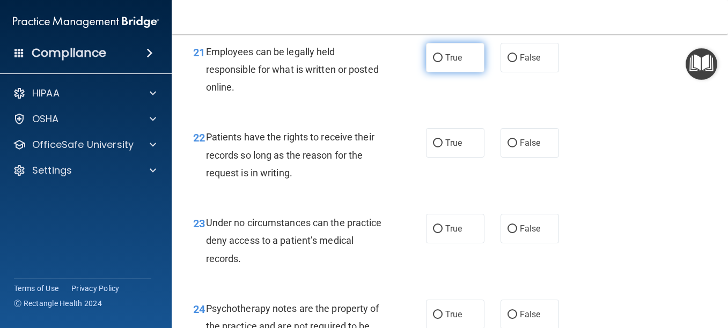
click at [448, 63] on span "True" at bounding box center [453, 58] width 17 height 10
click at [443, 62] on input "True" at bounding box center [438, 58] width 10 height 8
radio input "true"
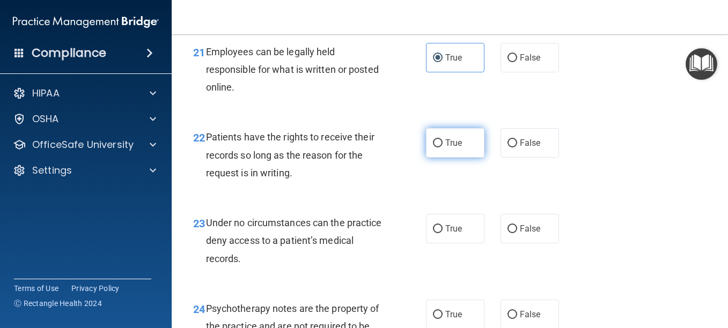
click at [445, 148] on span "True" at bounding box center [453, 143] width 17 height 10
click at [443, 148] on input "True" at bounding box center [438, 143] width 10 height 8
radio input "true"
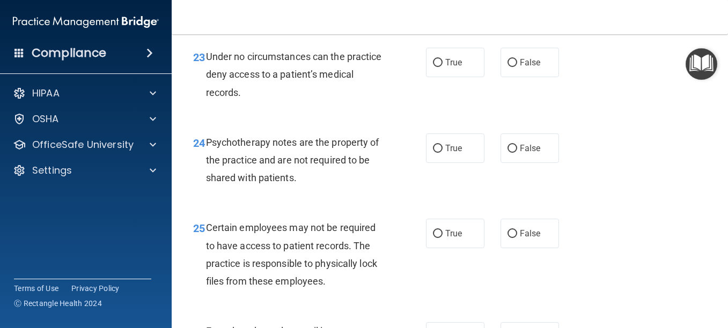
scroll to position [2611, 0]
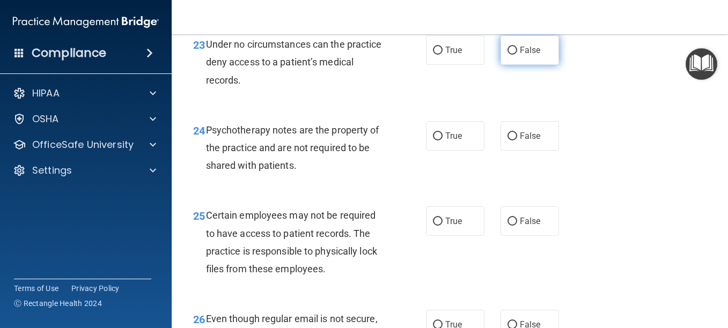
click at [540, 65] on label "False" at bounding box center [530, 50] width 58 height 30
click at [517, 55] on input "False" at bounding box center [512, 51] width 10 height 8
radio input "true"
click at [594, 194] on div "24 Psychotherapy notes are the property of the practice and are not required to…" at bounding box center [449, 151] width 529 height 86
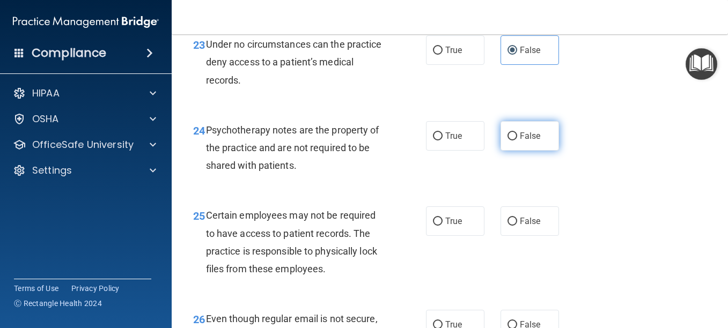
click at [520, 141] on span "False" at bounding box center [530, 136] width 21 height 10
click at [516, 141] on input "False" at bounding box center [512, 137] width 10 height 8
radio input "true"
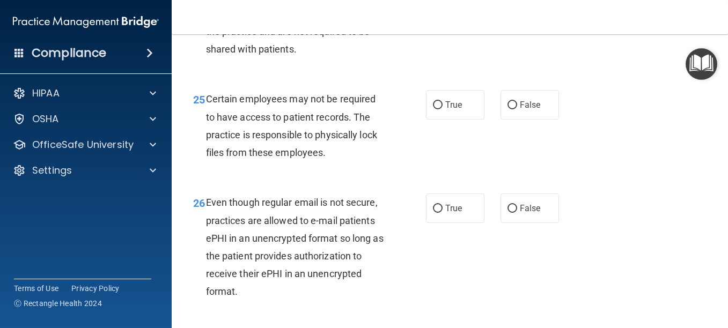
scroll to position [2763, 0]
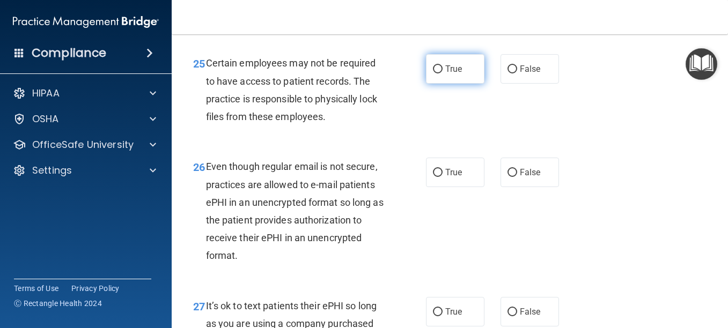
click at [454, 74] on span "True" at bounding box center [453, 69] width 17 height 10
click at [443, 73] on input "True" at bounding box center [438, 69] width 10 height 8
radio input "true"
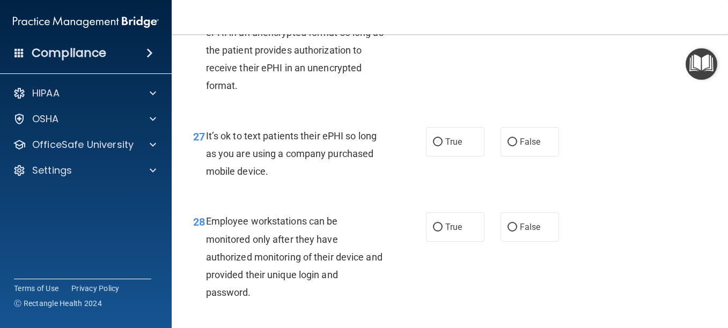
scroll to position [2960, 0]
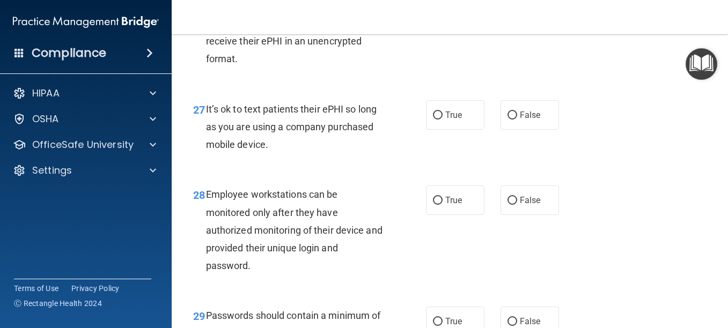
radio input "true"
click at [598, 86] on div "26 Even though regular email is not secure, practices are allowed to e-mail pat…" at bounding box center [449, 16] width 529 height 139
click at [582, 173] on div "27 It’s ok to text patients their ePHI so long as you are using a company purch…" at bounding box center [449, 130] width 529 height 86
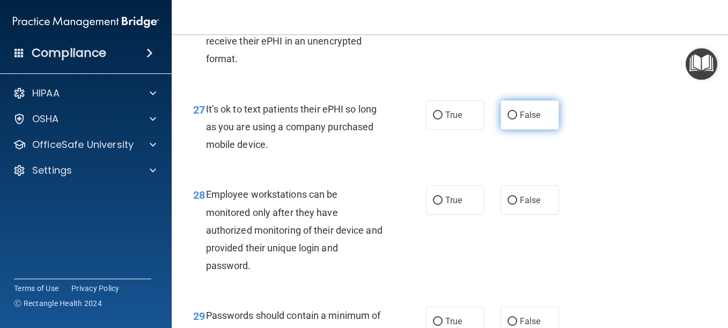
click at [533, 120] on span "False" at bounding box center [530, 115] width 21 height 10
click at [517, 120] on input "False" at bounding box center [512, 116] width 10 height 8
radio input "true"
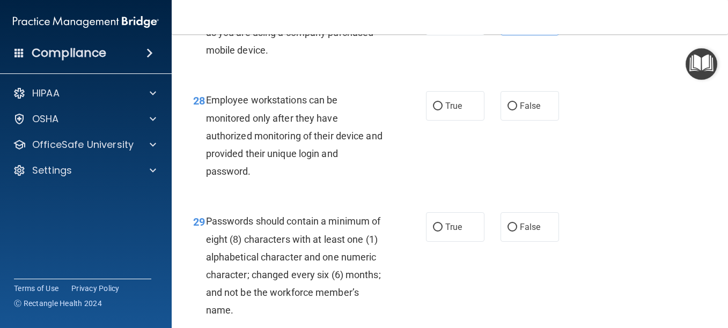
scroll to position [3067, 0]
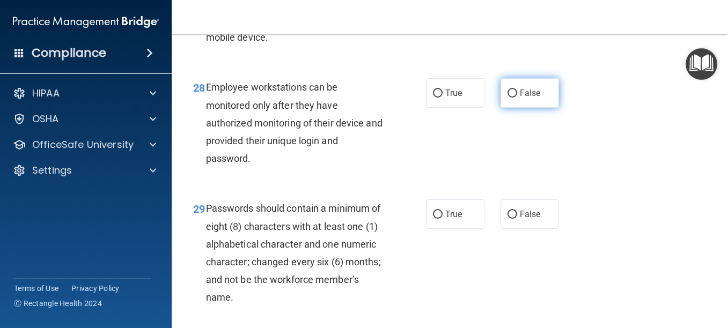
click at [514, 108] on label "False" at bounding box center [530, 93] width 58 height 30
click at [514, 98] on input "False" at bounding box center [512, 94] width 10 height 8
radio input "true"
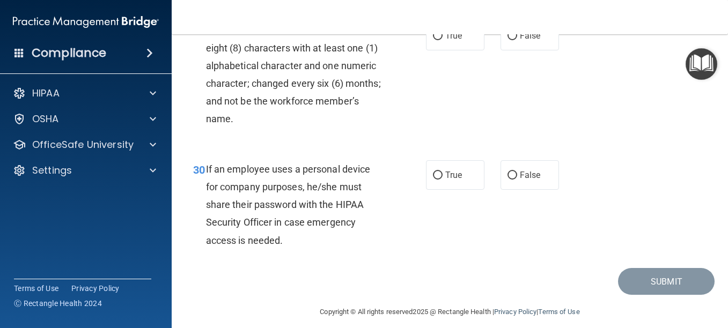
scroll to position [3256, 0]
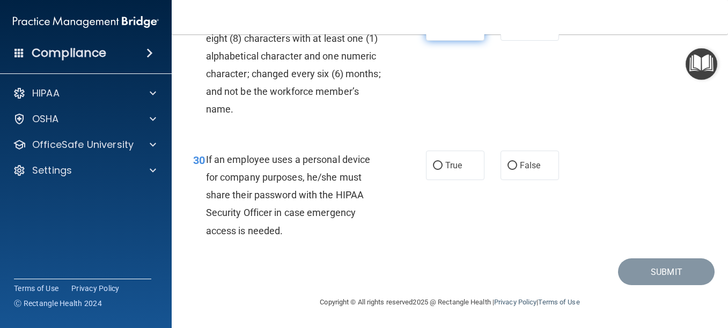
click at [446, 31] on span "True" at bounding box center [453, 26] width 17 height 10
click at [443, 31] on input "True" at bounding box center [438, 27] width 10 height 8
radio input "true"
click at [439, 180] on label "True" at bounding box center [455, 166] width 58 height 30
click at [439, 170] on input "True" at bounding box center [438, 166] width 10 height 8
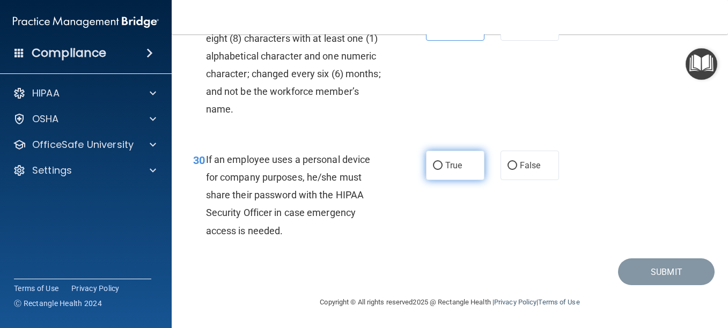
radio input "true"
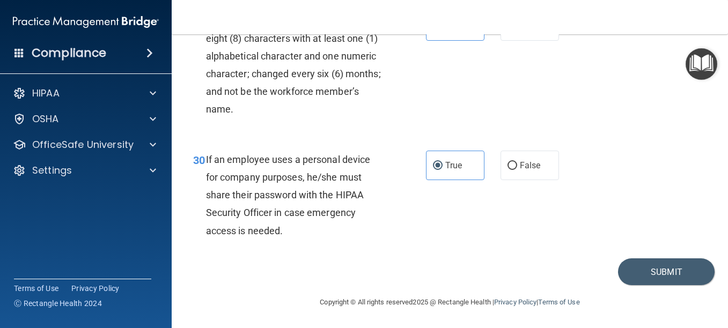
scroll to position [3345, 0]
click at [650, 278] on button "Submit" at bounding box center [666, 272] width 97 height 27
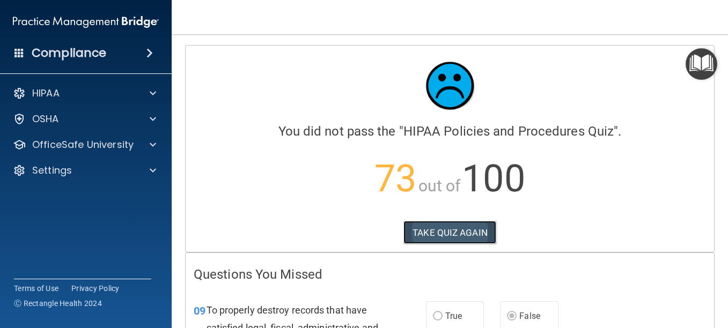
click at [446, 234] on button "TAKE QUIZ AGAIN" at bounding box center [449, 233] width 93 height 24
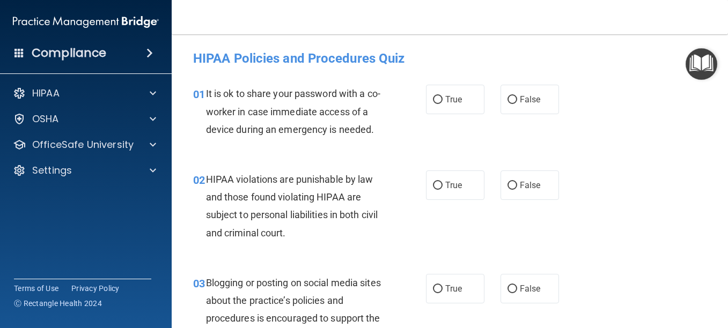
click at [264, 138] on div "It is ok to share your password with a co-worker in case immediate access of a …" at bounding box center [299, 112] width 187 height 54
click at [530, 94] on span "False" at bounding box center [530, 99] width 21 height 10
click at [517, 96] on input "False" at bounding box center [512, 100] width 10 height 8
radio input "true"
click at [447, 200] on label "True" at bounding box center [455, 186] width 58 height 30
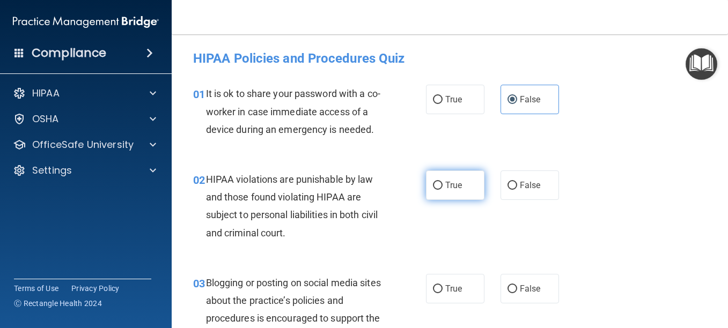
click at [443, 190] on input "True" at bounding box center [438, 186] width 10 height 8
radio input "true"
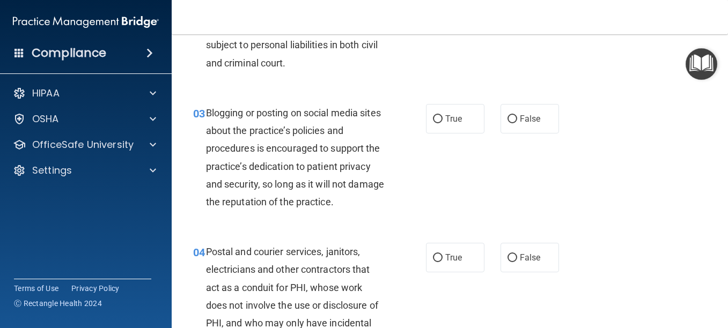
scroll to position [197, 0]
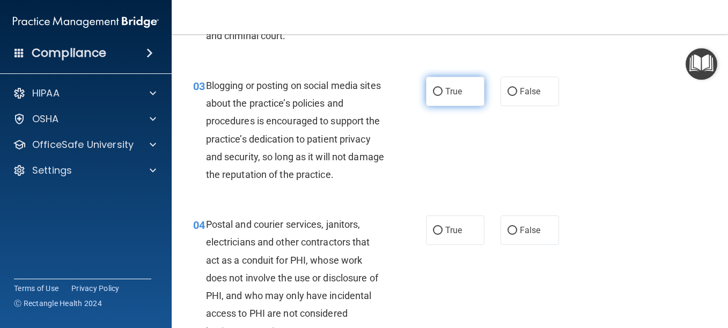
click at [445, 97] on span "True" at bounding box center [453, 91] width 17 height 10
click at [440, 96] on input "True" at bounding box center [438, 92] width 10 height 8
radio input "true"
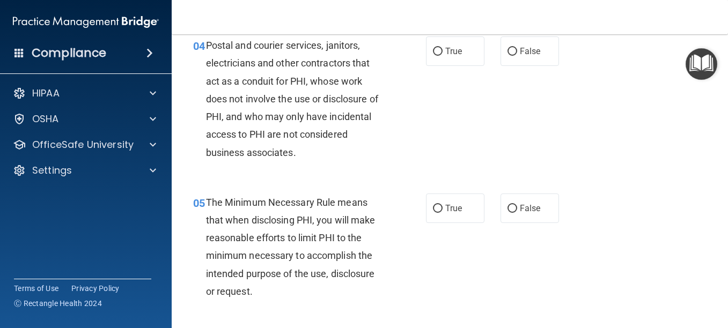
scroll to position [403, 0]
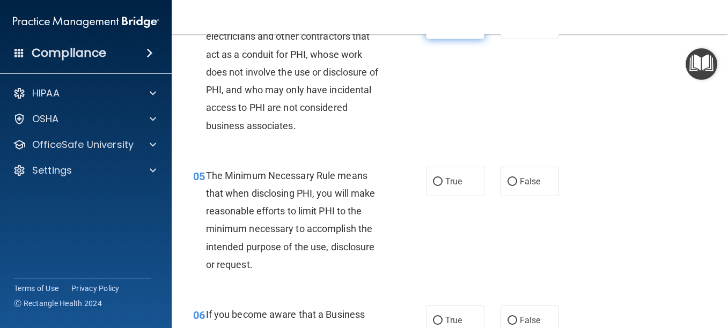
click at [449, 30] on span "True" at bounding box center [453, 24] width 17 height 10
click at [443, 29] on input "True" at bounding box center [438, 25] width 10 height 8
radio input "true"
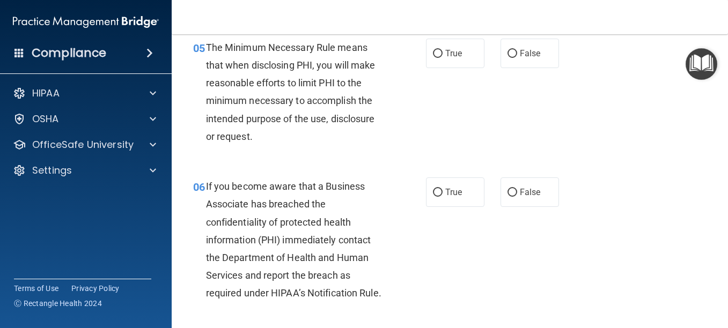
scroll to position [538, 0]
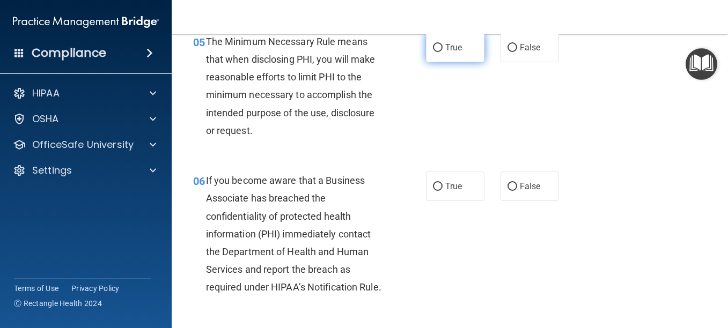
click at [444, 62] on label "True" at bounding box center [455, 48] width 58 height 30
click at [443, 52] on input "True" at bounding box center [438, 48] width 10 height 8
radio input "true"
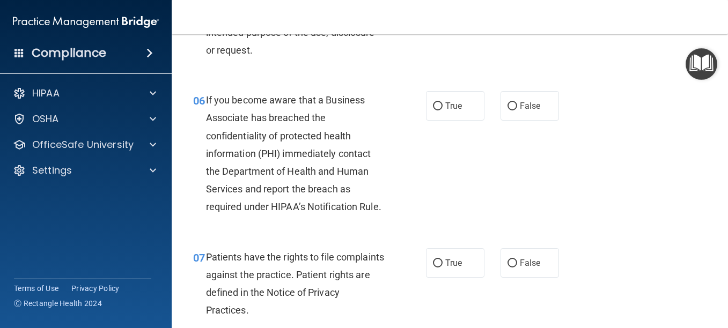
scroll to position [645, 0]
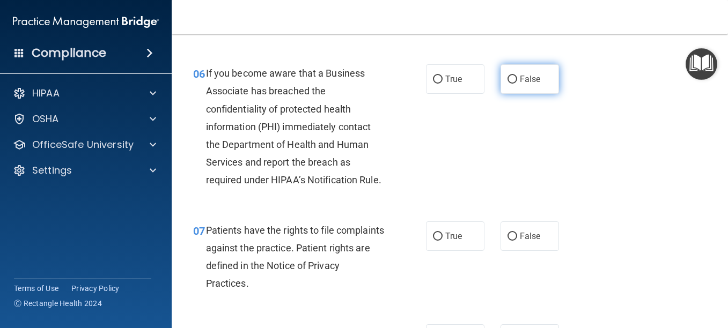
click at [533, 84] on span "False" at bounding box center [530, 79] width 21 height 10
click at [517, 84] on input "False" at bounding box center [512, 80] width 10 height 8
radio input "true"
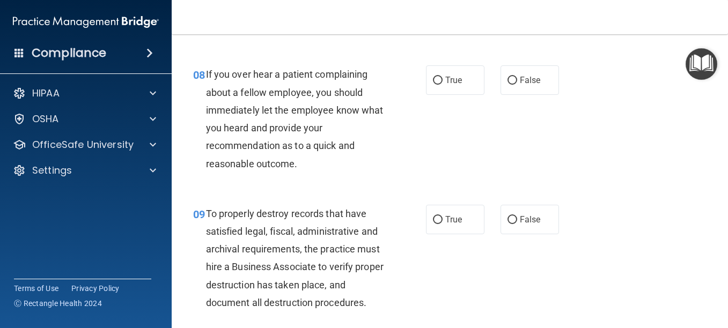
scroll to position [877, 0]
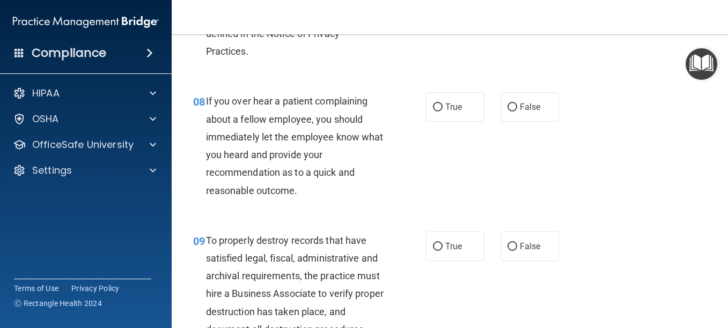
click at [439, 19] on label "True" at bounding box center [455, 4] width 58 height 30
click at [439, 9] on input "True" at bounding box center [438, 5] width 10 height 8
radio input "true"
click at [452, 122] on label "True" at bounding box center [455, 107] width 58 height 30
click at [443, 112] on input "True" at bounding box center [438, 108] width 10 height 8
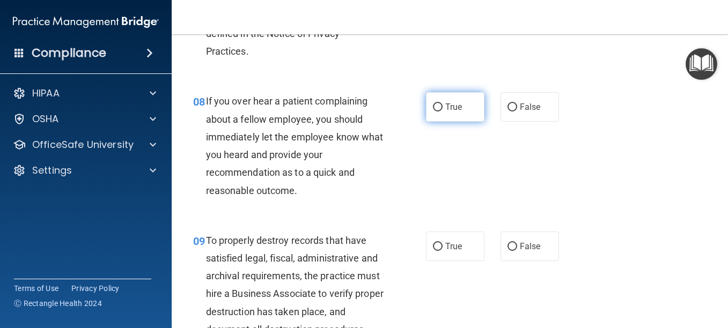
radio input "true"
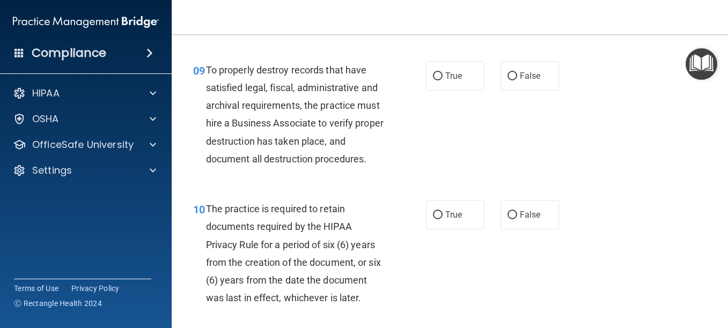
scroll to position [1075, 0]
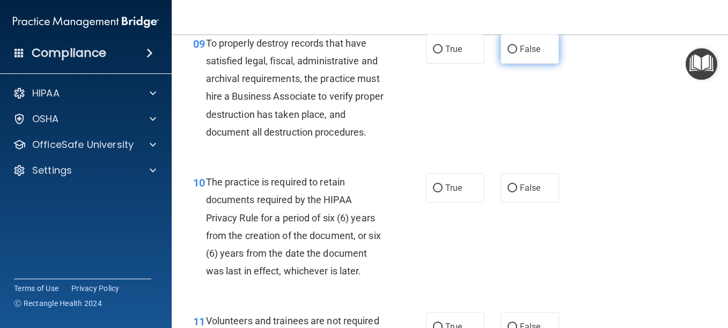
click at [533, 54] on span "False" at bounding box center [530, 49] width 21 height 10
click at [517, 54] on input "False" at bounding box center [512, 50] width 10 height 8
radio input "true"
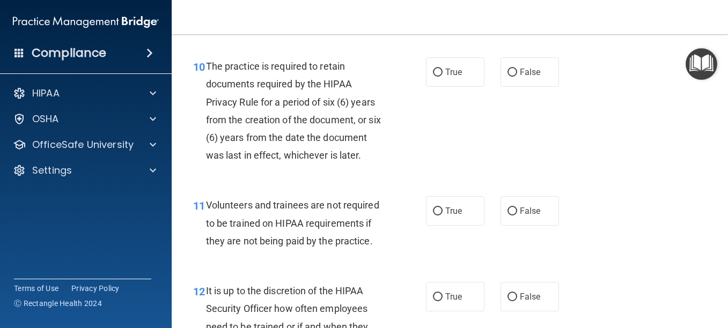
scroll to position [1217, 0]
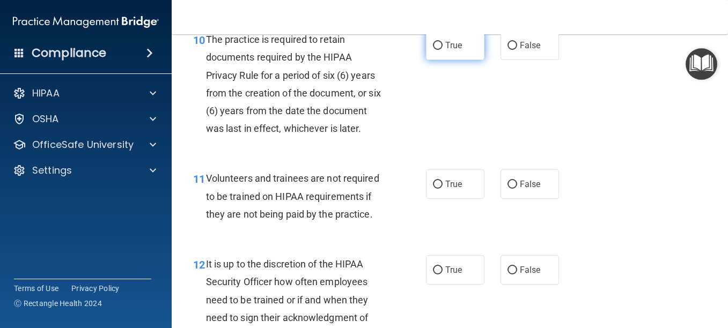
click at [450, 60] on label "True" at bounding box center [455, 46] width 58 height 30
click at [443, 50] on input "True" at bounding box center [438, 46] width 10 height 8
radio input "true"
click at [521, 189] on span "False" at bounding box center [530, 184] width 21 height 10
click at [517, 189] on input "False" at bounding box center [512, 185] width 10 height 8
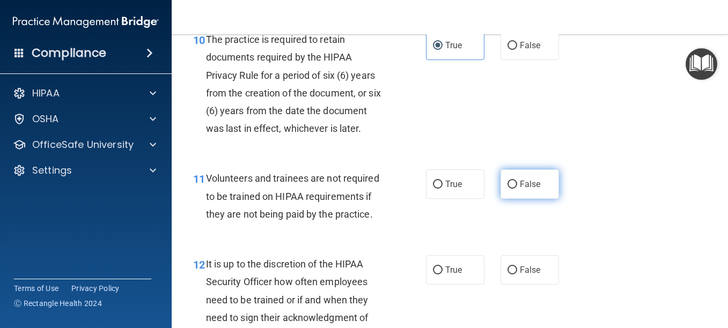
radio input "true"
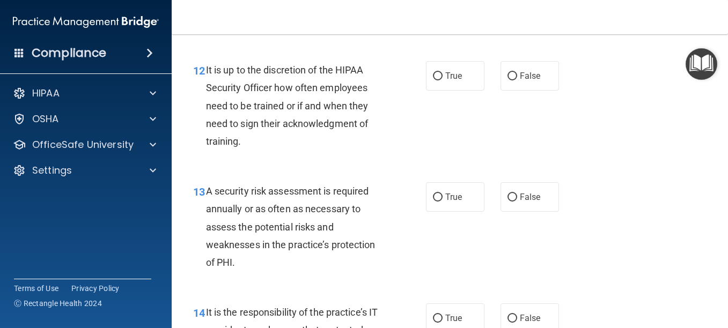
scroll to position [1423, 0]
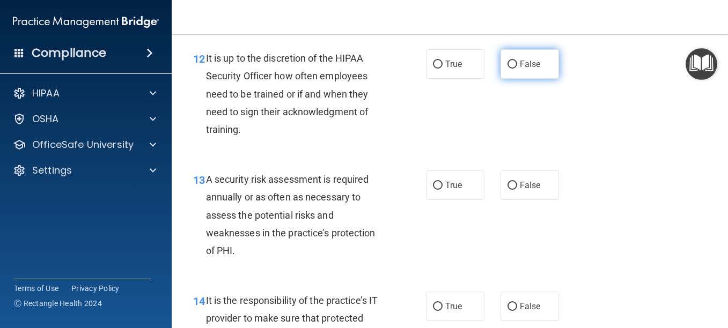
click at [510, 79] on label "False" at bounding box center [530, 64] width 58 height 30
click at [510, 69] on input "False" at bounding box center [512, 65] width 10 height 8
radio input "true"
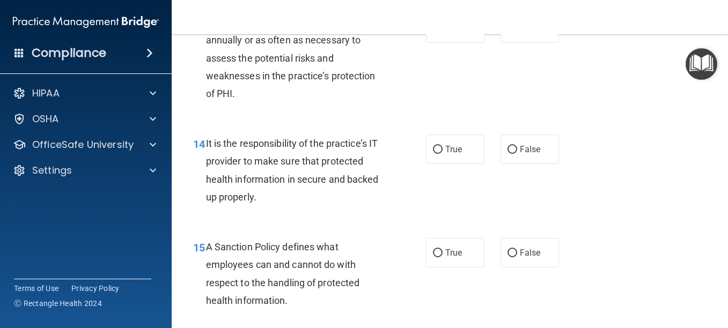
scroll to position [1593, 0]
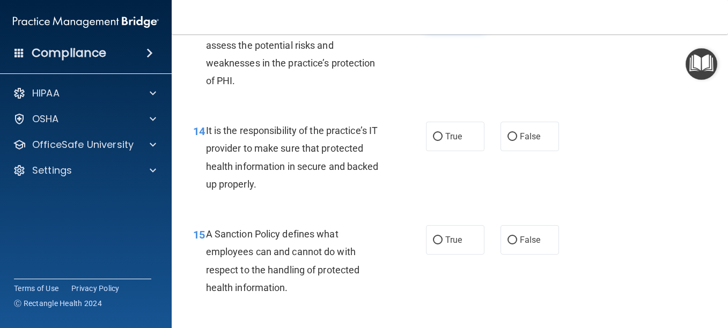
click at [454, 20] on span "True" at bounding box center [453, 15] width 17 height 10
click at [443, 20] on input "True" at bounding box center [438, 16] width 10 height 8
radio input "true"
click at [438, 151] on label "True" at bounding box center [455, 137] width 58 height 30
click at [438, 141] on input "True" at bounding box center [438, 137] width 10 height 8
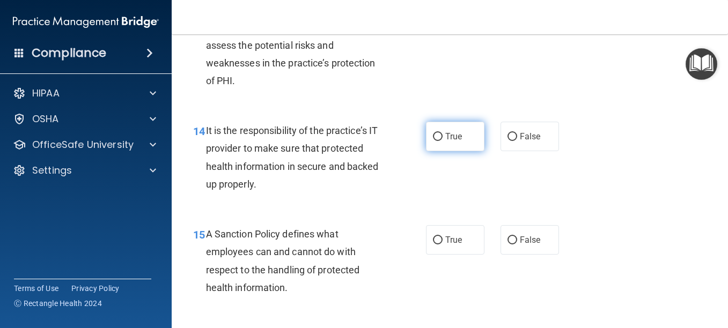
radio input "true"
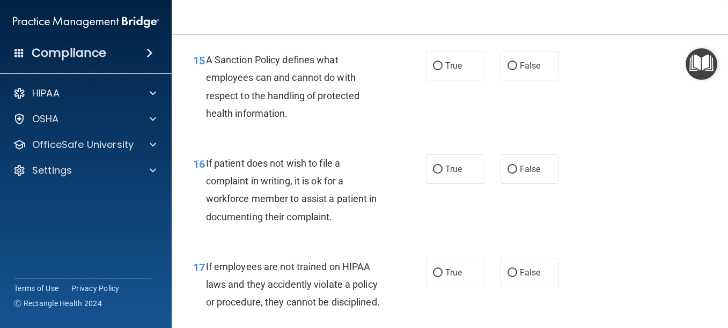
scroll to position [1772, 0]
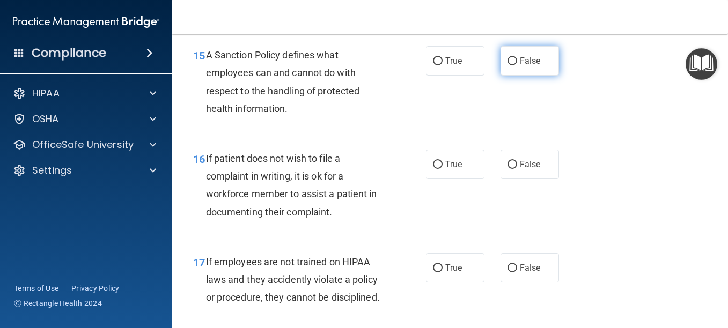
click at [518, 76] on label "False" at bounding box center [530, 61] width 58 height 30
click at [517, 65] on input "False" at bounding box center [512, 61] width 10 height 8
radio input "true"
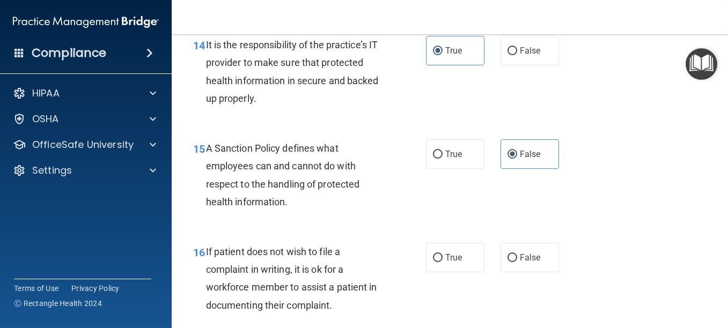
scroll to position [1674, 0]
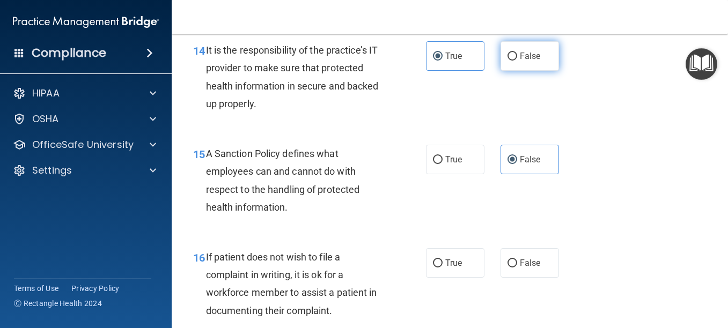
click at [520, 61] on span "False" at bounding box center [530, 56] width 21 height 10
click at [514, 61] on input "False" at bounding box center [512, 57] width 10 height 8
radio input "true"
radio input "false"
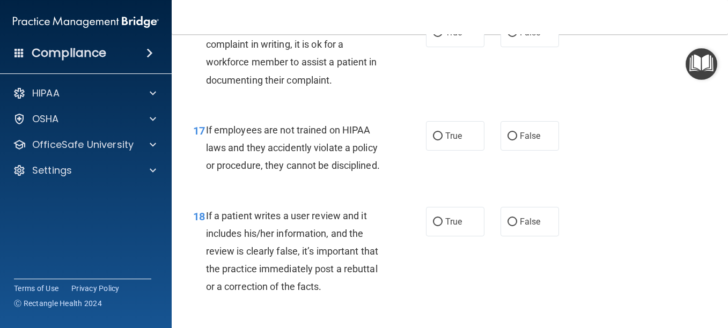
scroll to position [1916, 0]
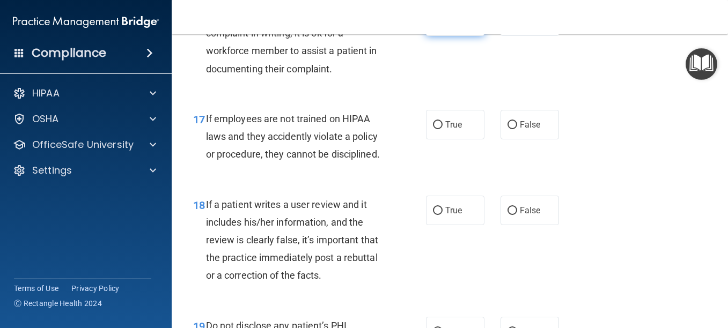
click at [438, 36] on label "True" at bounding box center [455, 21] width 58 height 30
click at [438, 26] on input "True" at bounding box center [438, 22] width 10 height 8
radio input "true"
click at [531, 130] on span "False" at bounding box center [530, 125] width 21 height 10
click at [517, 129] on input "False" at bounding box center [512, 125] width 10 height 8
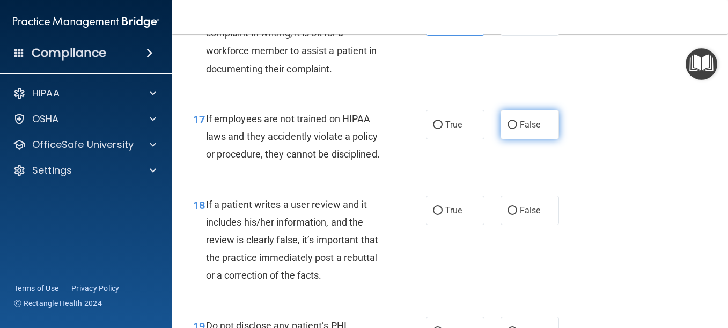
radio input "true"
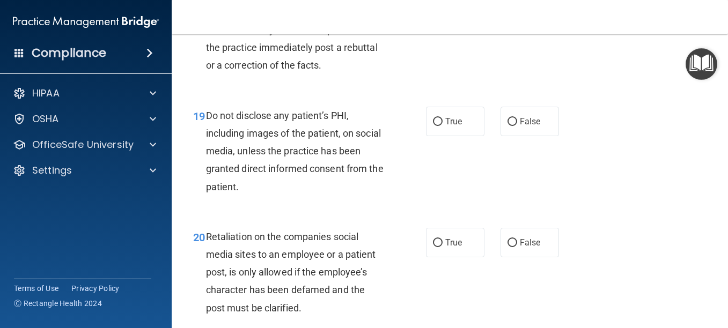
scroll to position [2131, 0]
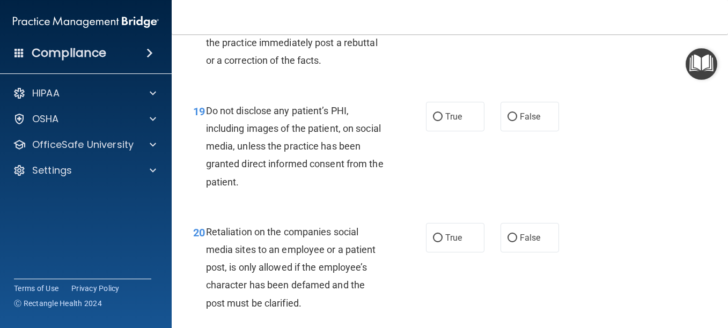
radio input "true"
click at [457, 131] on label "True" at bounding box center [455, 117] width 58 height 30
click at [443, 121] on input "True" at bounding box center [438, 117] width 10 height 8
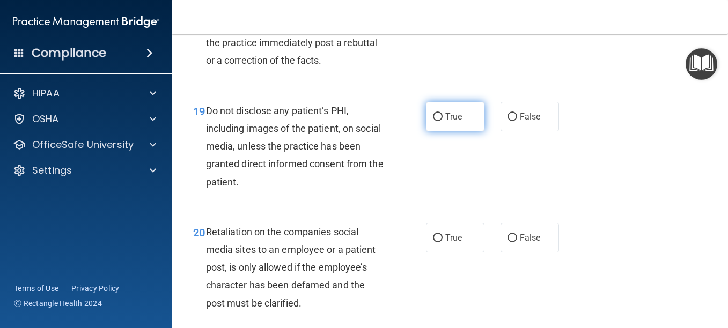
radio input "true"
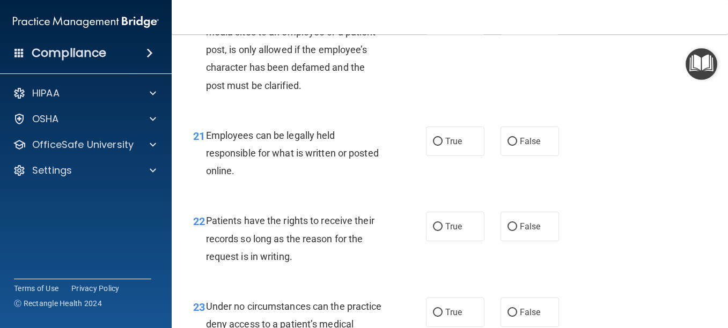
scroll to position [2355, 0]
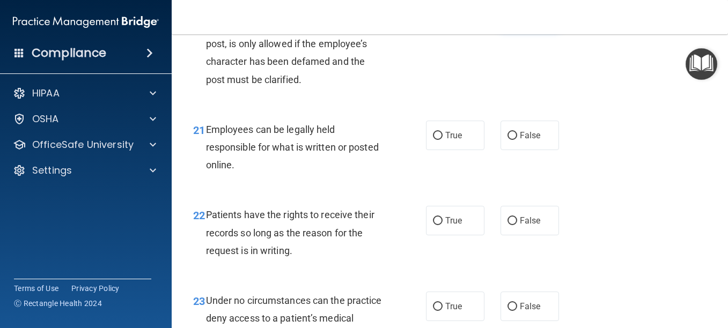
click at [529, 19] on span "False" at bounding box center [530, 14] width 21 height 10
click at [517, 19] on input "False" at bounding box center [512, 15] width 10 height 8
radio input "true"
click at [438, 150] on label "True" at bounding box center [455, 136] width 58 height 30
click at [438, 140] on input "True" at bounding box center [438, 136] width 10 height 8
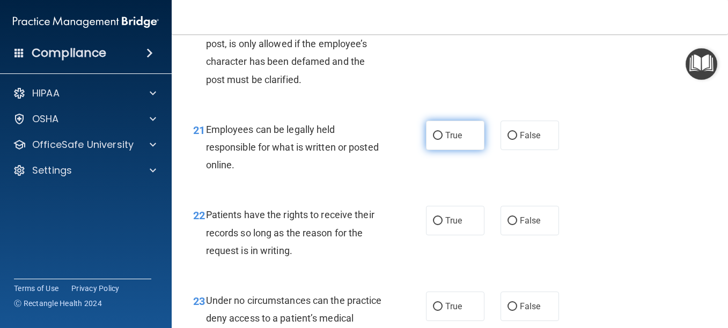
radio input "true"
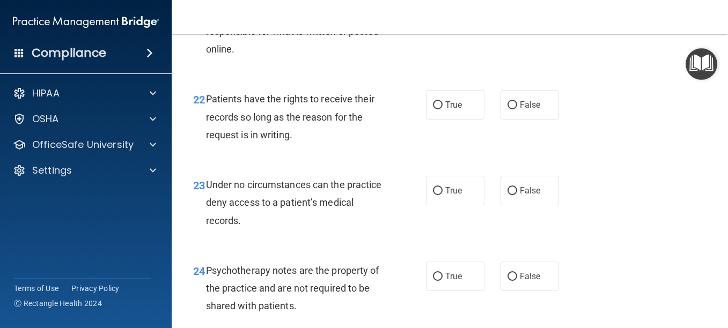
scroll to position [2497, 0]
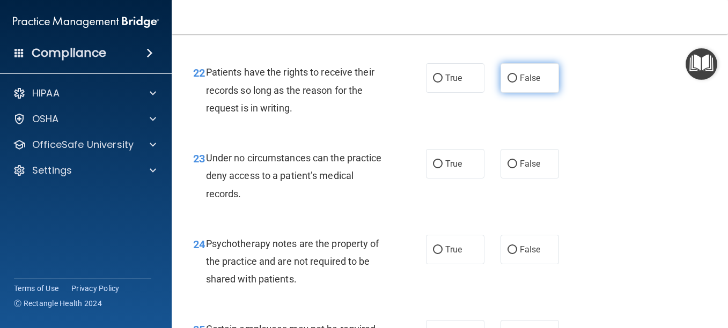
click at [524, 83] on span "False" at bounding box center [530, 78] width 21 height 10
click at [517, 83] on input "False" at bounding box center [512, 79] width 10 height 8
radio input "true"
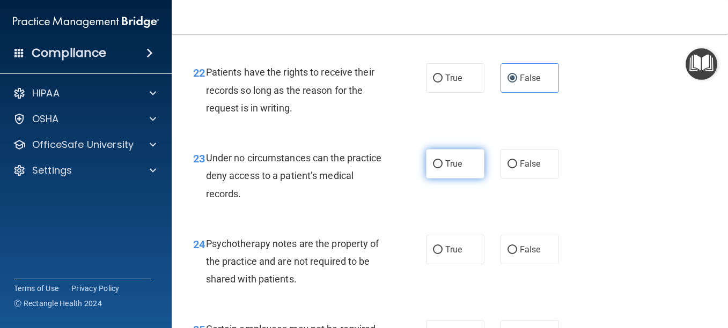
click at [442, 179] on label "True" at bounding box center [455, 164] width 58 height 30
click at [442, 168] on input "True" at bounding box center [438, 164] width 10 height 8
radio input "true"
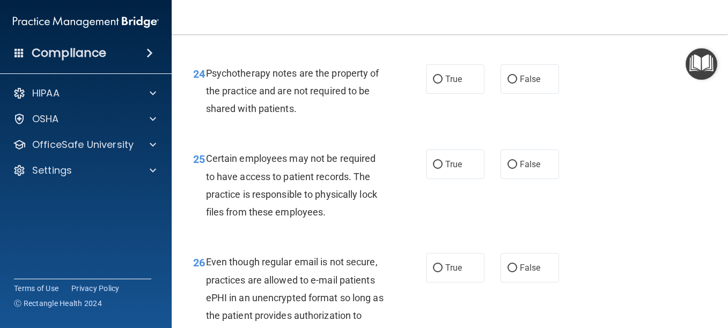
scroll to position [2695, 0]
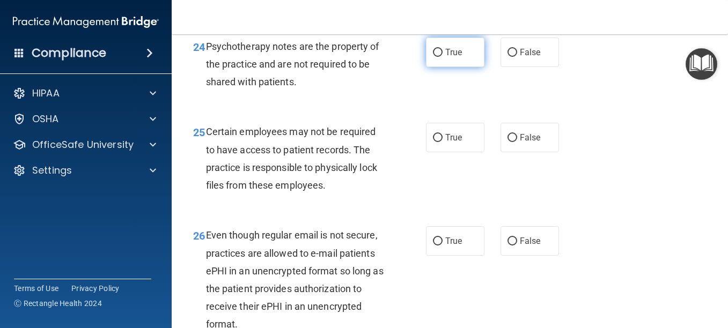
click at [450, 57] on span "True" at bounding box center [453, 52] width 17 height 10
click at [443, 57] on input "True" at bounding box center [438, 53] width 10 height 8
radio input "true"
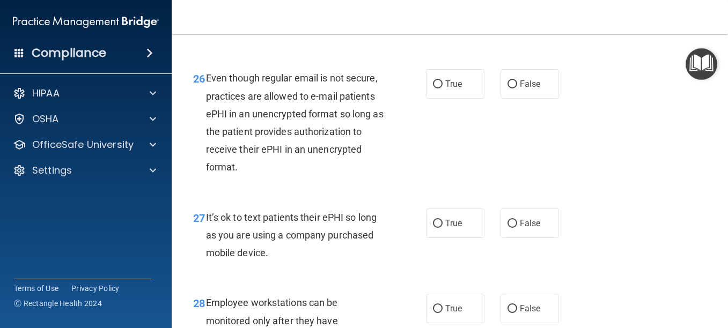
scroll to position [2865, 0]
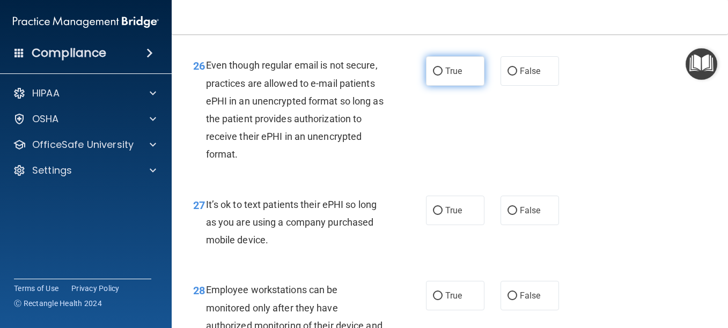
click at [453, 76] on span "True" at bounding box center [453, 71] width 17 height 10
click at [443, 76] on input "True" at bounding box center [438, 72] width 10 height 8
radio input "true"
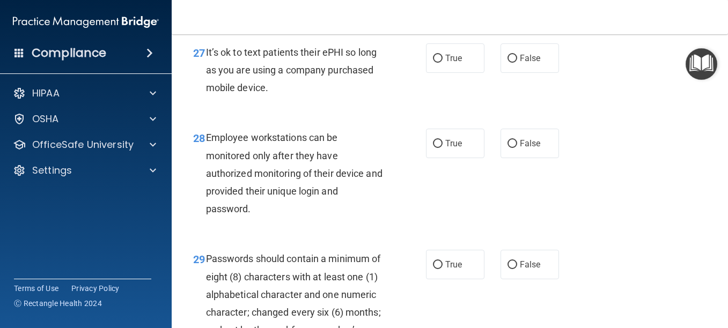
scroll to position [3035, 0]
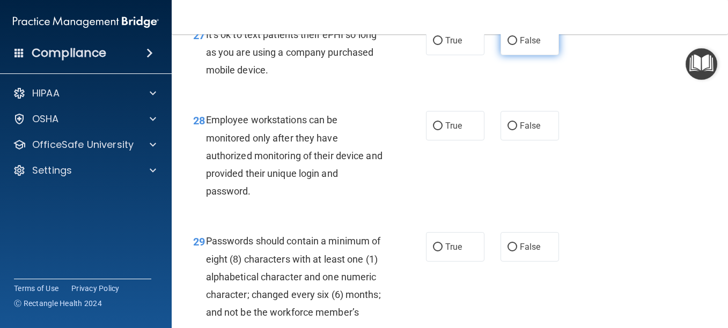
click at [527, 46] on span "False" at bounding box center [530, 40] width 21 height 10
click at [517, 45] on input "False" at bounding box center [512, 41] width 10 height 8
radio input "true"
click at [431, 55] on label "True" at bounding box center [455, 41] width 58 height 30
click at [433, 45] on input "True" at bounding box center [438, 41] width 10 height 8
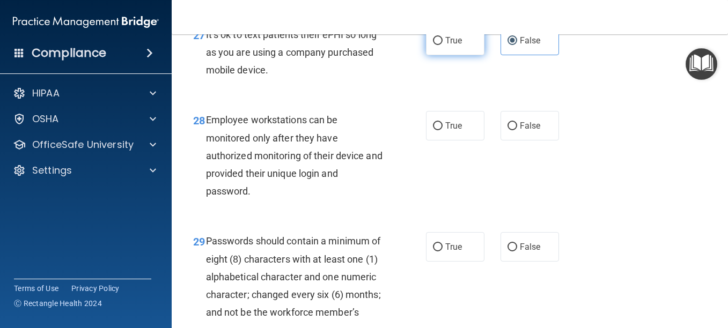
radio input "true"
radio input "false"
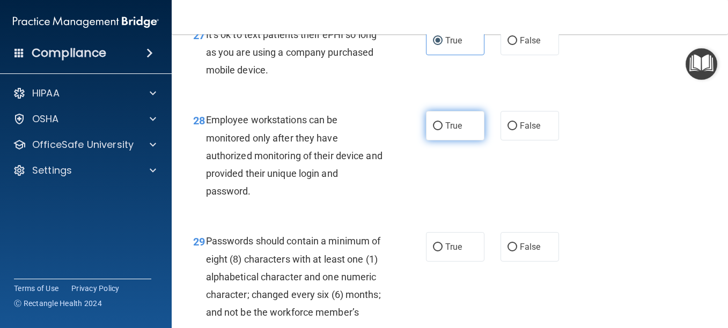
click at [461, 141] on label "True" at bounding box center [455, 126] width 58 height 30
click at [443, 130] on input "True" at bounding box center [438, 126] width 10 height 8
radio input "true"
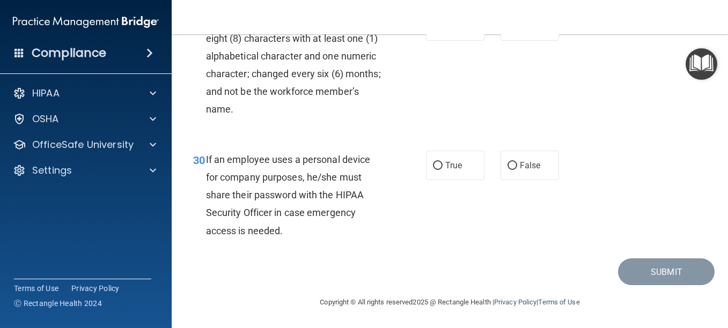
scroll to position [3286, 0]
click at [461, 41] on label "True" at bounding box center [455, 26] width 58 height 30
click at [443, 31] on input "True" at bounding box center [438, 27] width 10 height 8
radio input "true"
click at [529, 180] on label "False" at bounding box center [530, 166] width 58 height 30
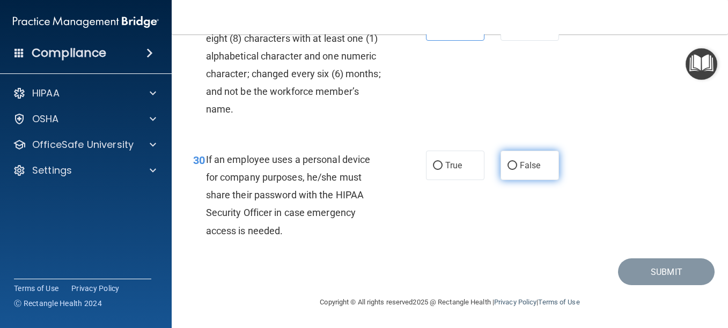
click at [517, 170] on input "False" at bounding box center [512, 166] width 10 height 8
radio input "true"
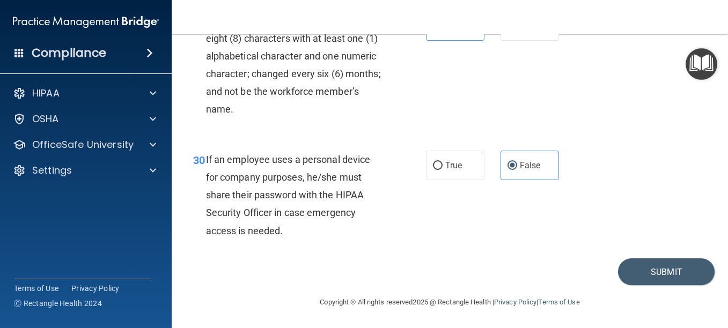
scroll to position [3331, 0]
click at [649, 284] on button "Submit" at bounding box center [666, 272] width 97 height 27
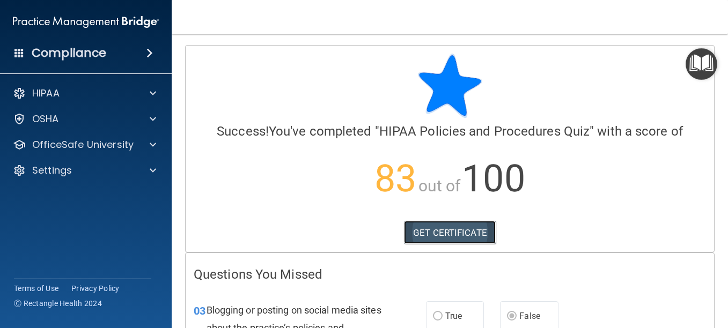
click at [435, 231] on link "GET CERTIFICATE" at bounding box center [450, 233] width 92 height 24
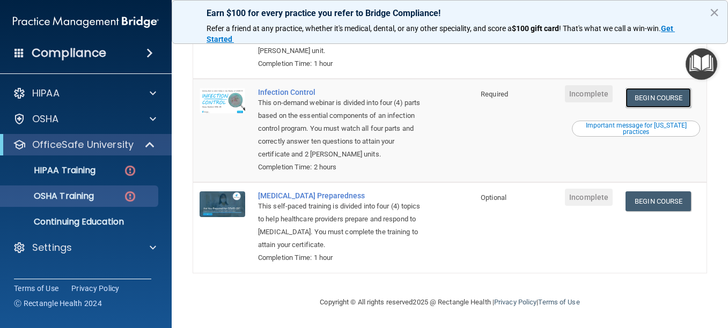
scroll to position [307, 0]
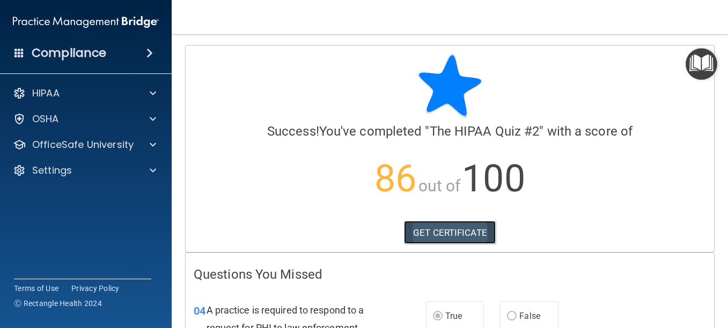
click at [436, 232] on link "GET CERTIFICATE" at bounding box center [450, 233] width 92 height 24
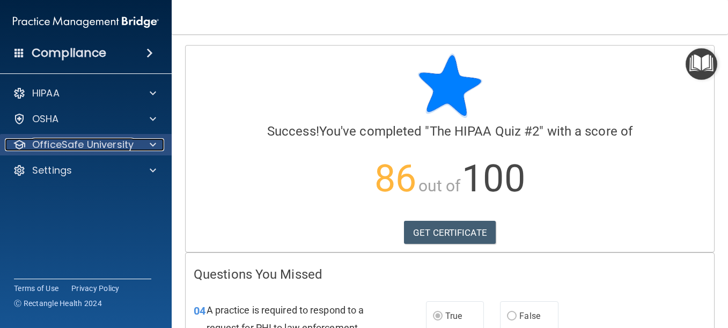
click at [142, 142] on div at bounding box center [151, 144] width 27 height 13
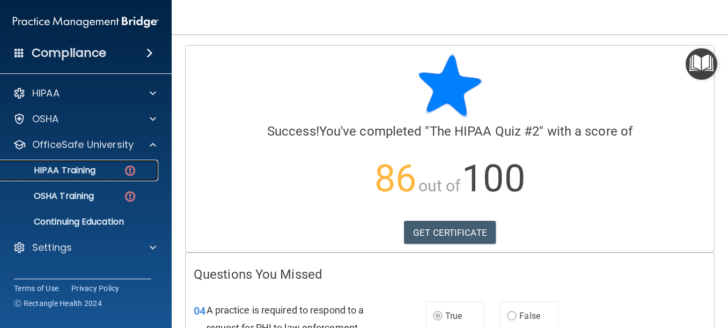
click at [117, 170] on div "HIPAA Training" at bounding box center [80, 170] width 146 height 11
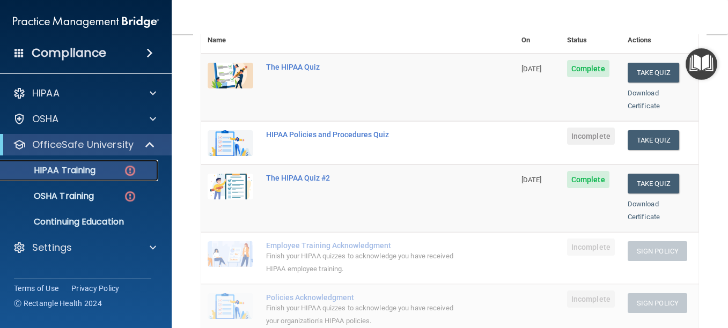
scroll to position [161, 0]
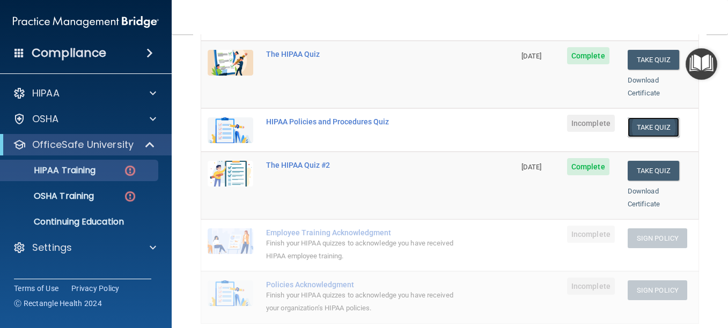
click at [642, 118] on button "Take Quiz" at bounding box center [654, 127] width 52 height 20
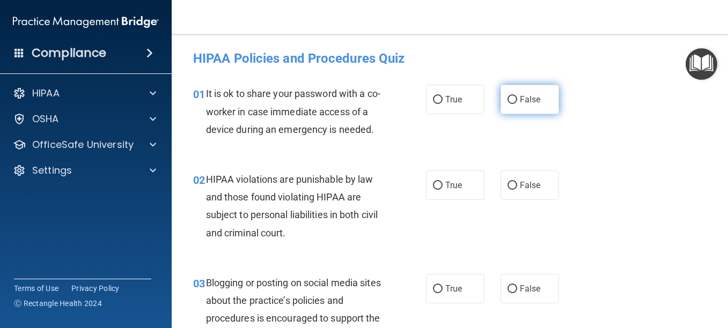
click at [521, 104] on span "False" at bounding box center [530, 99] width 21 height 10
click at [517, 104] on input "False" at bounding box center [512, 100] width 10 height 8
radio input "true"
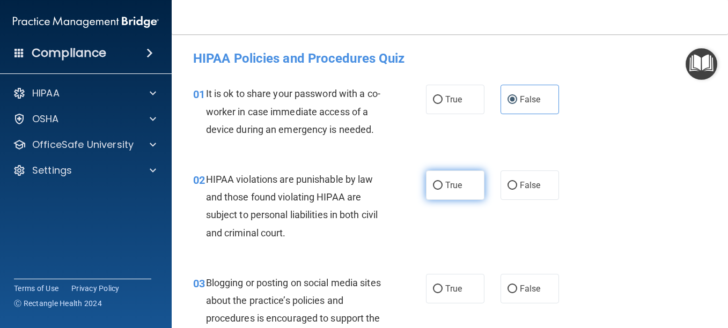
click at [447, 190] on span "True" at bounding box center [453, 185] width 17 height 10
click at [443, 190] on input "True" at bounding box center [438, 186] width 10 height 8
radio input "true"
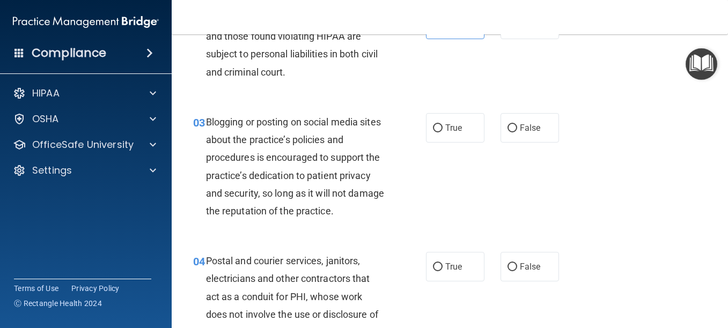
scroll to position [188, 0]
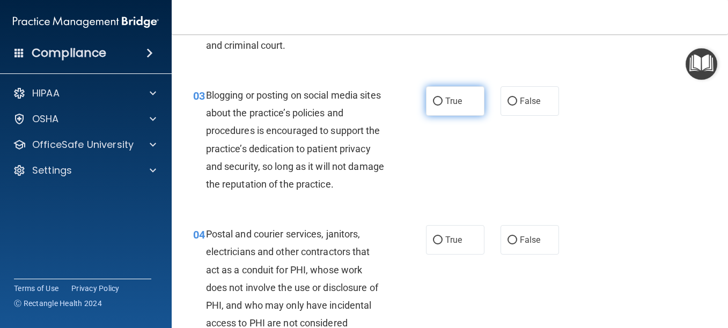
click at [453, 106] on span "True" at bounding box center [453, 101] width 17 height 10
click at [443, 106] on input "True" at bounding box center [438, 102] width 10 height 8
radio input "true"
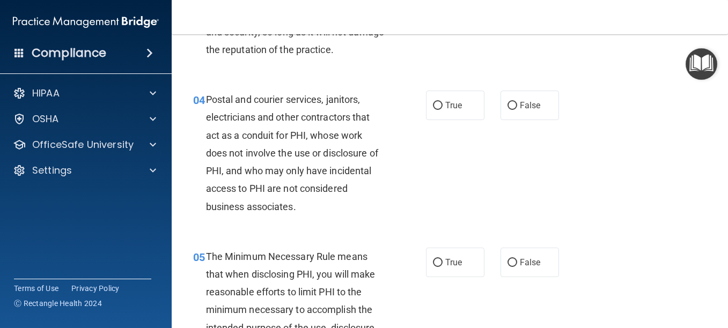
scroll to position [349, 0]
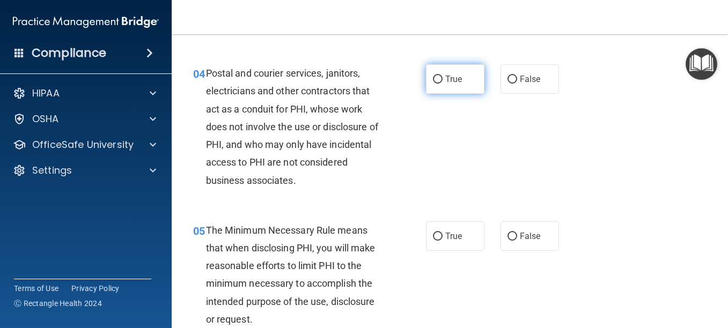
click at [445, 84] on span "True" at bounding box center [453, 79] width 17 height 10
click at [443, 84] on input "True" at bounding box center [438, 80] width 10 height 8
radio input "true"
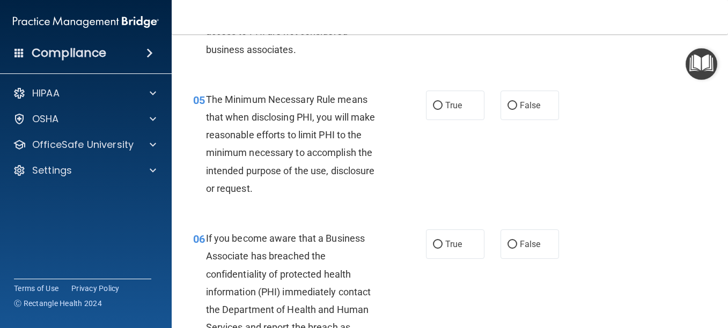
scroll to position [492, 0]
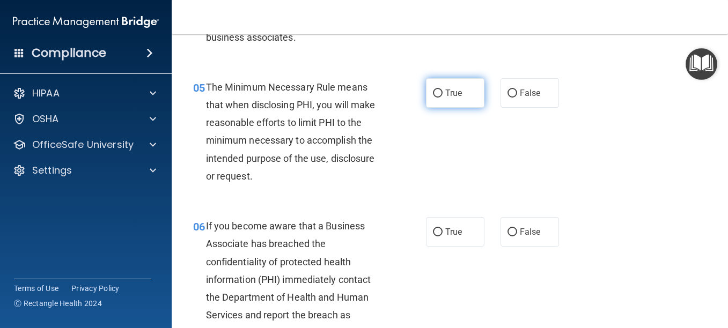
click at [455, 98] on span "True" at bounding box center [453, 93] width 17 height 10
click at [443, 98] on input "True" at bounding box center [438, 94] width 10 height 8
radio input "true"
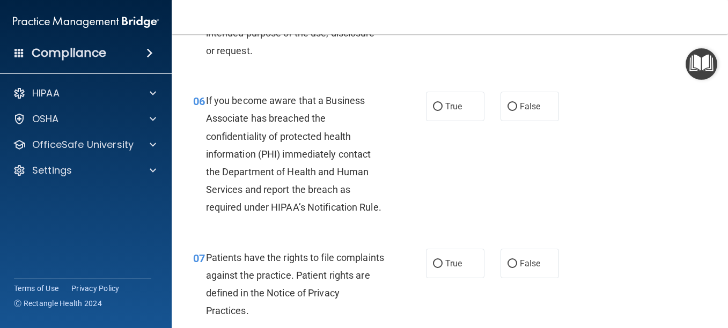
scroll to position [644, 0]
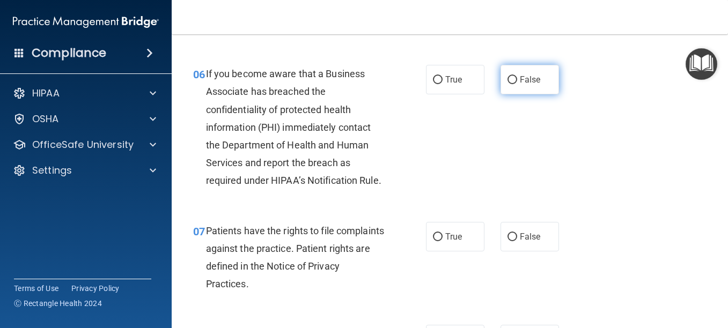
click at [509, 84] on input "False" at bounding box center [512, 80] width 10 height 8
radio input "true"
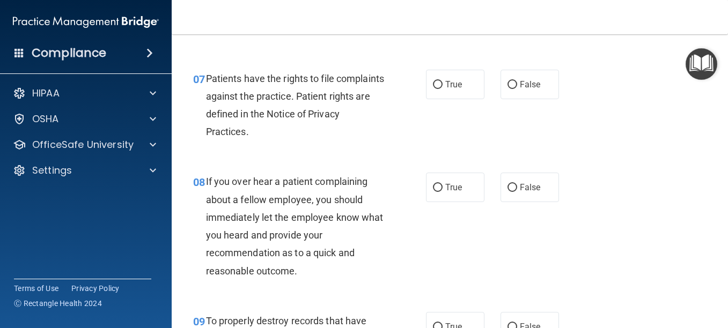
scroll to position [833, 0]
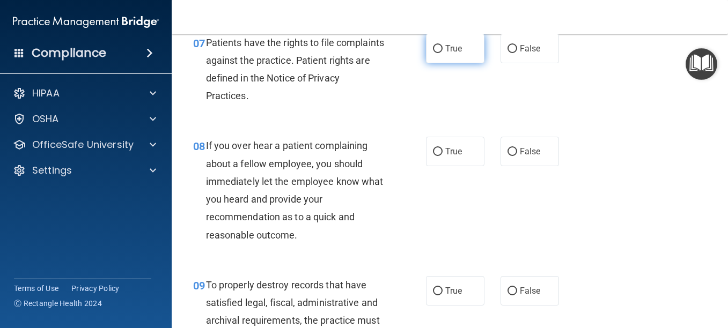
click at [436, 53] on input "True" at bounding box center [438, 49] width 10 height 8
radio input "true"
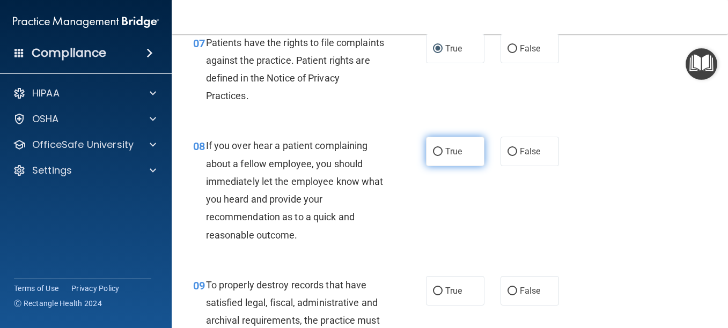
click at [445, 157] on span "True" at bounding box center [453, 151] width 17 height 10
click at [443, 156] on input "True" at bounding box center [438, 152] width 10 height 8
radio input "true"
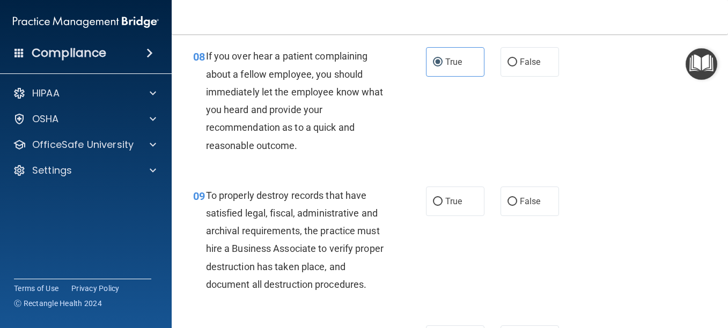
scroll to position [985, 0]
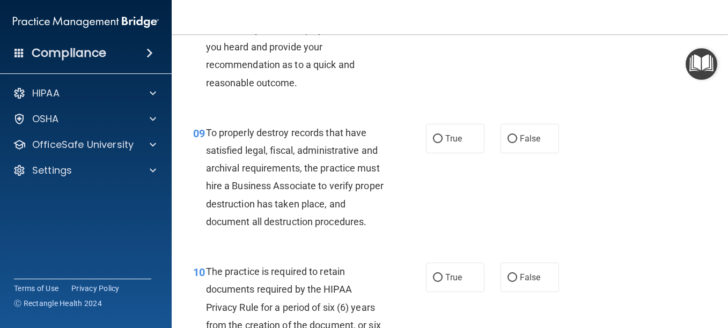
click at [509, 4] on input "False" at bounding box center [512, 0] width 10 height 8
radio input "true"
radio input "false"
click at [436, 143] on input "True" at bounding box center [438, 139] width 10 height 8
radio input "true"
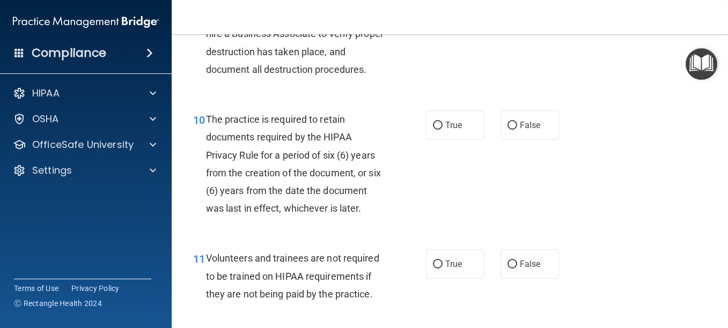
scroll to position [1164, 0]
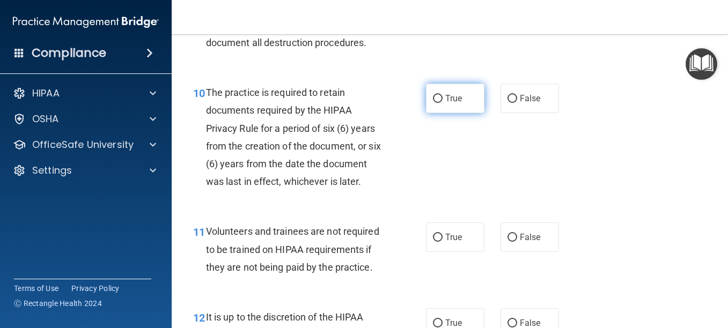
click at [446, 113] on label "True" at bounding box center [455, 99] width 58 height 30
click at [443, 103] on input "True" at bounding box center [438, 99] width 10 height 8
radio input "true"
click at [446, 113] on label "True" at bounding box center [455, 99] width 58 height 30
click at [443, 103] on input "True" at bounding box center [438, 99] width 10 height 8
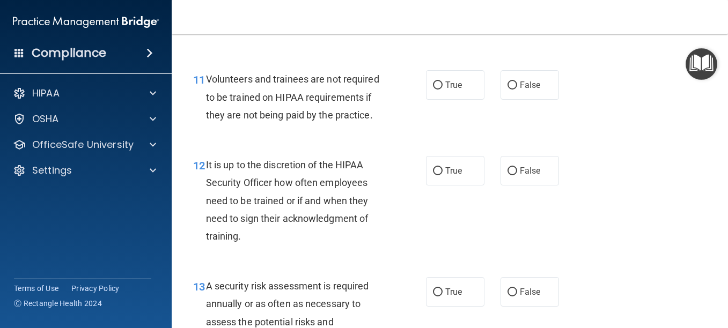
scroll to position [1343, 0]
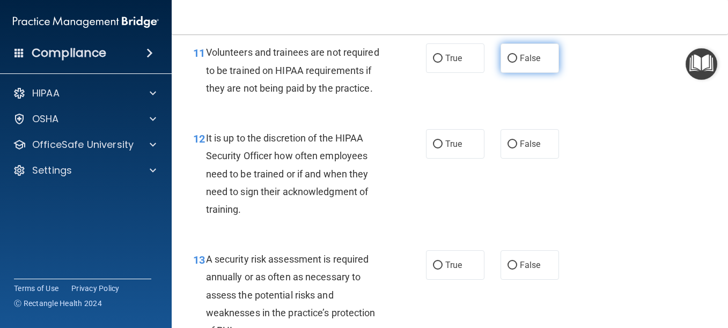
click at [510, 73] on label "False" at bounding box center [530, 58] width 58 height 30
click at [510, 63] on input "False" at bounding box center [512, 59] width 10 height 8
radio input "true"
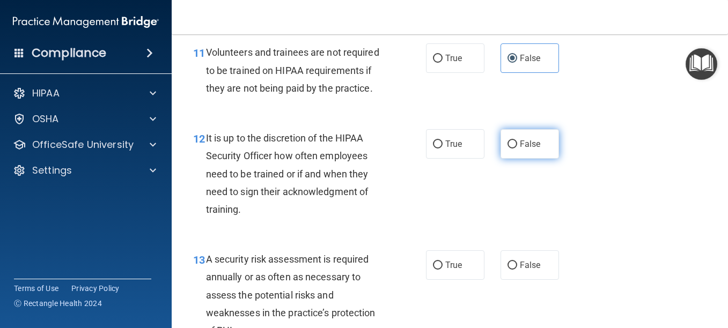
click at [524, 159] on label "False" at bounding box center [530, 144] width 58 height 30
click at [517, 149] on input "False" at bounding box center [512, 145] width 10 height 8
radio input "true"
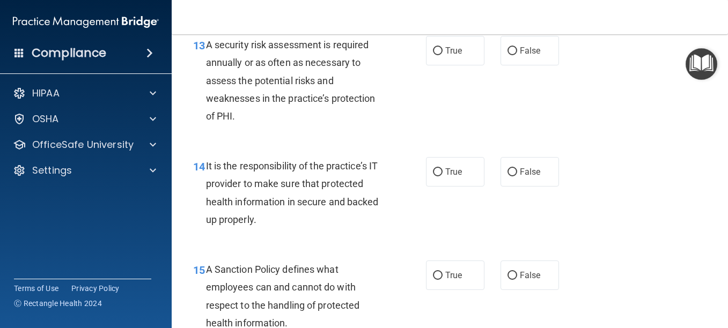
scroll to position [1576, 0]
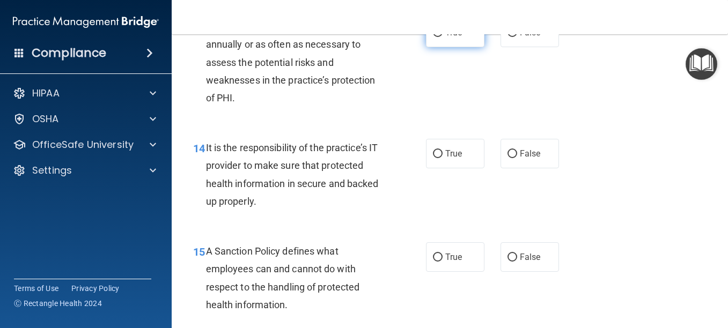
click at [470, 47] on label "True" at bounding box center [455, 33] width 58 height 30
click at [443, 37] on input "True" at bounding box center [438, 33] width 10 height 8
radio input "true"
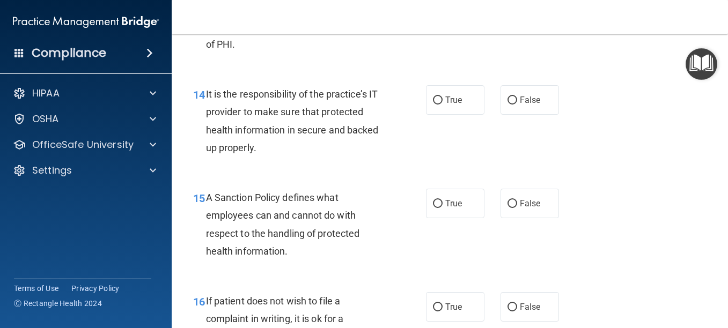
scroll to position [1657, 0]
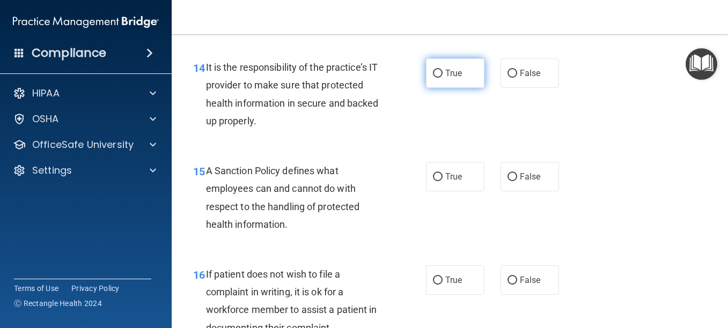
click at [451, 78] on span "True" at bounding box center [453, 73] width 17 height 10
click at [443, 78] on input "True" at bounding box center [438, 74] width 10 height 8
radio input "true"
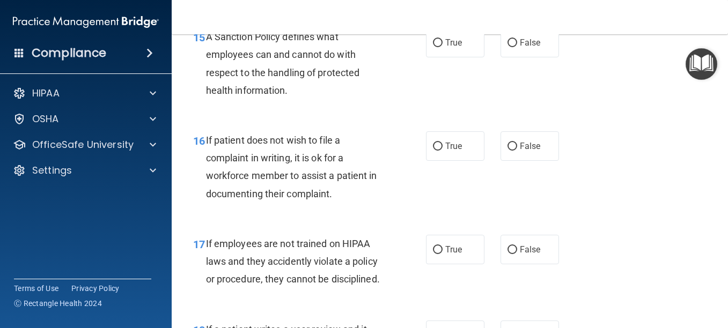
scroll to position [1818, 0]
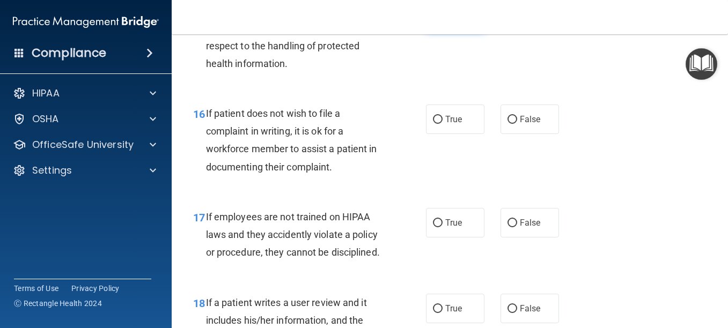
click at [451, 21] on span "True" at bounding box center [453, 16] width 17 height 10
click at [443, 20] on input "True" at bounding box center [438, 16] width 10 height 8
radio input "true"
click at [439, 134] on label "True" at bounding box center [455, 120] width 58 height 30
click at [439, 124] on input "True" at bounding box center [438, 120] width 10 height 8
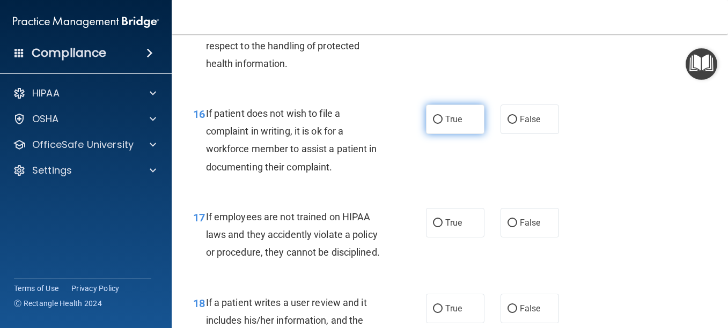
radio input "true"
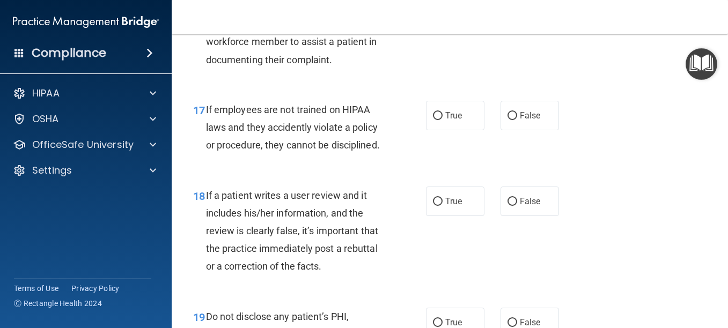
scroll to position [1952, 0]
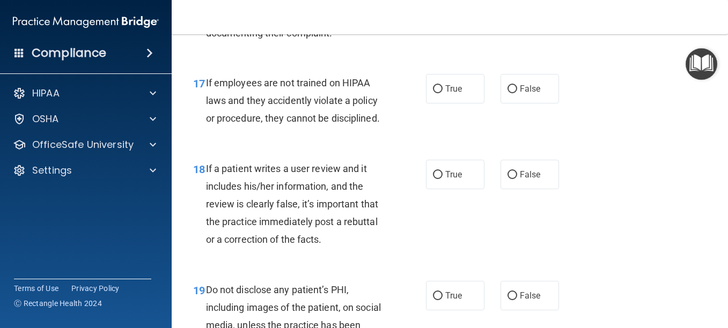
radio input "true"
radio input "false"
click at [533, 94] on span "False" at bounding box center [530, 89] width 21 height 10
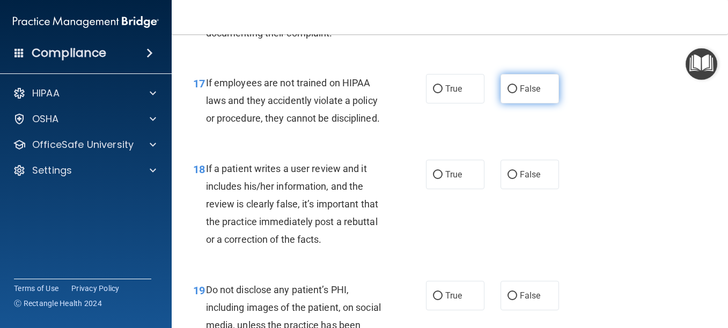
click at [517, 93] on input "False" at bounding box center [512, 89] width 10 height 8
radio input "true"
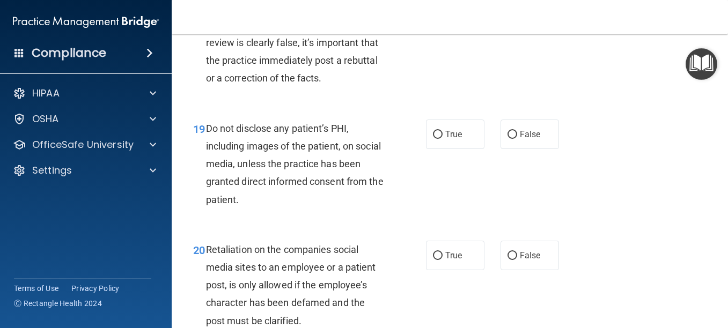
scroll to position [2140, 0]
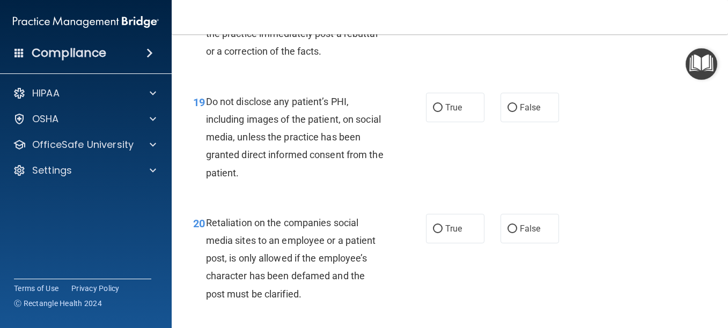
radio input "true"
click at [445, 113] on span "True" at bounding box center [453, 107] width 17 height 10
click at [443, 112] on input "True" at bounding box center [438, 108] width 10 height 8
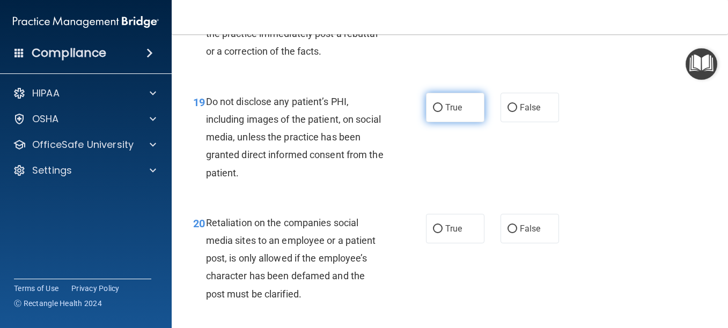
radio input "true"
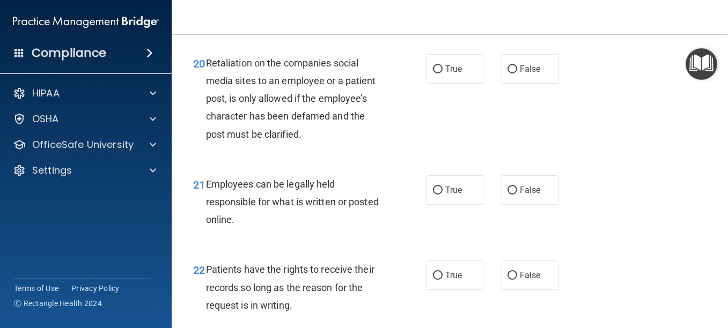
scroll to position [2319, 0]
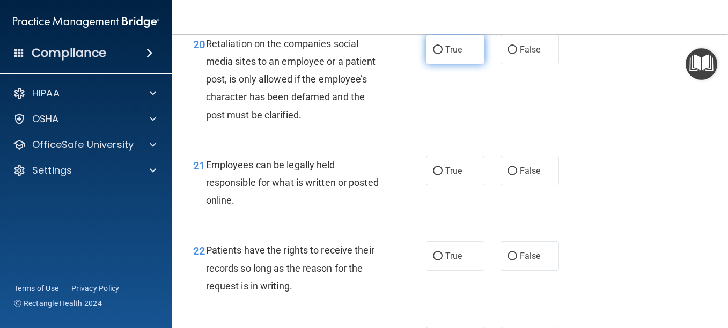
click at [453, 64] on label "True" at bounding box center [455, 50] width 58 height 30
click at [443, 54] on input "True" at bounding box center [438, 50] width 10 height 8
radio input "true"
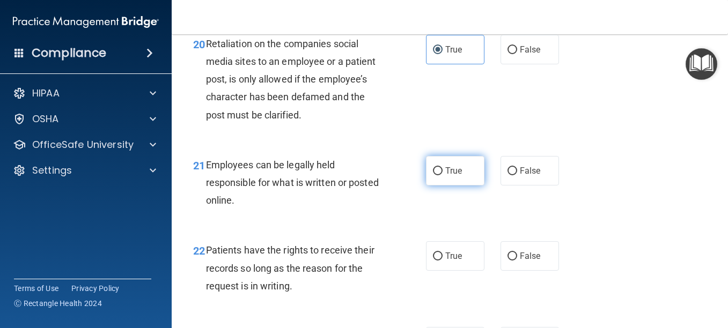
click at [438, 186] on label "True" at bounding box center [455, 171] width 58 height 30
click at [438, 175] on input "True" at bounding box center [438, 171] width 10 height 8
radio input "true"
click at [438, 186] on label "True" at bounding box center [455, 171] width 58 height 30
click at [438, 175] on input "True" at bounding box center [438, 171] width 10 height 8
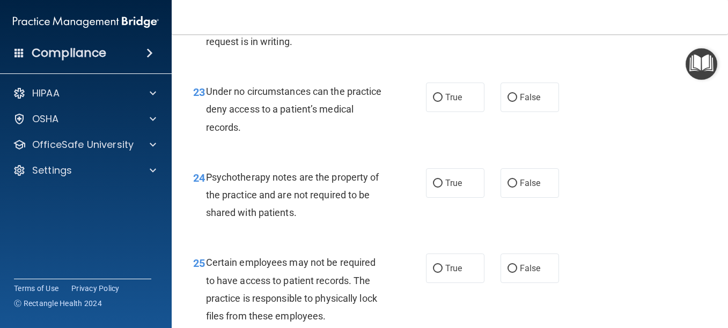
scroll to position [2570, 0]
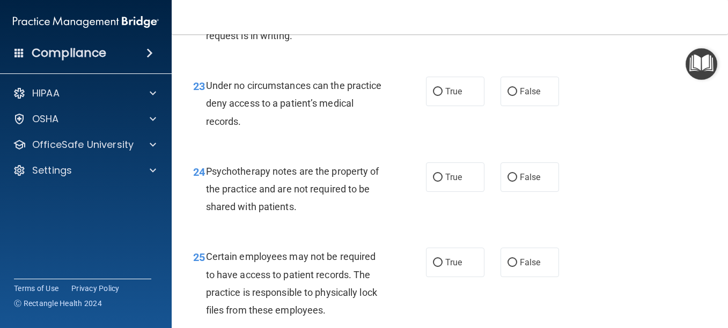
click at [447, 11] on span "True" at bounding box center [453, 6] width 17 height 10
click at [443, 10] on input "True" at bounding box center [438, 6] width 10 height 8
radio input "true"
click at [605, 149] on div "23 Under no circumstances can the practice deny access to a patient’s medical r…" at bounding box center [449, 106] width 529 height 86
click at [525, 97] on span "False" at bounding box center [530, 91] width 21 height 10
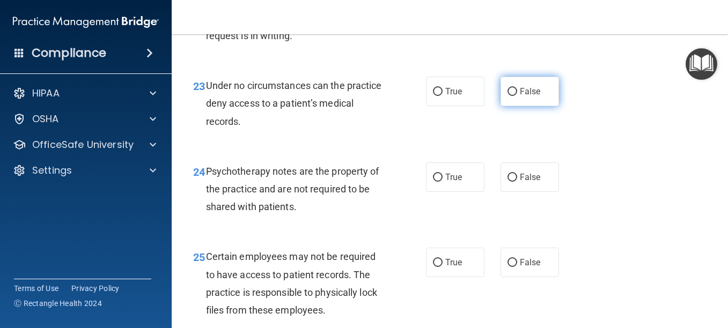
click at [517, 96] on input "False" at bounding box center [512, 92] width 10 height 8
radio input "true"
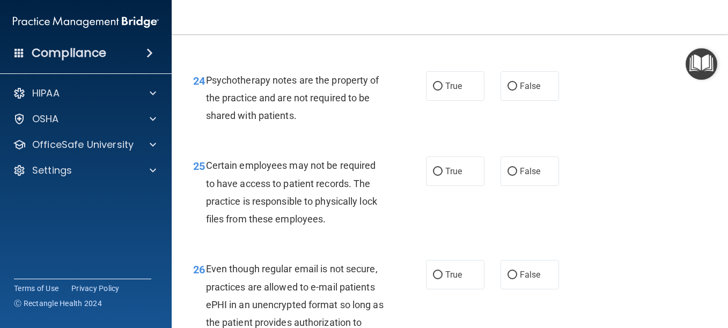
scroll to position [2677, 0]
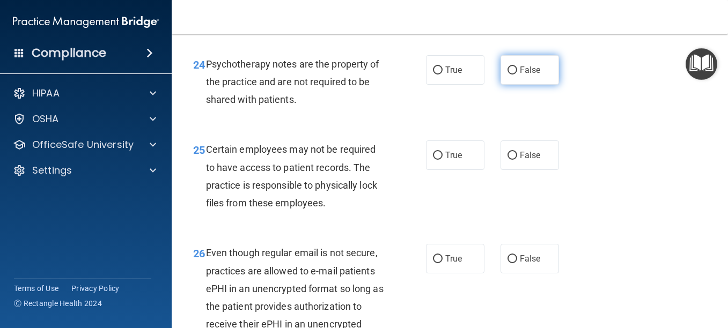
click at [520, 75] on span "False" at bounding box center [530, 70] width 21 height 10
click at [517, 75] on input "False" at bounding box center [512, 71] width 10 height 8
radio input "true"
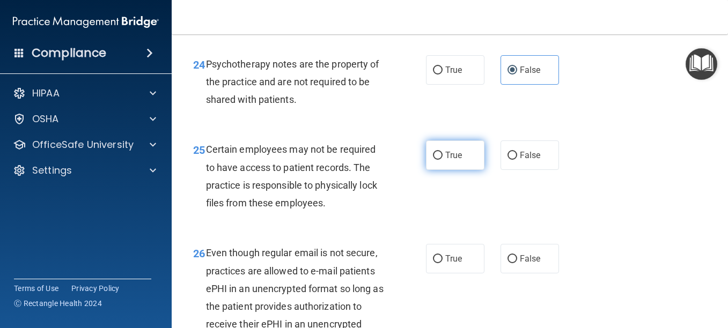
click at [434, 160] on input "True" at bounding box center [438, 156] width 10 height 8
radio input "true"
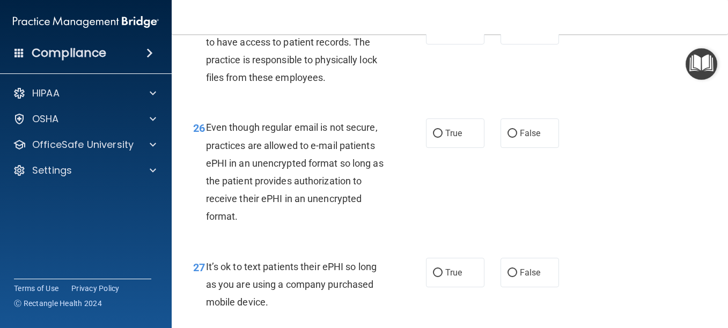
scroll to position [2865, 0]
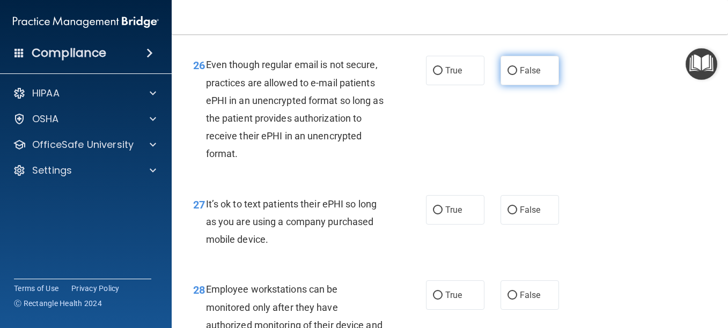
click at [521, 76] on span "False" at bounding box center [530, 70] width 21 height 10
click at [517, 75] on input "False" at bounding box center [512, 71] width 10 height 8
radio input "true"
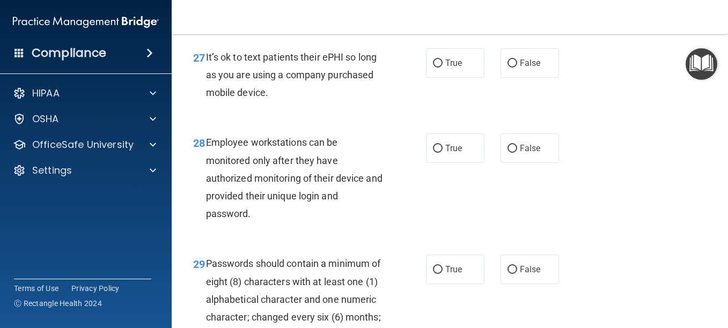
scroll to position [3017, 0]
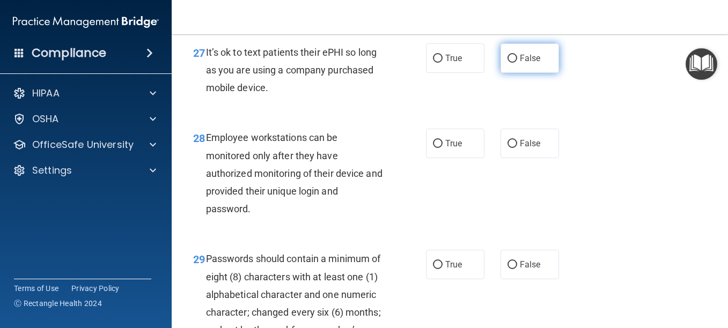
click at [525, 63] on span "False" at bounding box center [530, 58] width 21 height 10
click at [517, 63] on input "False" at bounding box center [512, 59] width 10 height 8
radio input "true"
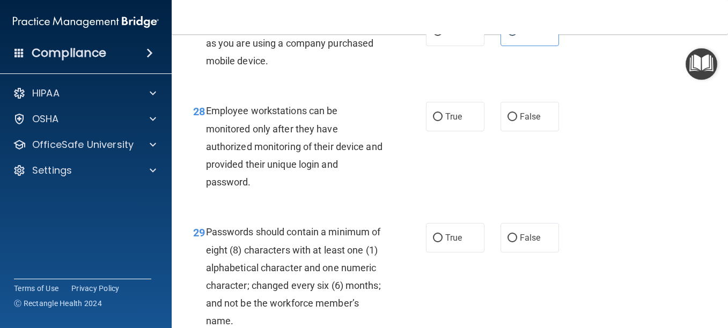
scroll to position [3107, 0]
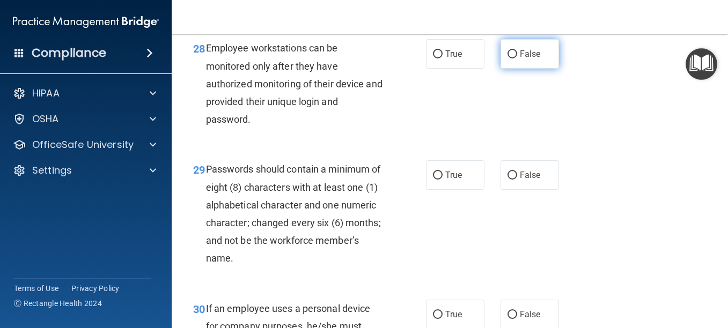
click at [523, 69] on label "False" at bounding box center [530, 54] width 58 height 30
click at [517, 58] on input "False" at bounding box center [512, 54] width 10 height 8
radio input "true"
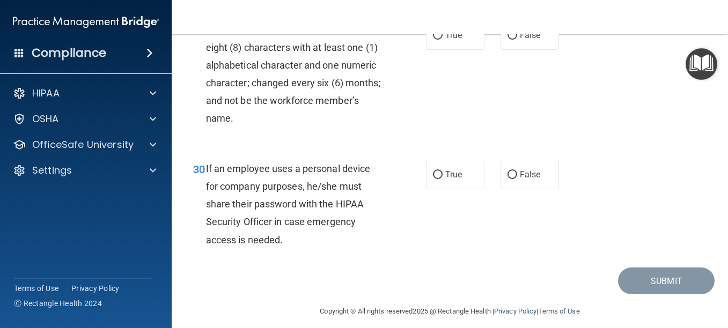
scroll to position [3259, 0]
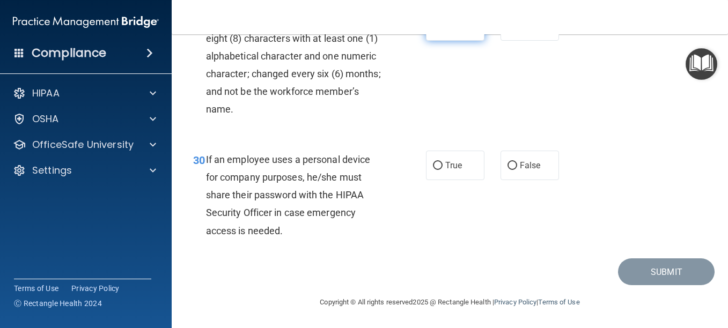
click at [445, 31] on span "True" at bounding box center [453, 26] width 17 height 10
click at [443, 31] on input "True" at bounding box center [438, 27] width 10 height 8
radio input "true"
click at [434, 166] on input "True" at bounding box center [438, 166] width 10 height 8
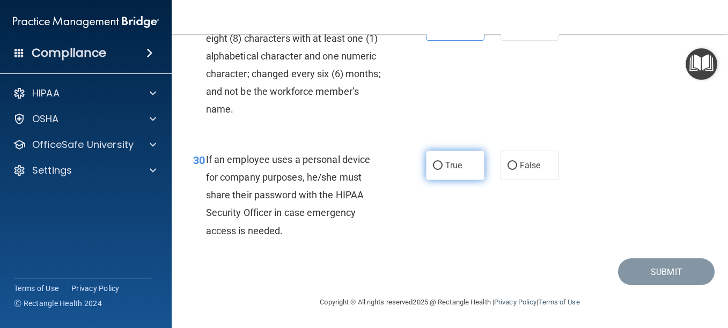
radio input "true"
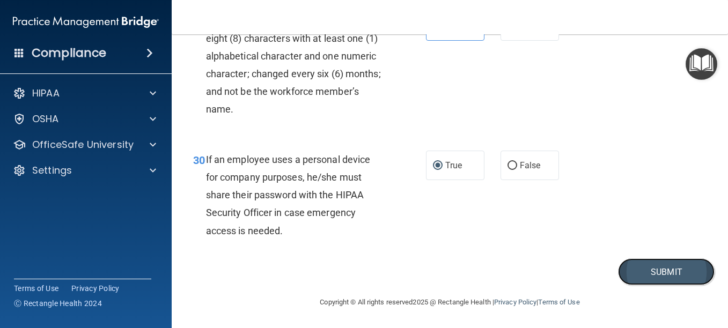
click at [638, 275] on button "Submit" at bounding box center [666, 272] width 97 height 27
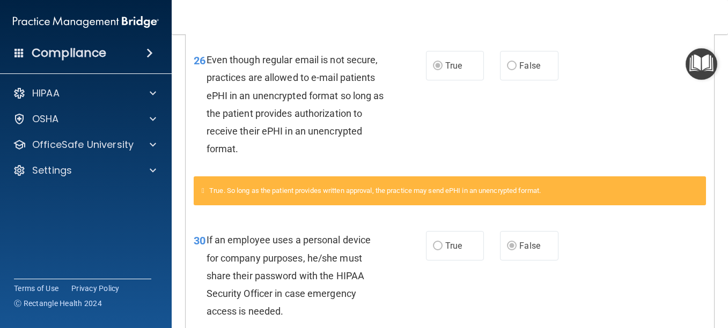
scroll to position [1540, 0]
